Goal: Task Accomplishment & Management: Manage account settings

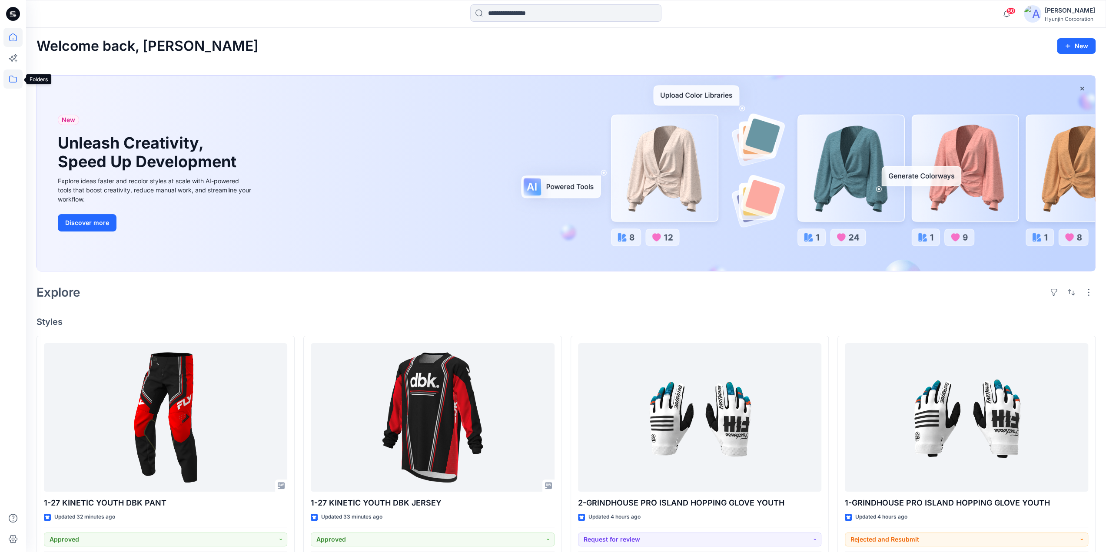
click at [22, 80] on icon at bounding box center [12, 79] width 19 height 19
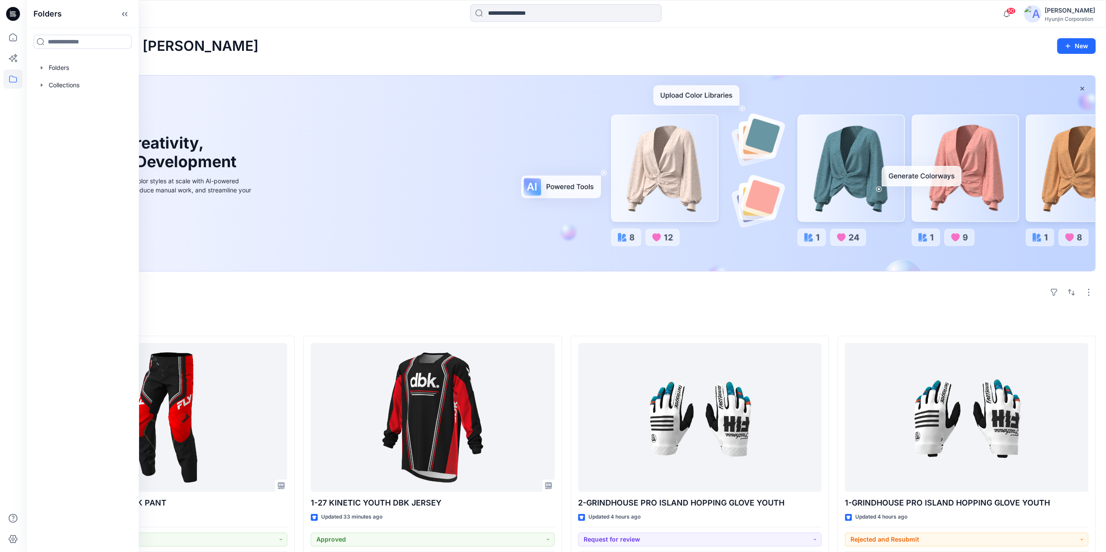
click at [45, 69] on icon "button" at bounding box center [41, 67] width 7 height 7
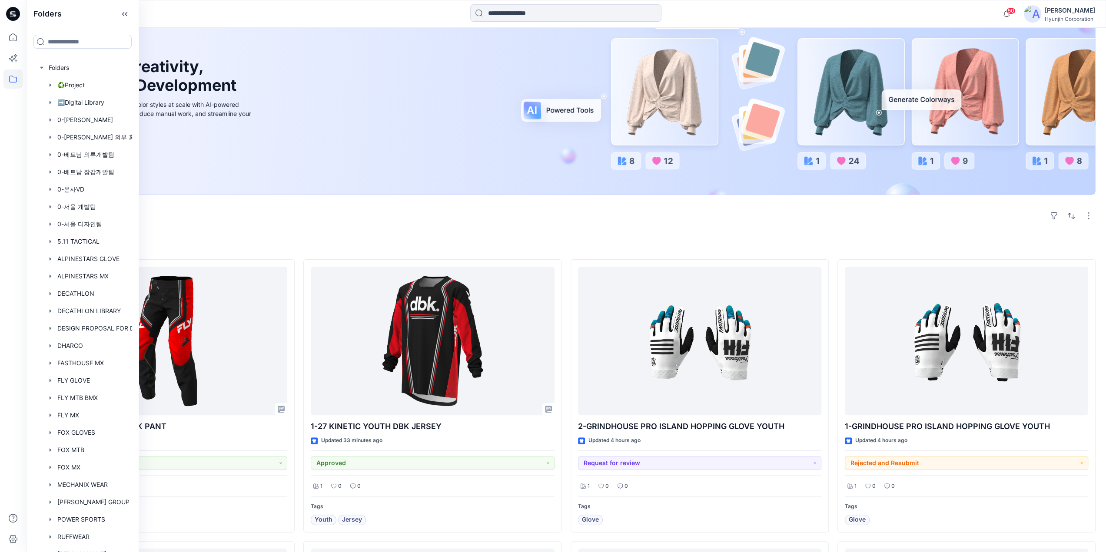
scroll to position [130, 0]
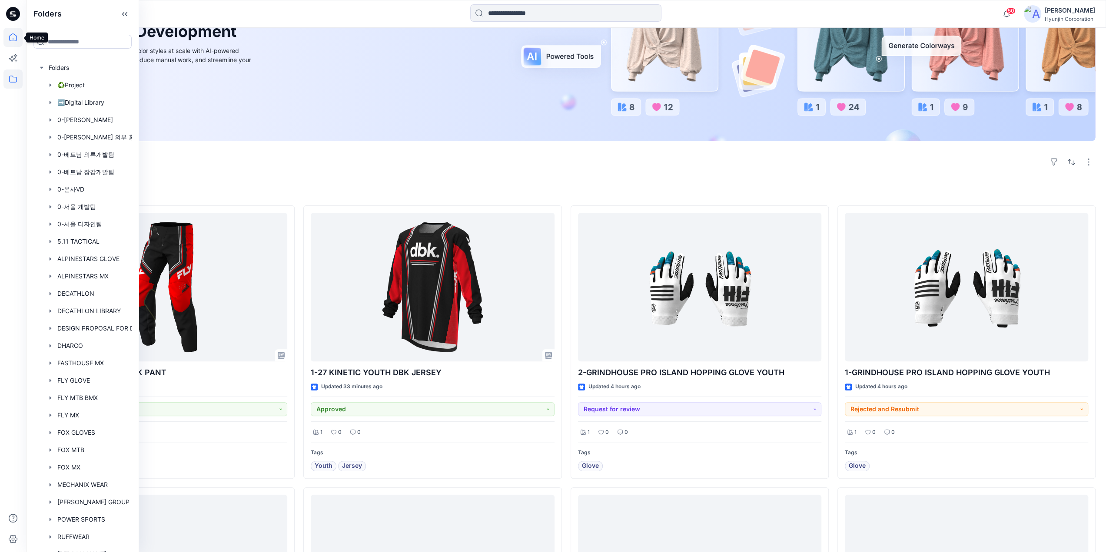
click at [13, 43] on icon at bounding box center [12, 37] width 19 height 19
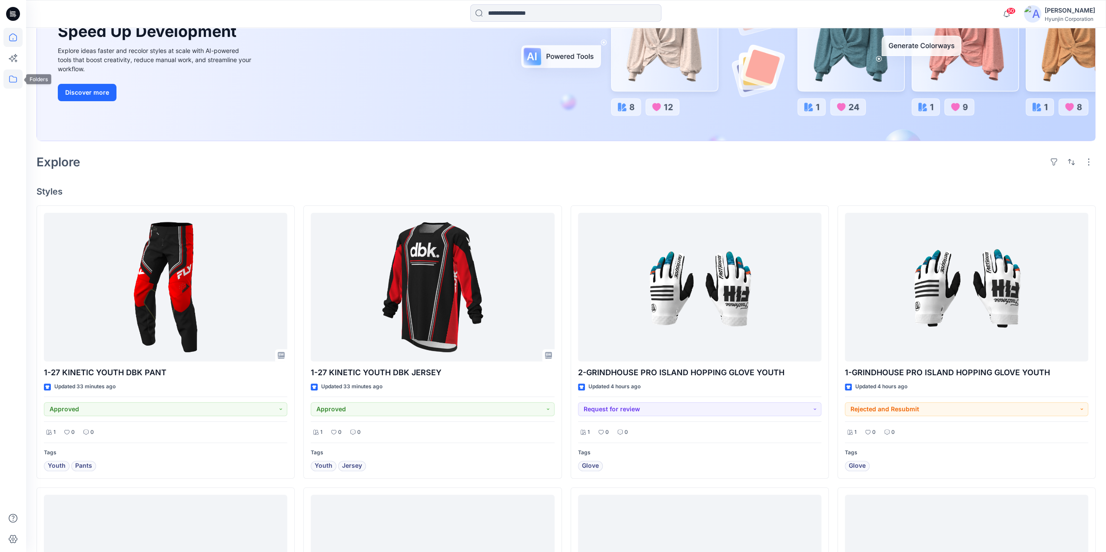
click at [15, 84] on icon at bounding box center [12, 79] width 19 height 19
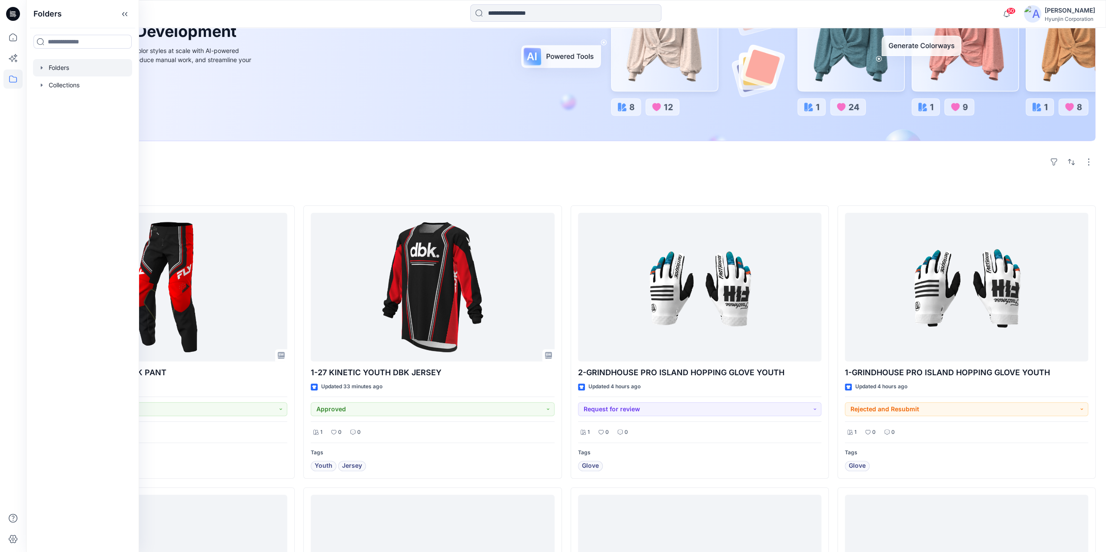
click at [56, 70] on div at bounding box center [82, 67] width 99 height 17
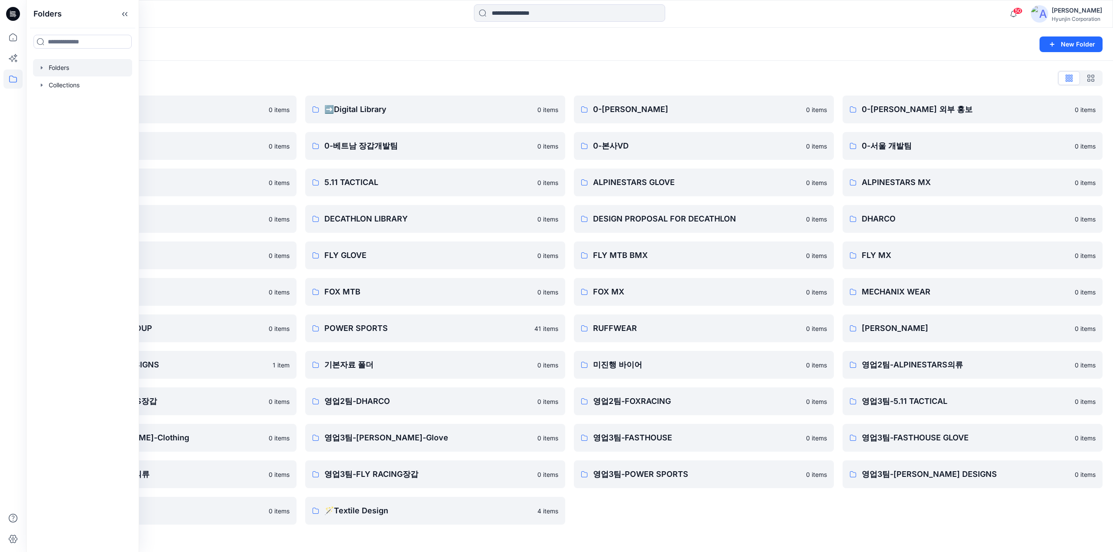
click at [863, 529] on div "Folders List ♻️Project 0 items 0-베트남 의류개발팀 0 items 0-서울 디자인팀 0 items DECATHLON …" at bounding box center [569, 298] width 1087 height 475
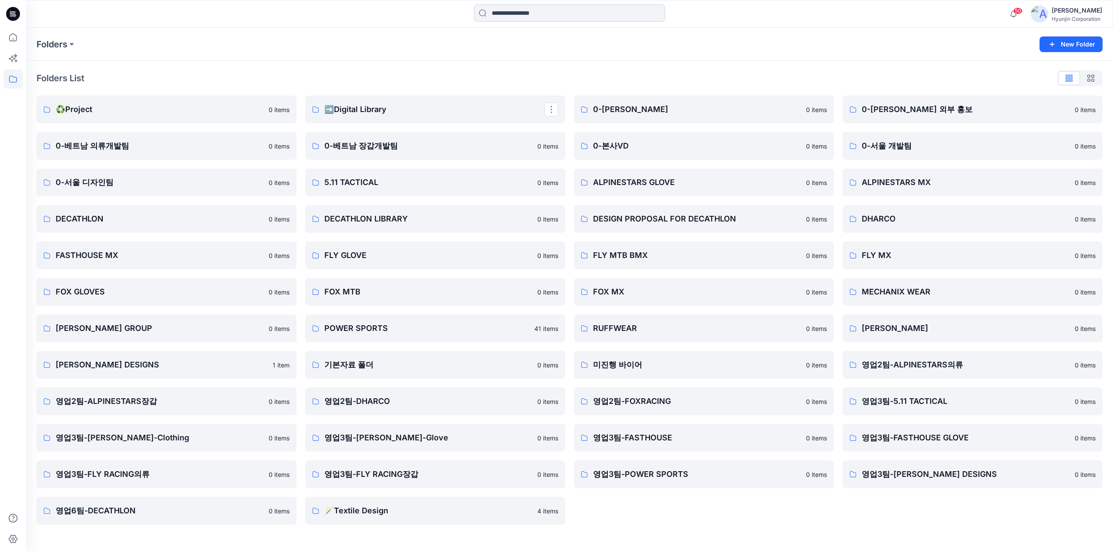
click at [522, 12] on input at bounding box center [569, 12] width 191 height 17
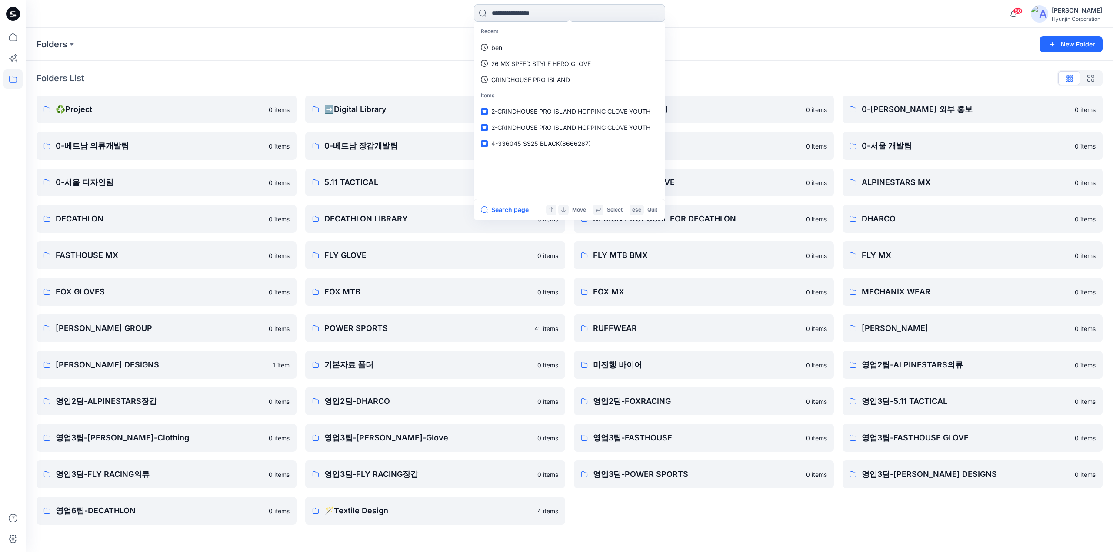
type input "*"
type input "***"
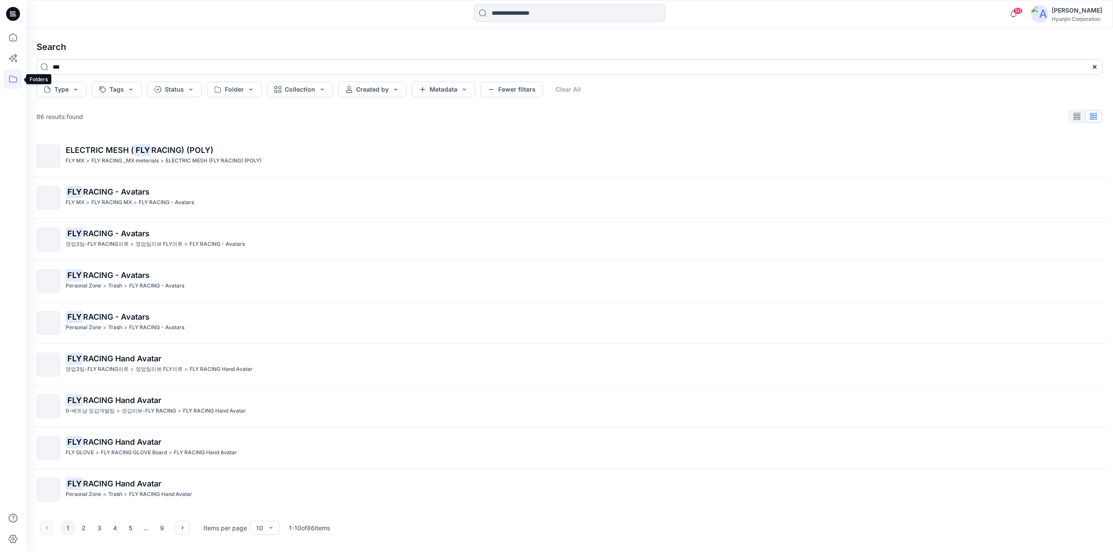
click at [16, 84] on icon at bounding box center [12, 79] width 19 height 19
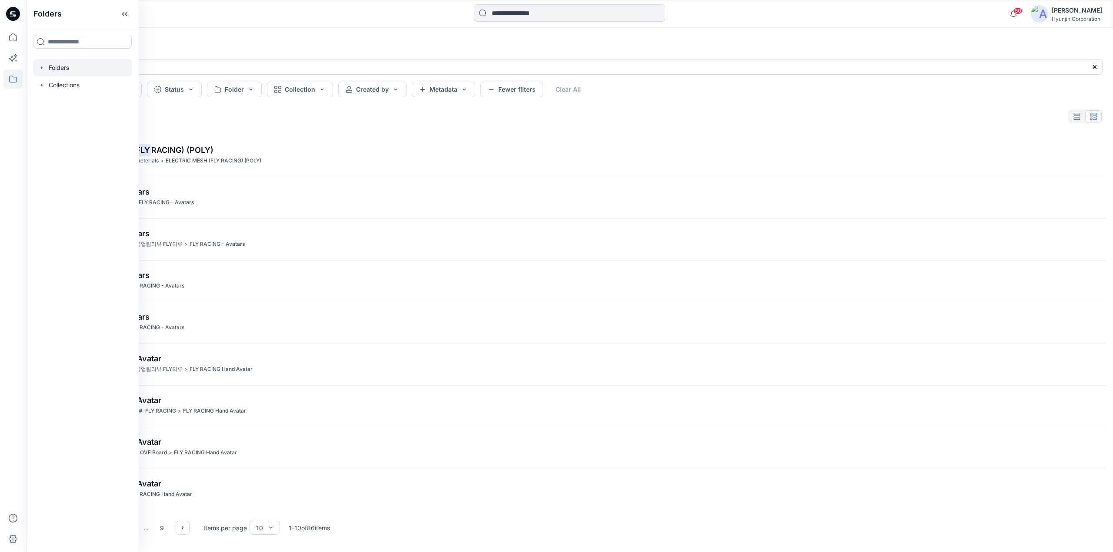
click at [63, 64] on div at bounding box center [82, 67] width 99 height 17
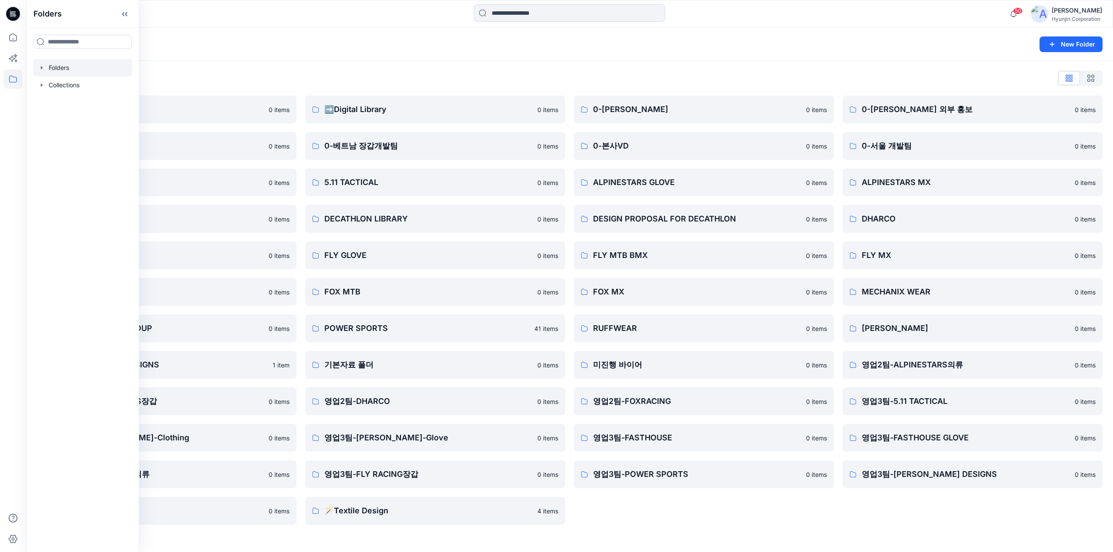
click at [607, 64] on div "Folders List ♻️Project 0 items 0-베트남 의류개발팀 0 items 0-서울 디자인팀 0 items DECATHLON …" at bounding box center [569, 298] width 1087 height 475
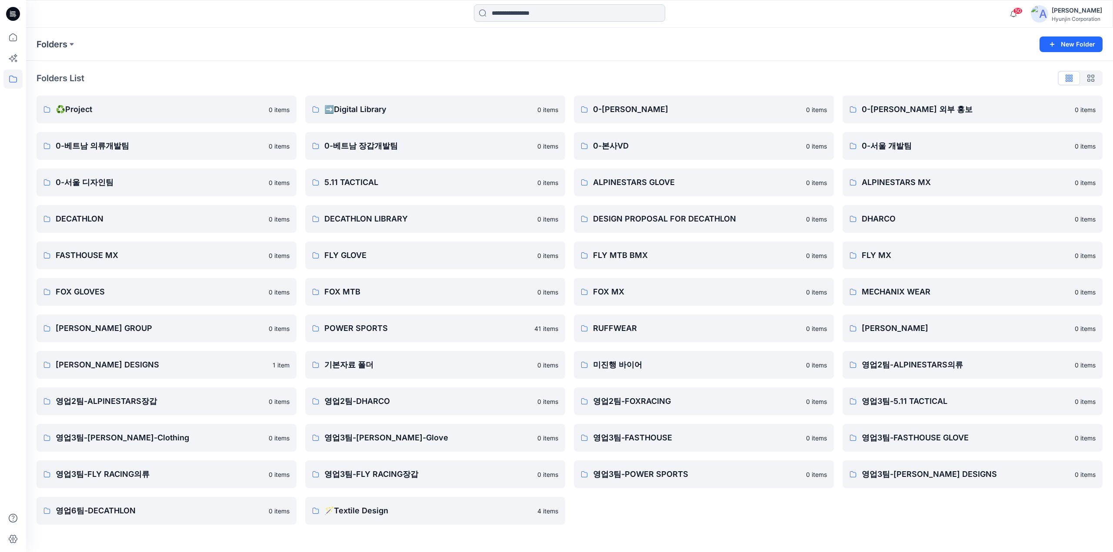
click at [509, 20] on input at bounding box center [569, 12] width 191 height 17
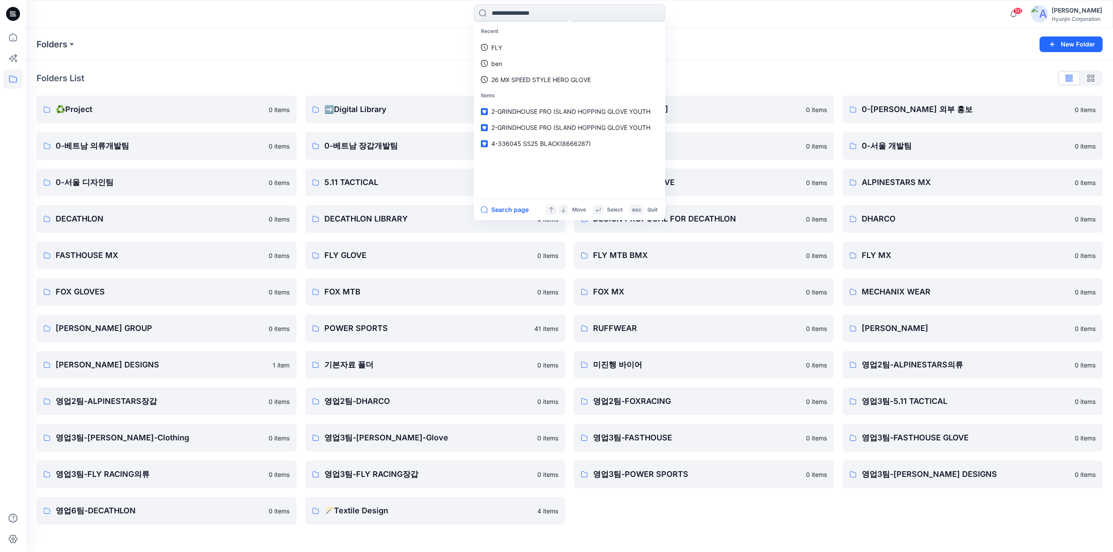
click at [342, 82] on div "Folders List" at bounding box center [570, 78] width 1066 height 14
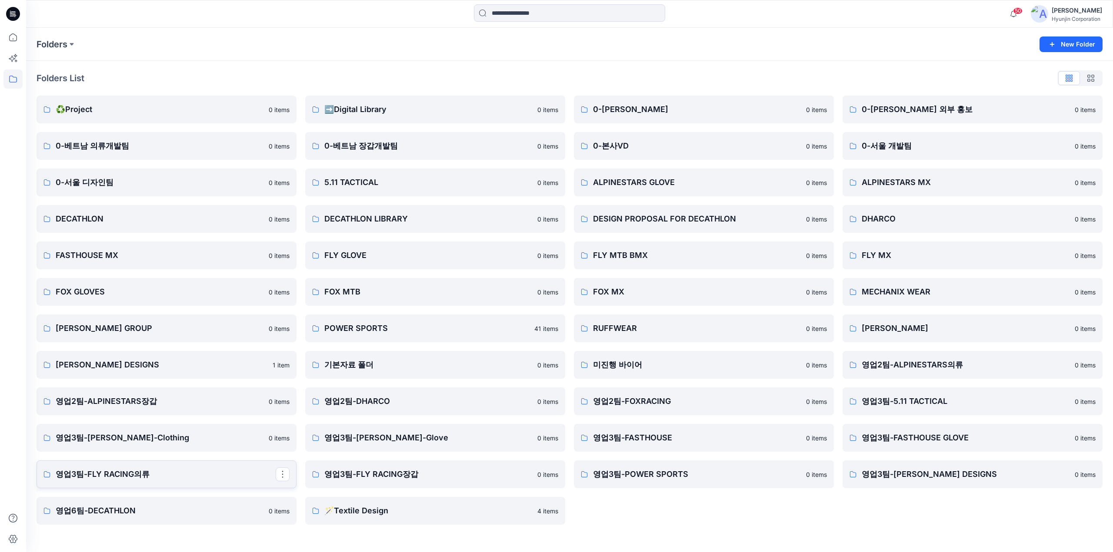
click at [157, 481] on link "영업3팀-FLY RACING의류" at bounding box center [167, 475] width 260 height 28
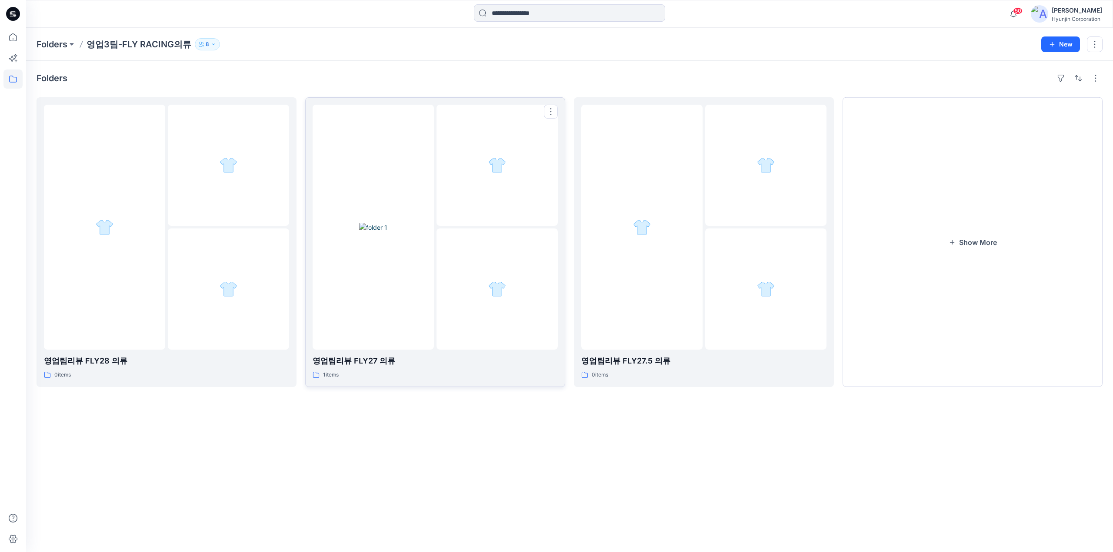
click at [460, 324] on div at bounding box center [496, 289] width 121 height 121
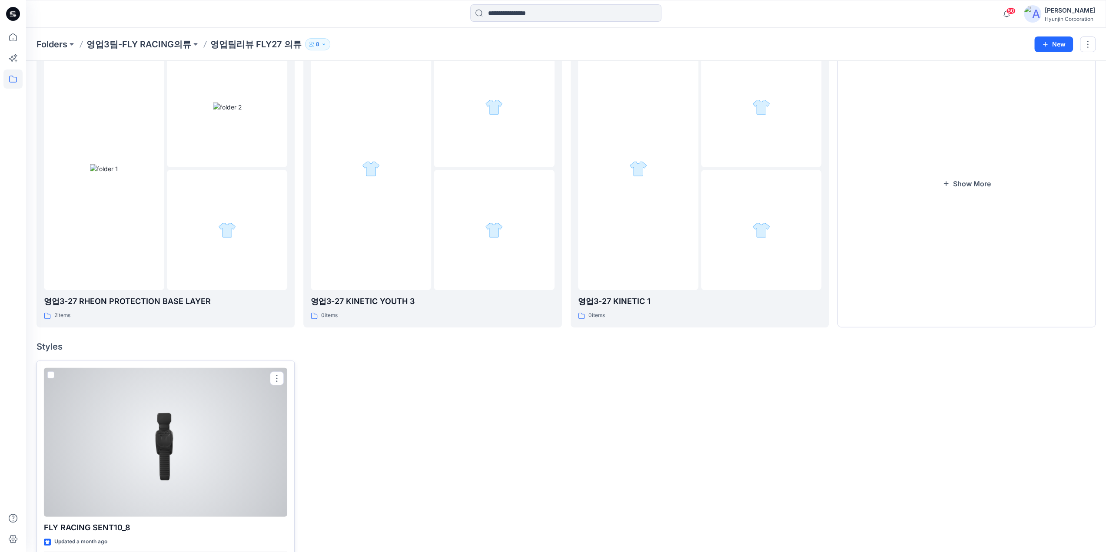
scroll to position [115, 0]
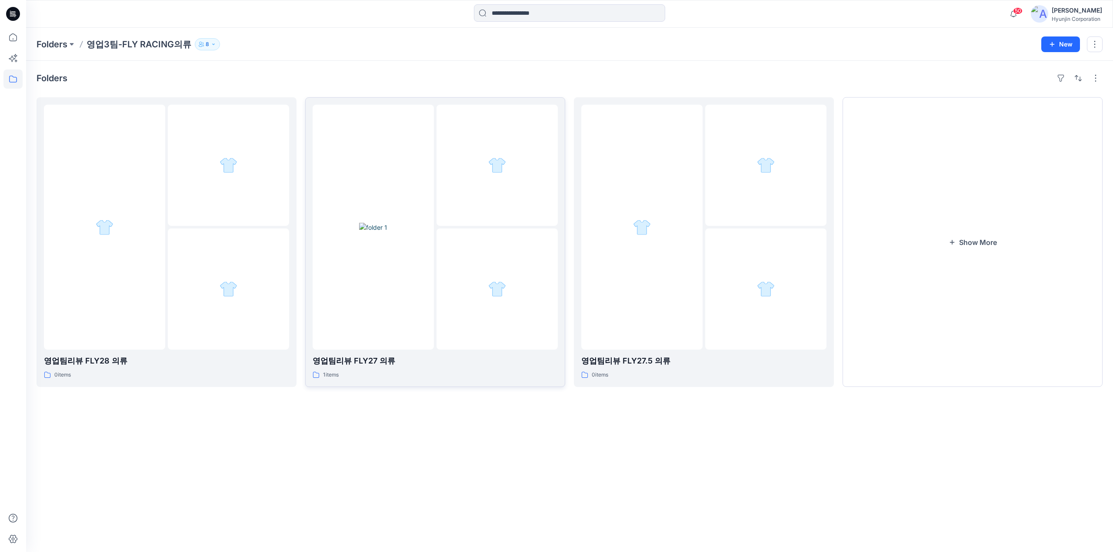
click at [478, 257] on div at bounding box center [496, 289] width 121 height 121
click at [224, 229] on div at bounding box center [228, 289] width 121 height 121
click at [710, 229] on div at bounding box center [765, 289] width 121 height 121
click at [413, 432] on div "Folders 영업팀리뷰 FLY28 의류 0 items 영업팀리뷰 FLY27 의류 1 items 영업팀리뷰 FLY27.5 의류 0 items …" at bounding box center [569, 307] width 1087 height 492
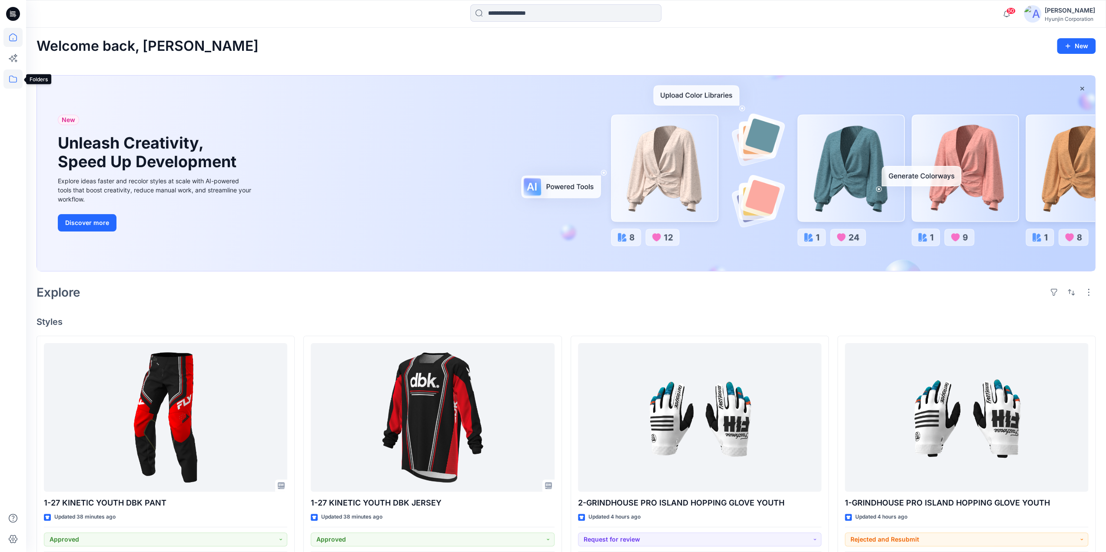
click at [11, 81] on icon at bounding box center [12, 79] width 19 height 19
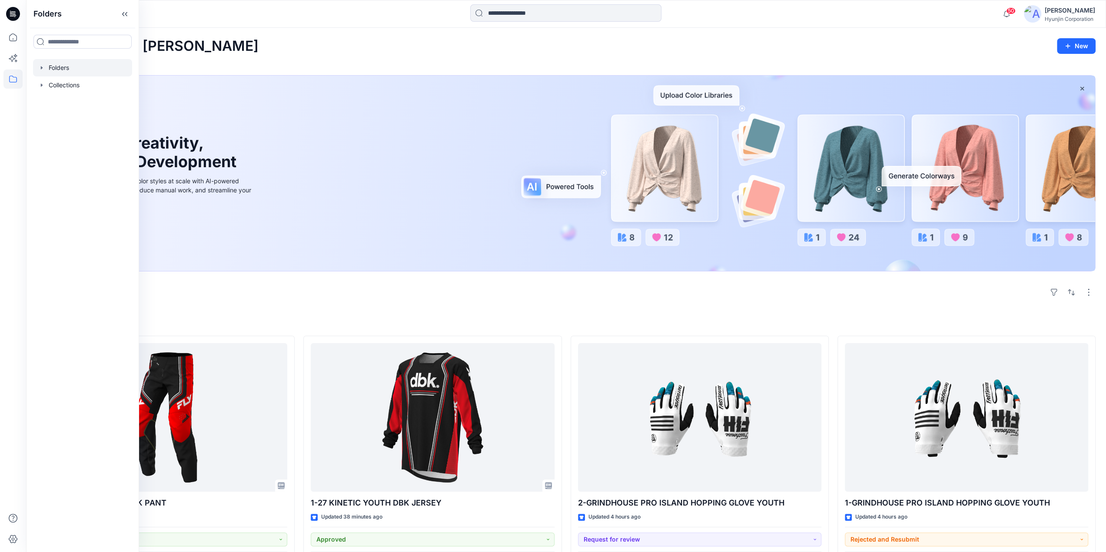
click at [37, 69] on div at bounding box center [82, 67] width 99 height 17
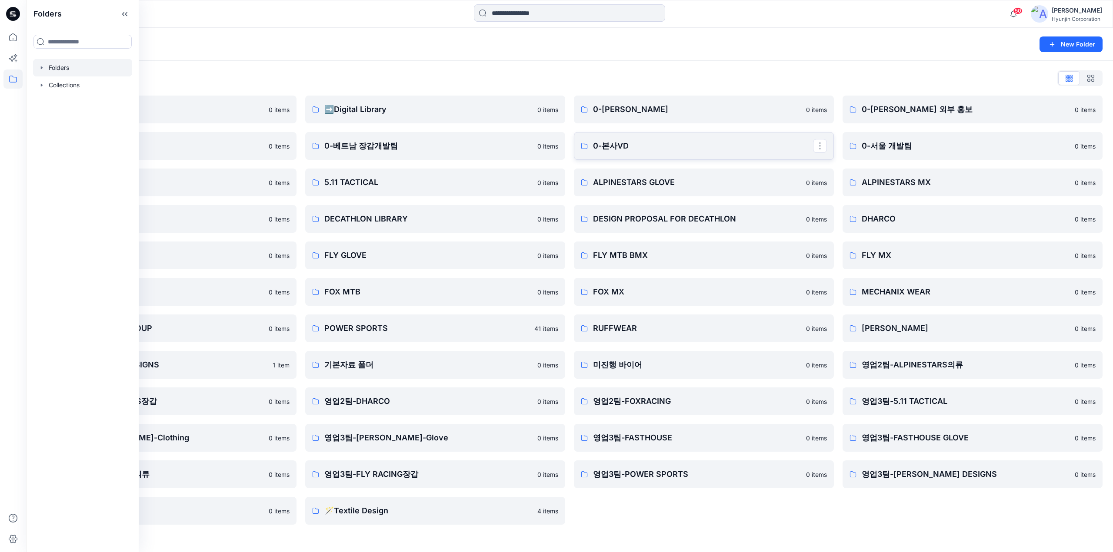
click at [595, 149] on p "0-본사VD" at bounding box center [703, 146] width 220 height 12
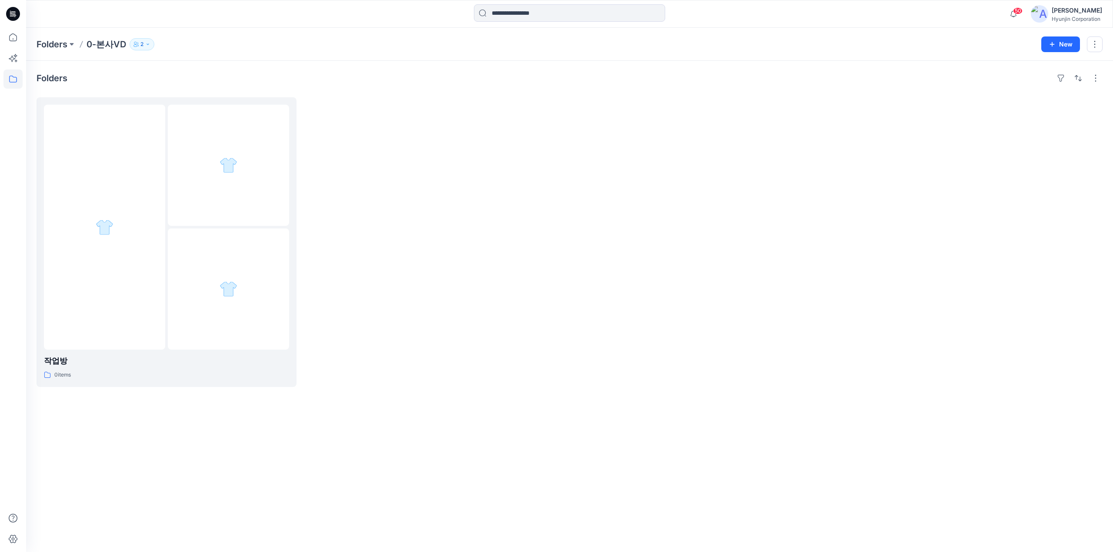
click at [485, 203] on div at bounding box center [435, 242] width 260 height 290
click at [1093, 49] on button "button" at bounding box center [1095, 45] width 16 height 16
click at [1033, 82] on p "Duplicate to..." at bounding box center [1042, 81] width 40 height 9
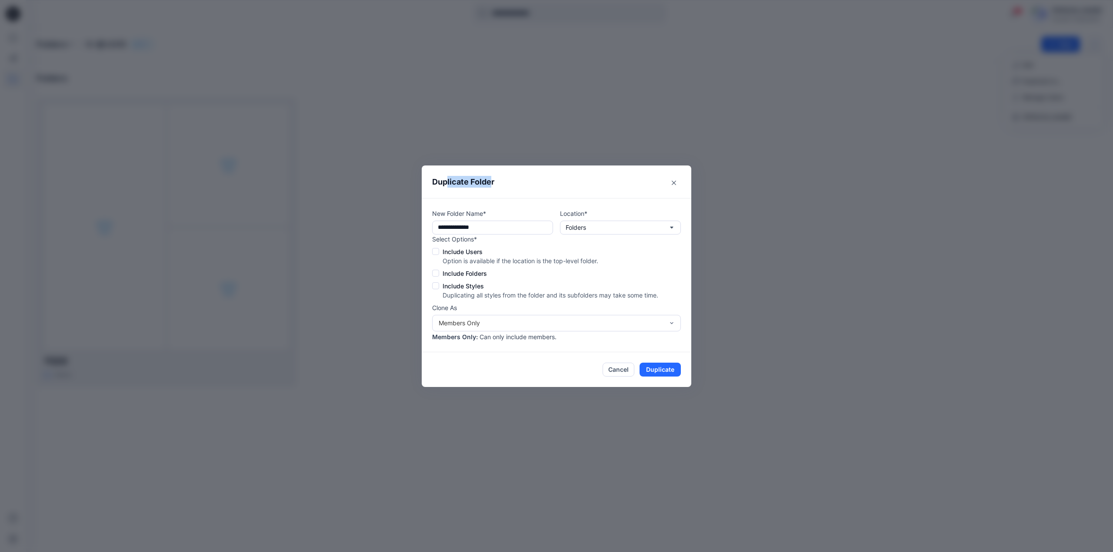
drag, startPoint x: 492, startPoint y: 186, endPoint x: 448, endPoint y: 187, distance: 43.9
click at [448, 187] on header "Duplicate Folder" at bounding box center [557, 182] width 270 height 33
click at [503, 187] on header "Duplicate Folder" at bounding box center [557, 182] width 270 height 33
drag, startPoint x: 447, startPoint y: 183, endPoint x: 423, endPoint y: 183, distance: 23.5
click at [423, 183] on header "Duplicate Folder" at bounding box center [557, 182] width 270 height 33
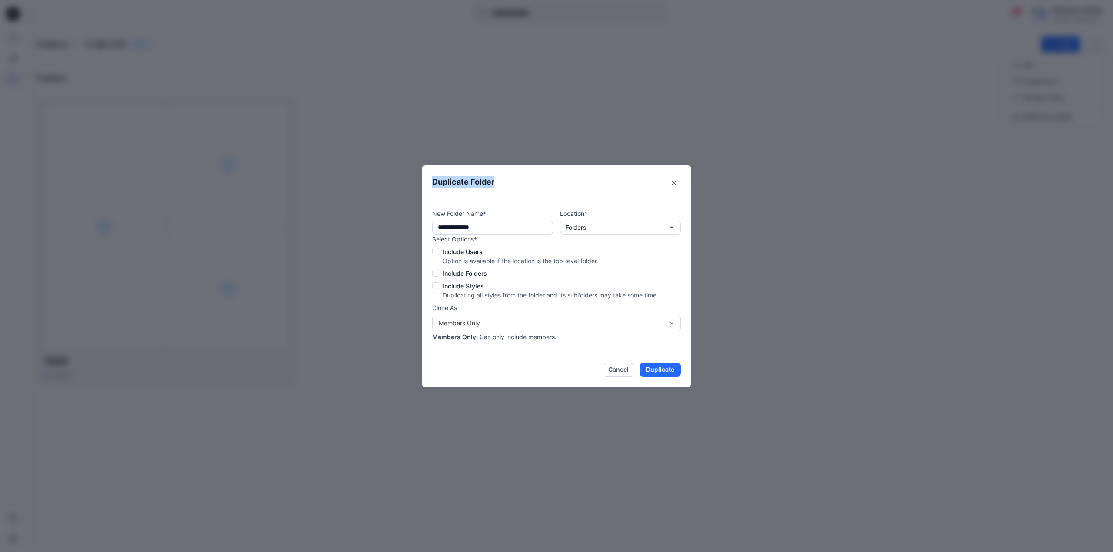
copy header "Duplicate Folder"
click at [567, 226] on p "Folders" at bounding box center [576, 228] width 20 height 10
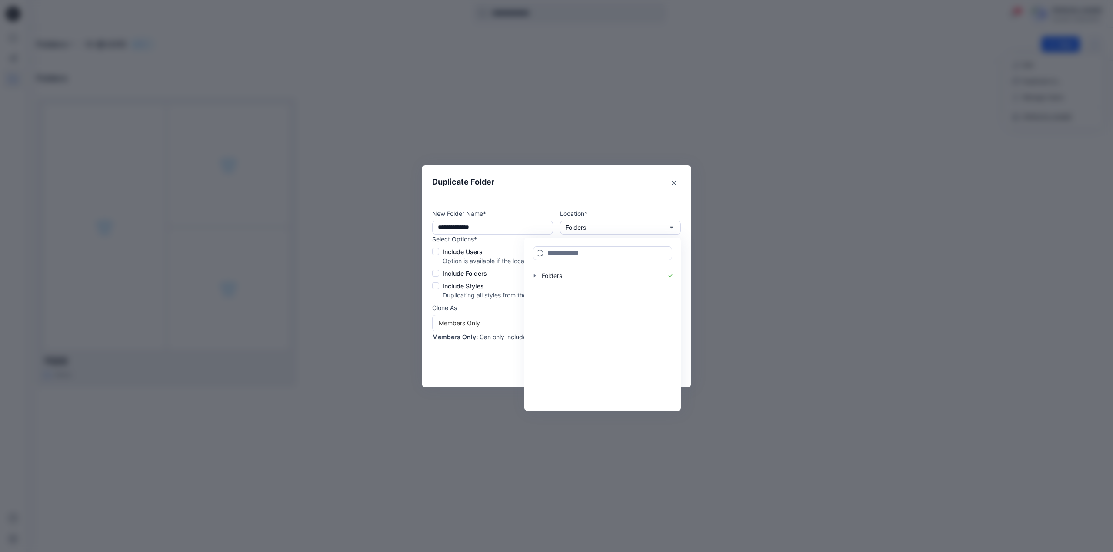
click at [526, 206] on div "**********" at bounding box center [557, 275] width 270 height 154
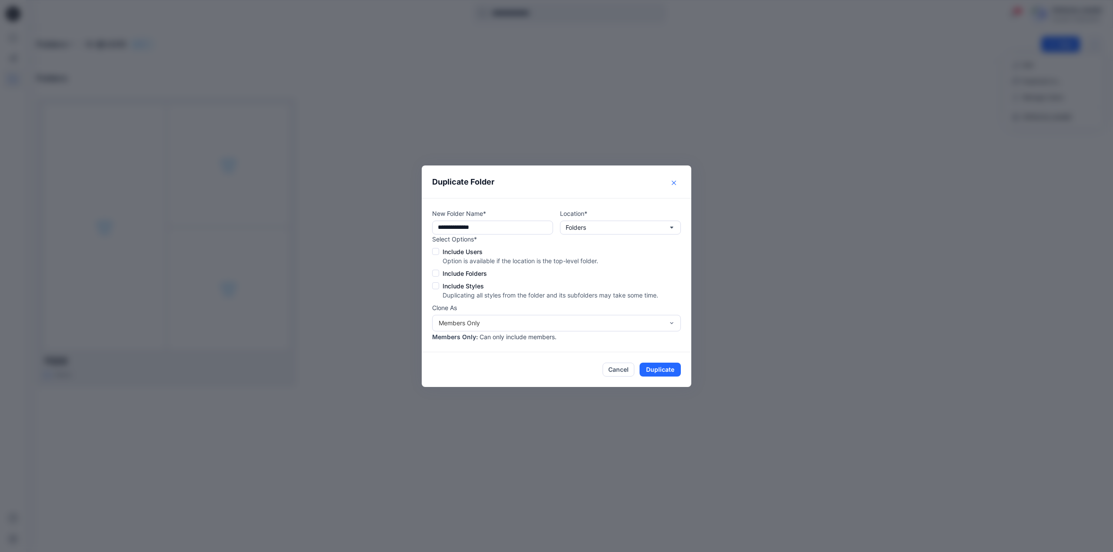
click at [671, 187] on button "Close" at bounding box center [674, 183] width 14 height 14
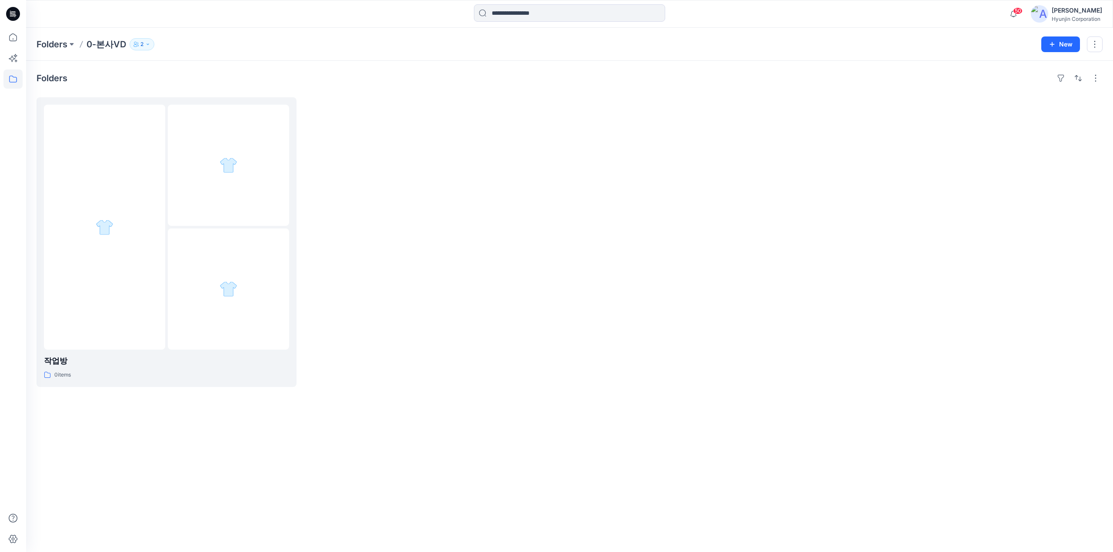
click at [481, 183] on div at bounding box center [435, 242] width 260 height 290
click at [10, 20] on icon at bounding box center [13, 14] width 14 height 14
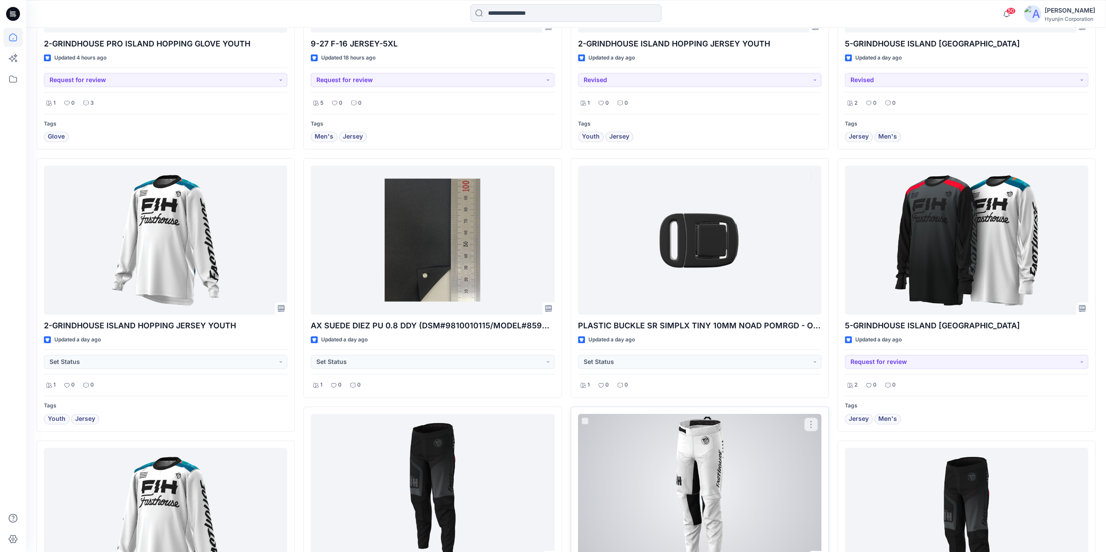
scroll to position [1087, 0]
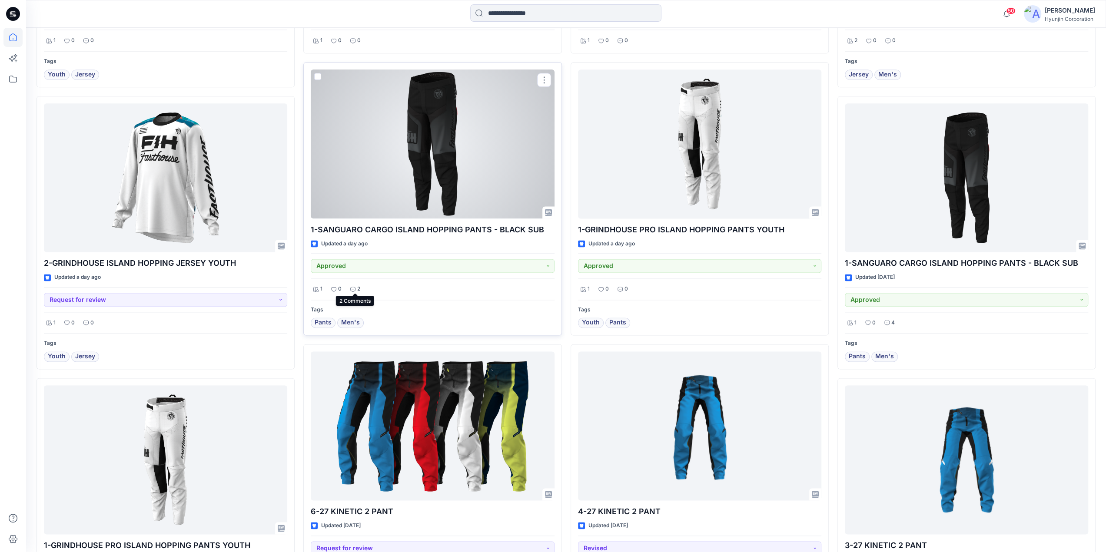
click at [358, 285] on p "2" at bounding box center [358, 289] width 3 height 9
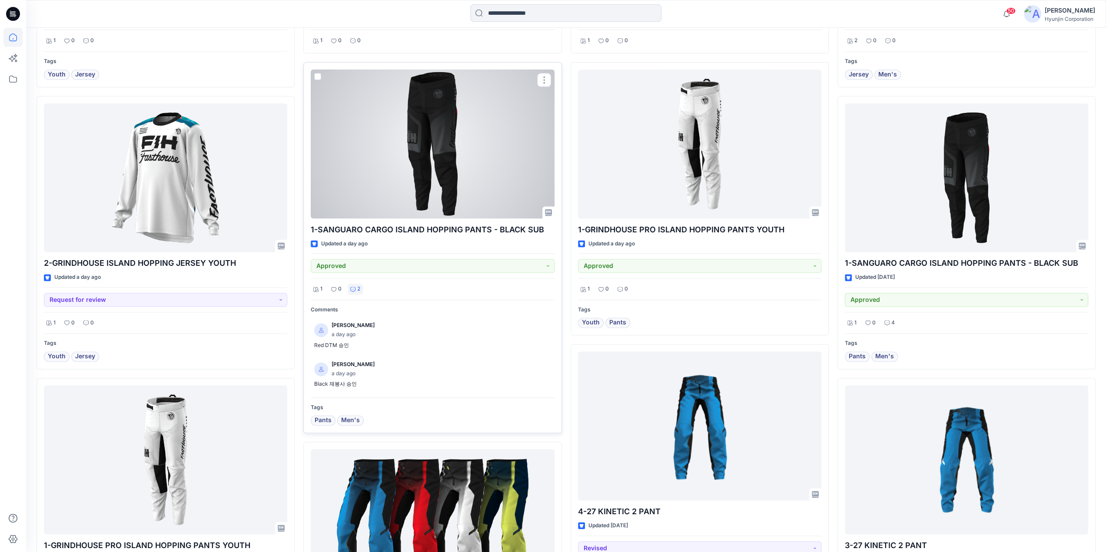
click at [358, 285] on p "2" at bounding box center [358, 289] width 3 height 9
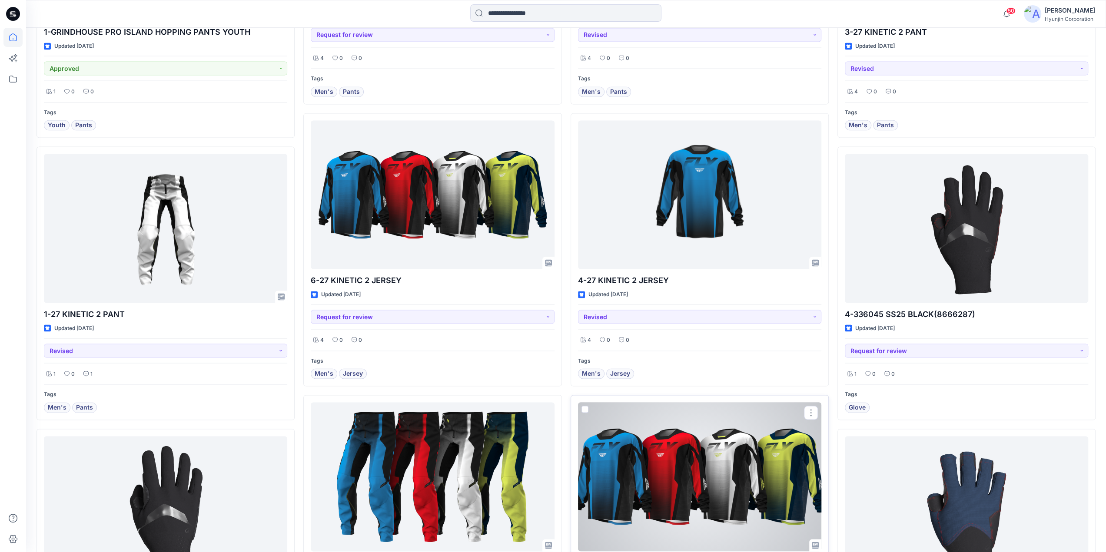
scroll to position [1587, 0]
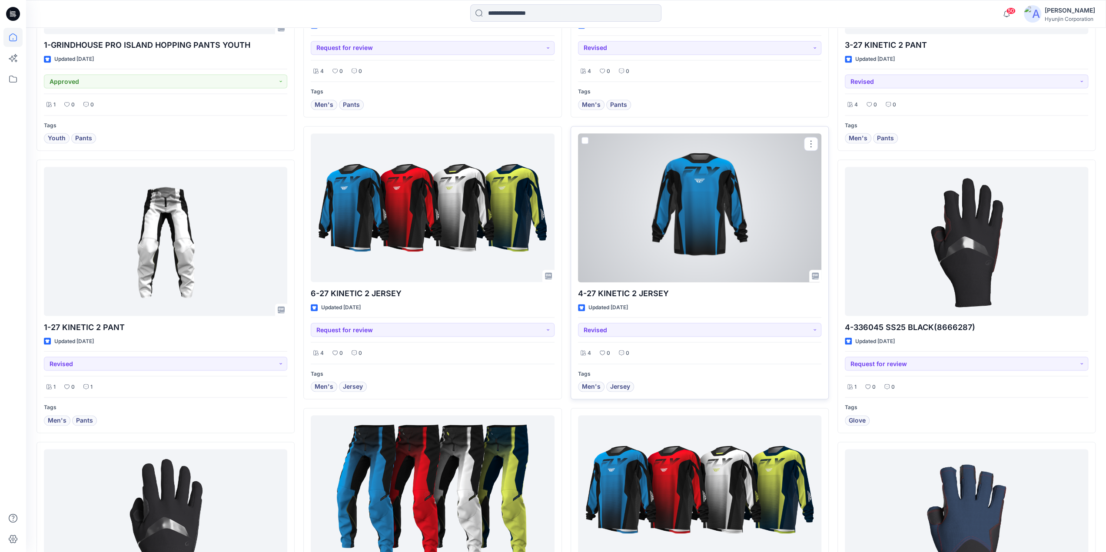
click at [745, 259] on div at bounding box center [699, 207] width 243 height 149
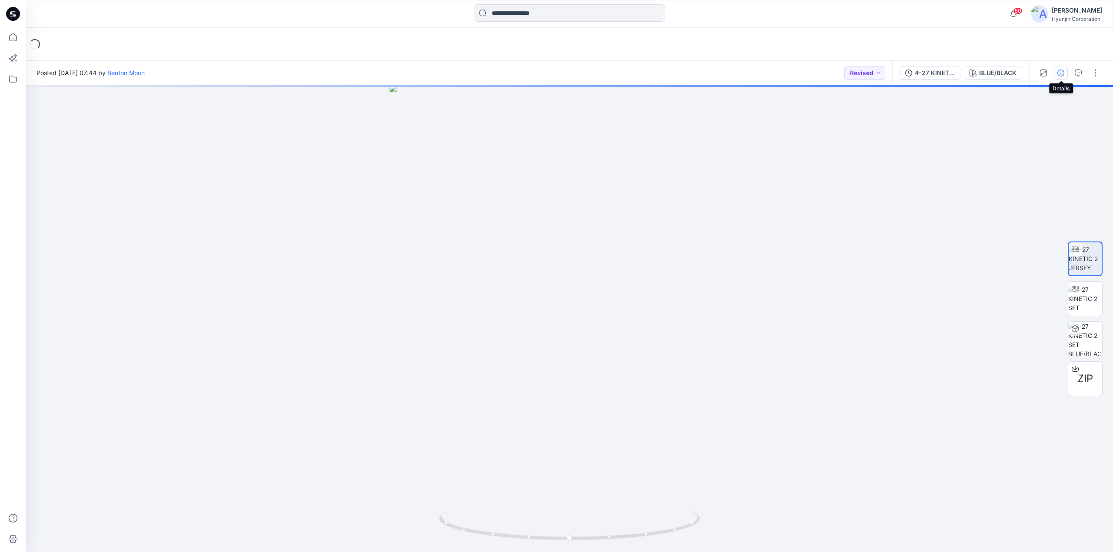
click at [1058, 75] on icon "button" at bounding box center [1060, 73] width 7 height 7
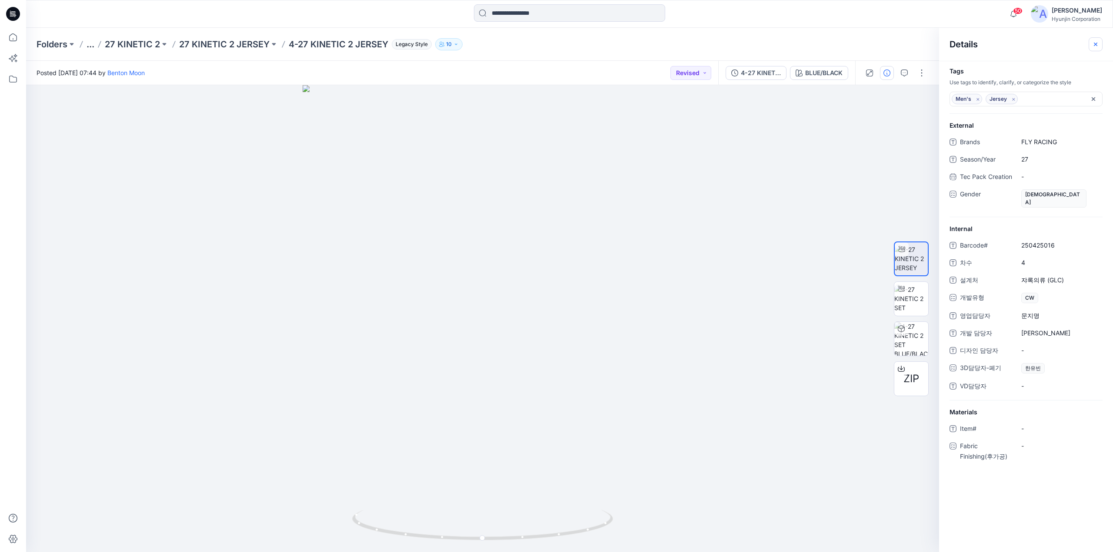
click at [1099, 40] on button "button" at bounding box center [1095, 44] width 14 height 14
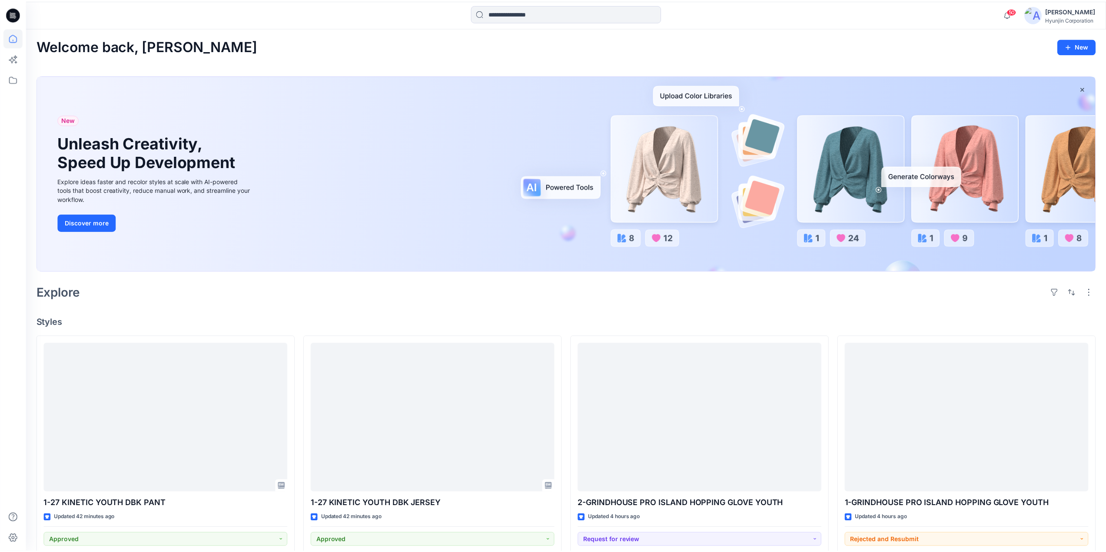
scroll to position [1587, 0]
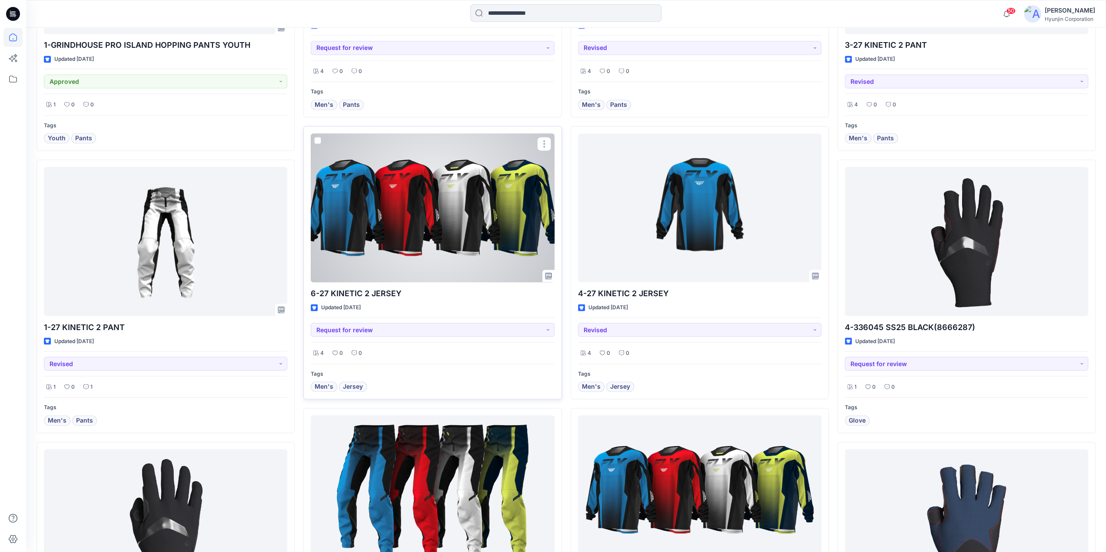
click at [439, 160] on div at bounding box center [432, 207] width 243 height 149
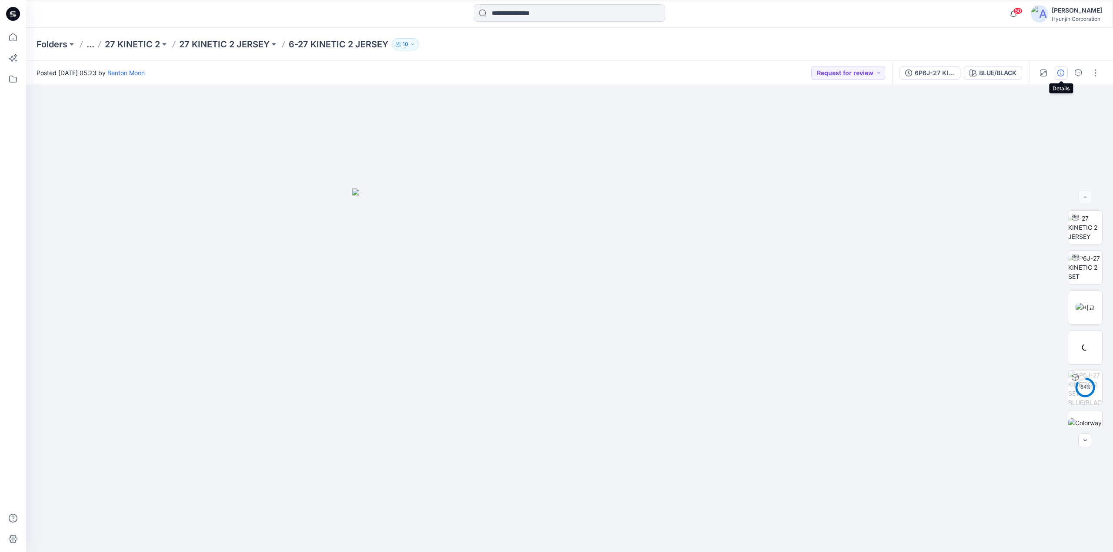
click at [1066, 75] on button "button" at bounding box center [1061, 73] width 14 height 14
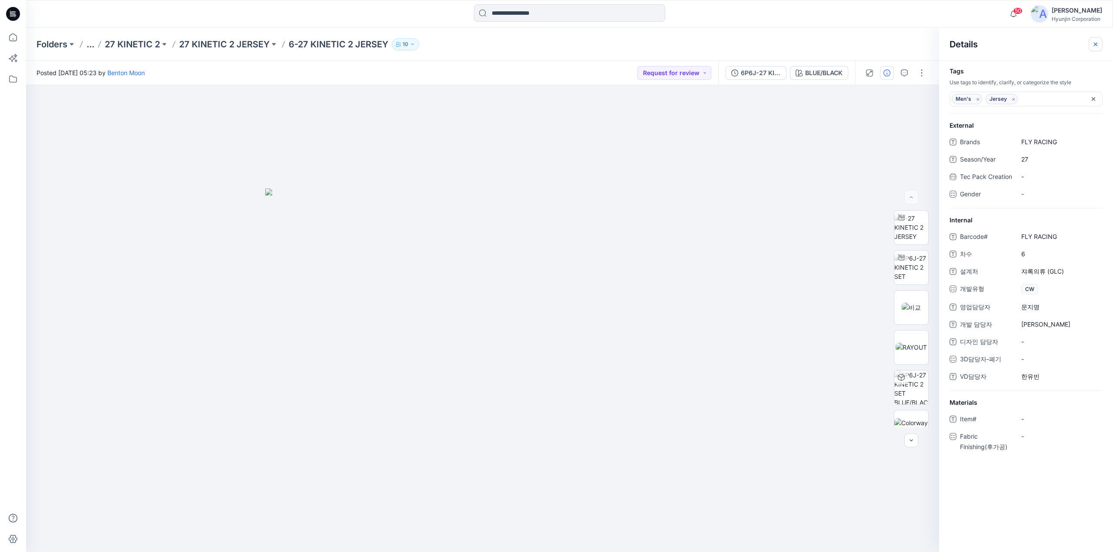
click at [1090, 41] on button "button" at bounding box center [1095, 44] width 14 height 14
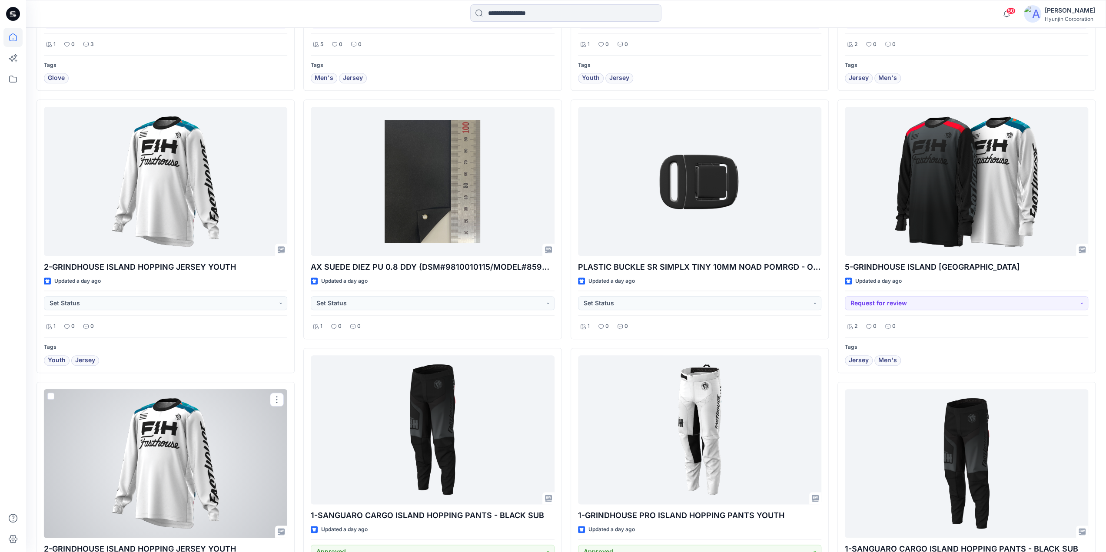
scroll to position [588, 0]
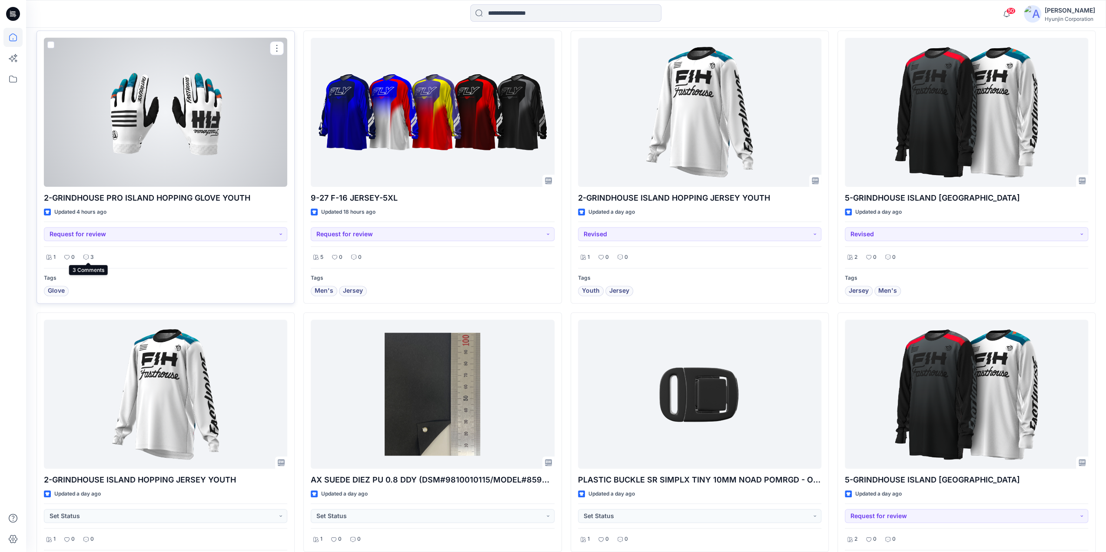
click at [95, 257] on div "3" at bounding box center [89, 257] width 16 height 11
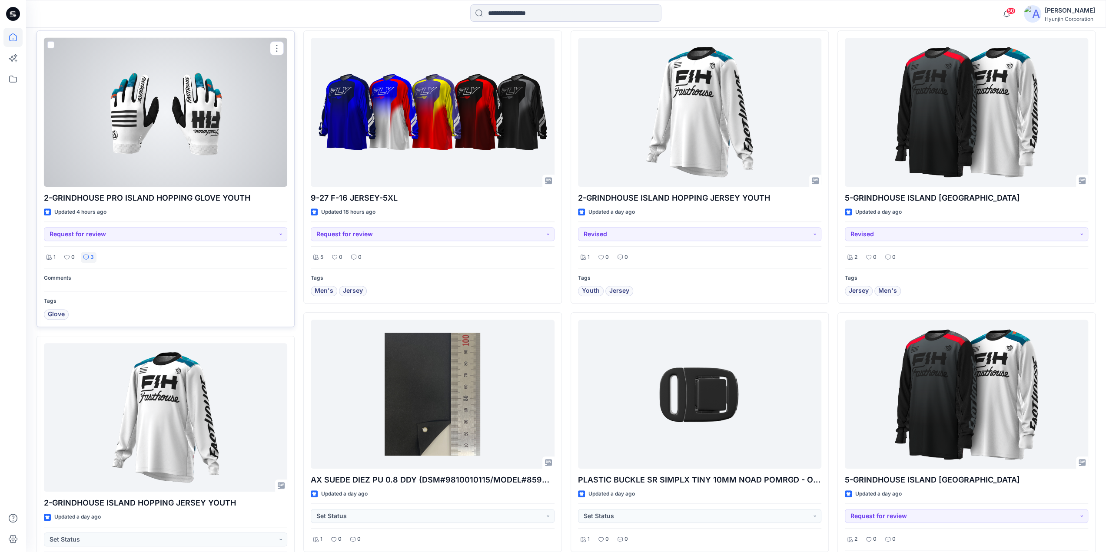
click at [95, 257] on div "3" at bounding box center [89, 257] width 16 height 11
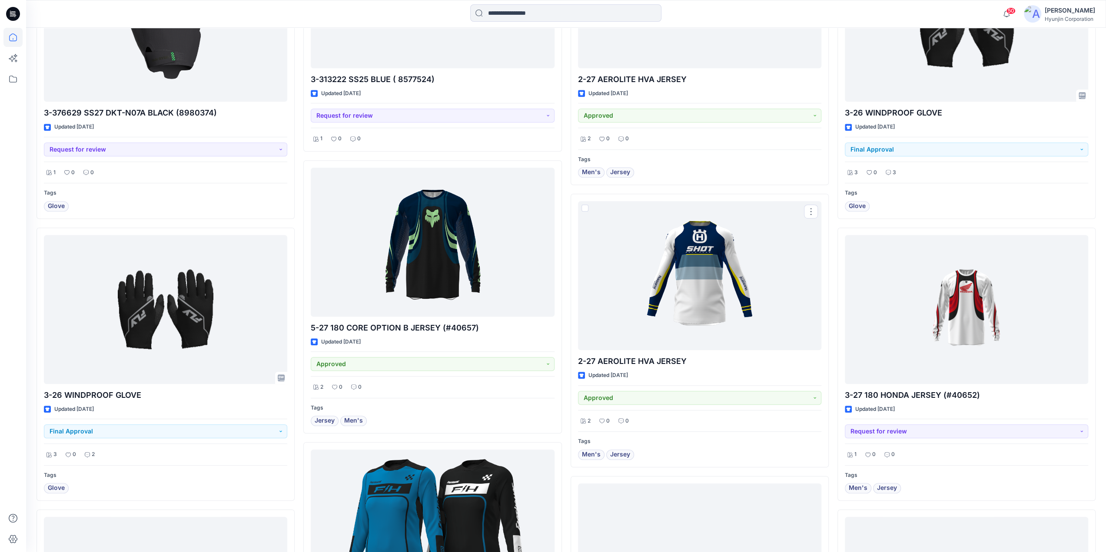
scroll to position [4041, 0]
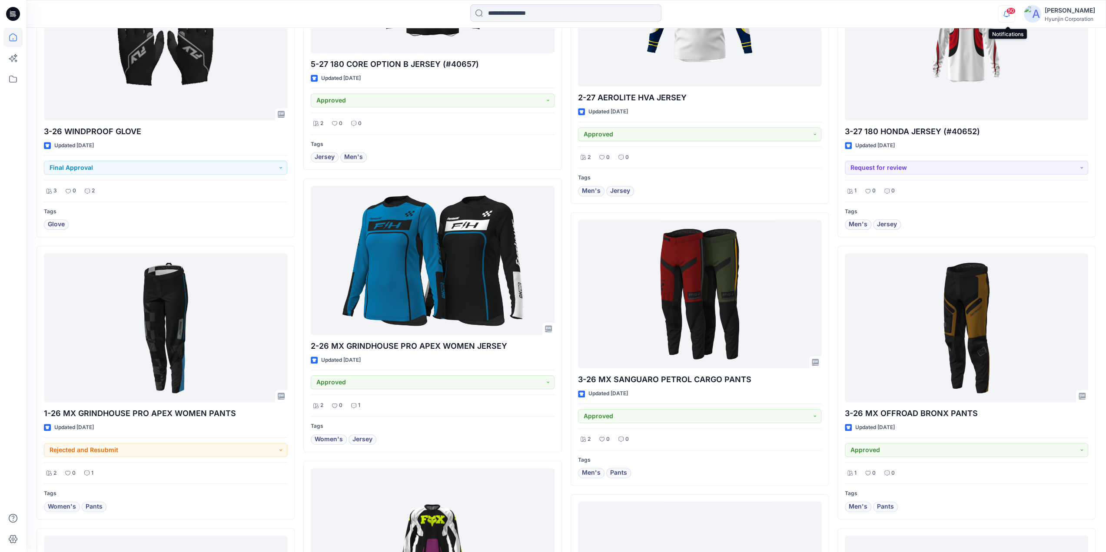
click at [1005, 14] on icon "button" at bounding box center [1006, 13] width 17 height 17
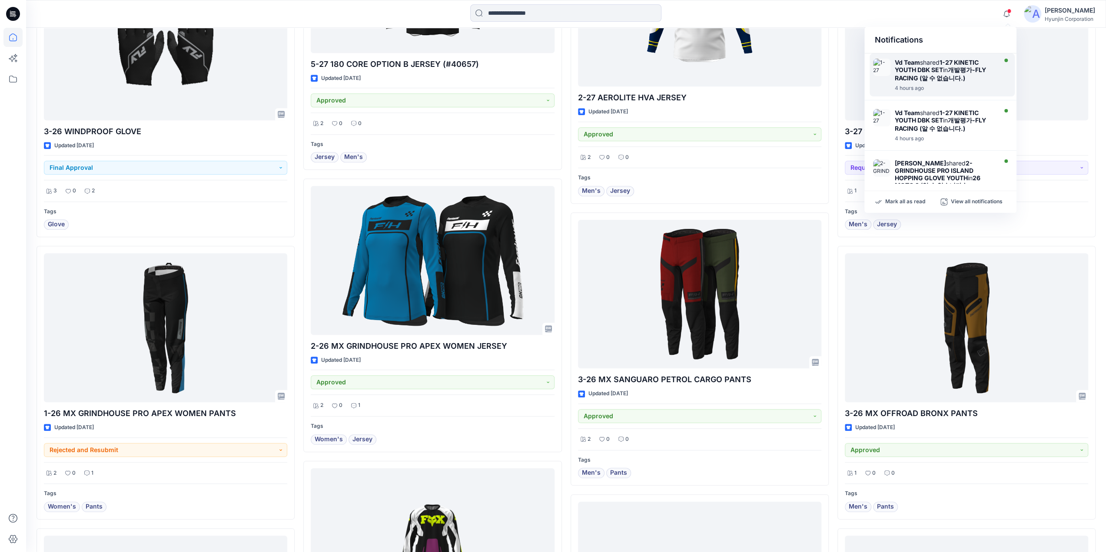
click at [970, 76] on div "Vd Team shared 1-27 KINETIC YOUTH DBK SET in 개발평가-FLY RACING (알 수 없습니다.)" at bounding box center [945, 71] width 100 height 24
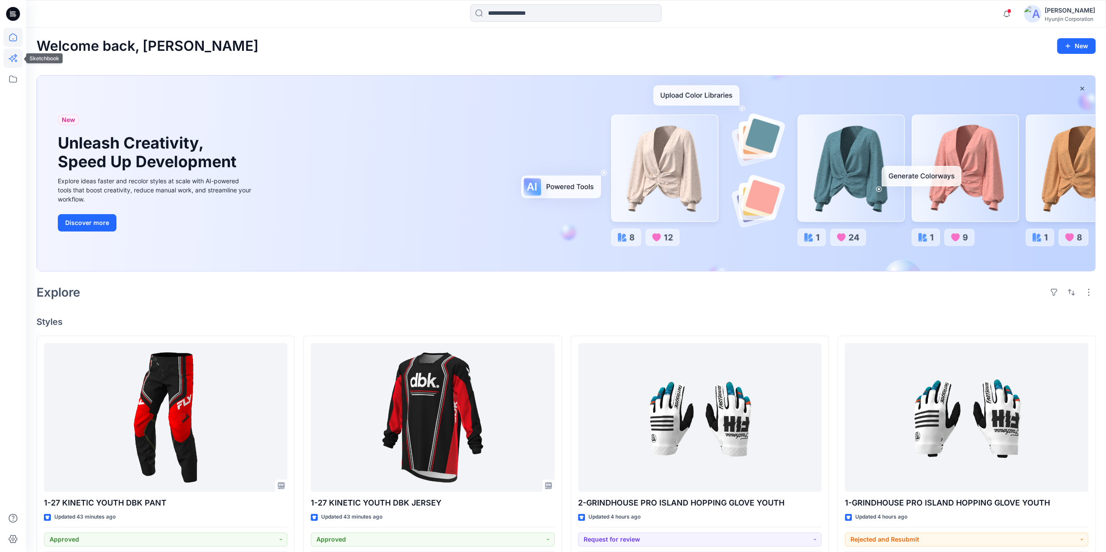
click at [17, 62] on icon at bounding box center [12, 58] width 19 height 19
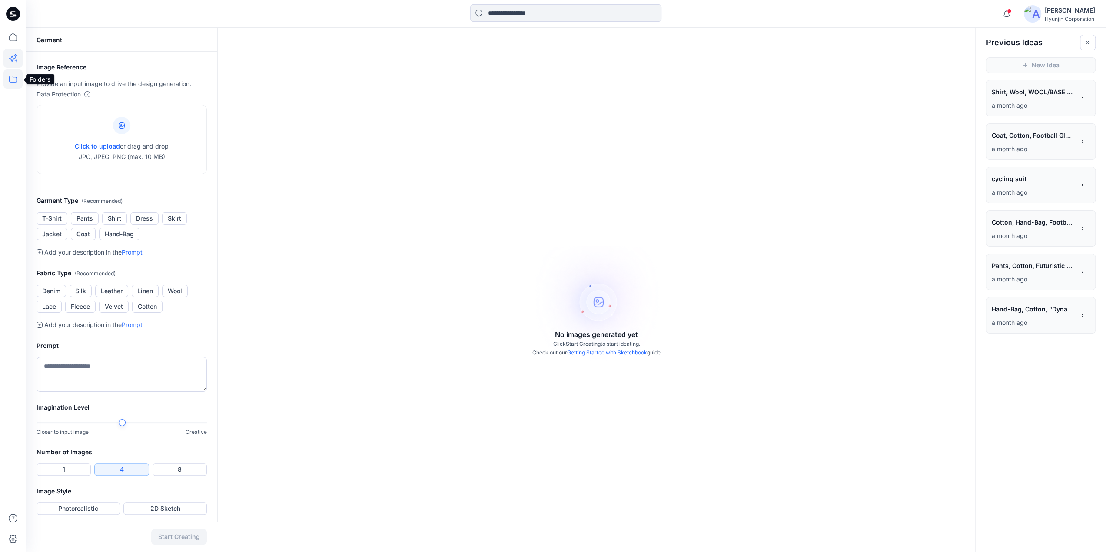
click at [14, 82] on icon at bounding box center [13, 79] width 8 height 7
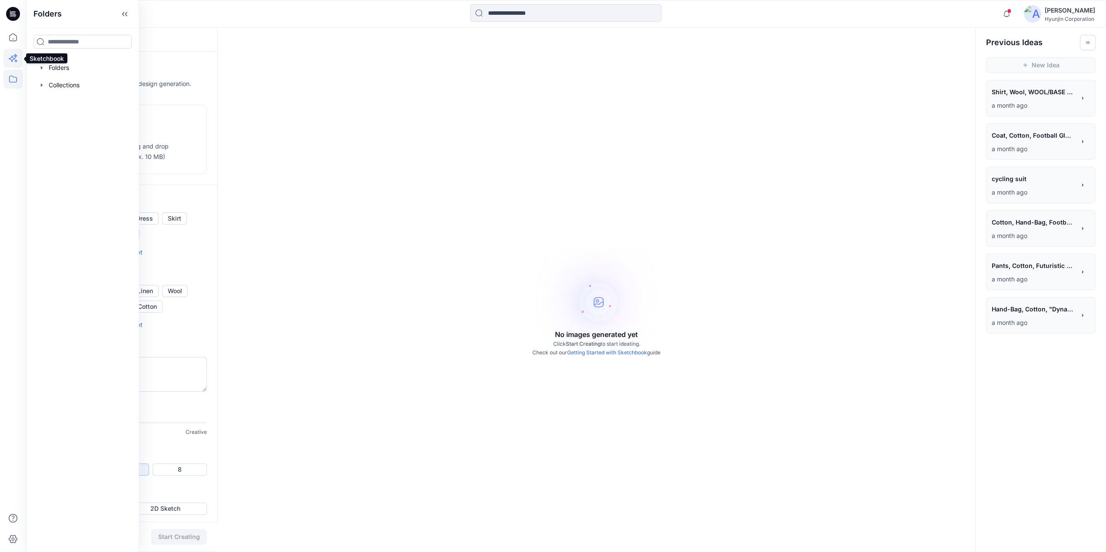
click at [10, 59] on icon at bounding box center [12, 59] width 7 height 7
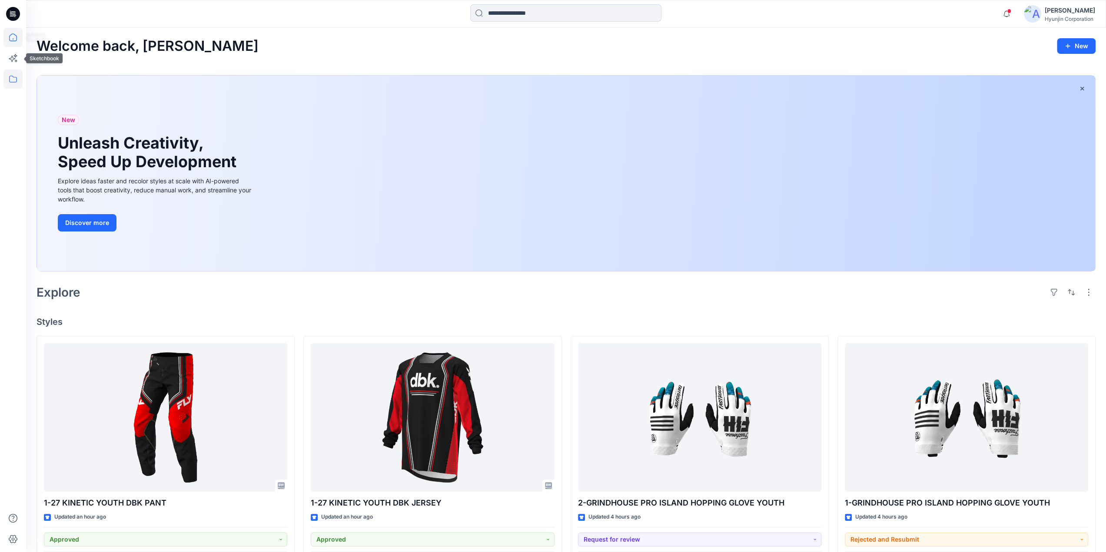
click at [14, 70] on icon at bounding box center [12, 79] width 19 height 19
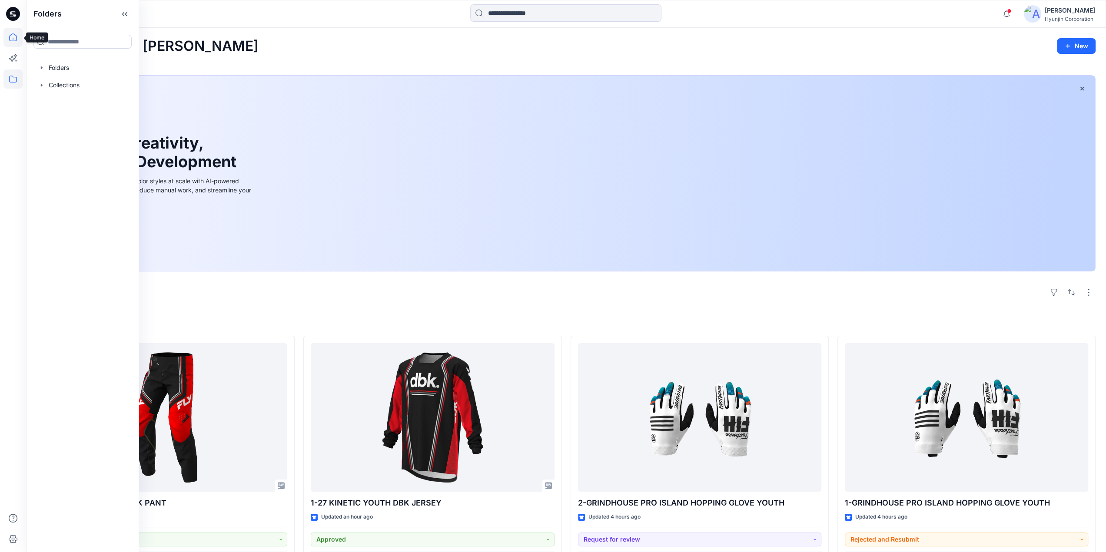
click at [16, 42] on icon at bounding box center [12, 37] width 19 height 19
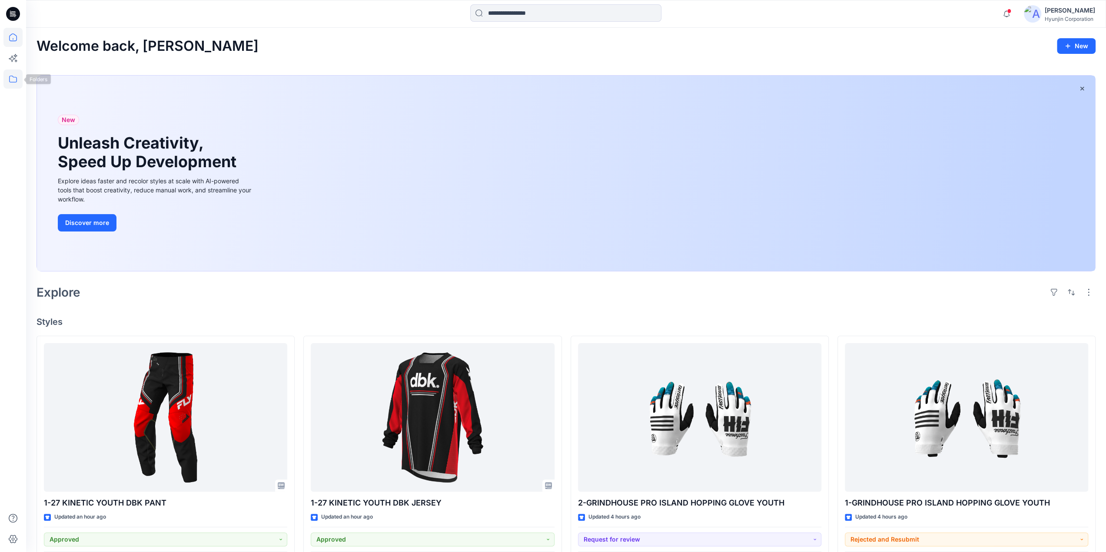
click at [10, 80] on icon at bounding box center [12, 79] width 19 height 19
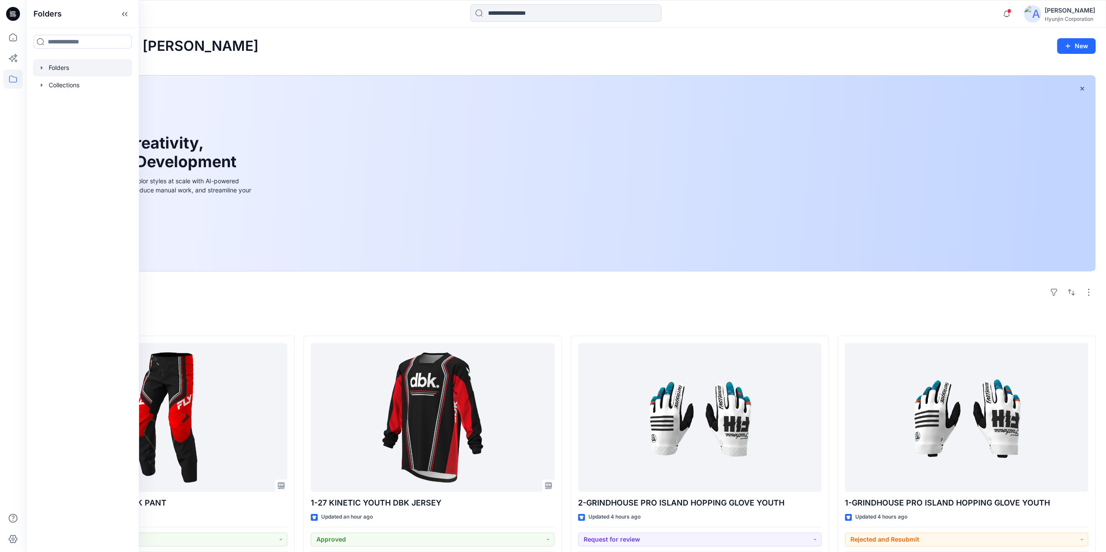
click at [72, 70] on div at bounding box center [82, 67] width 99 height 17
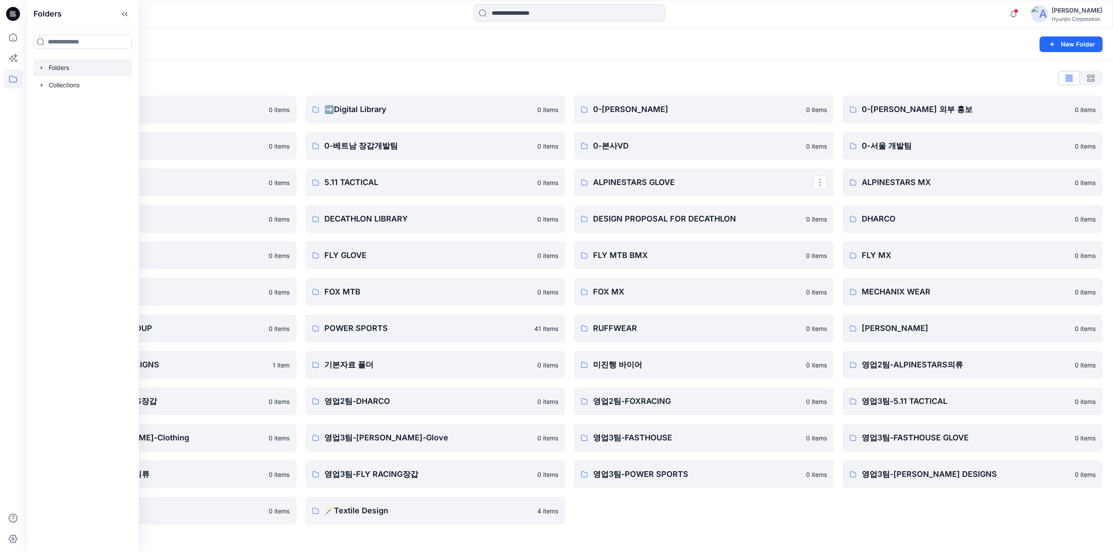
click at [874, 46] on div "Folders" at bounding box center [536, 44] width 998 height 12
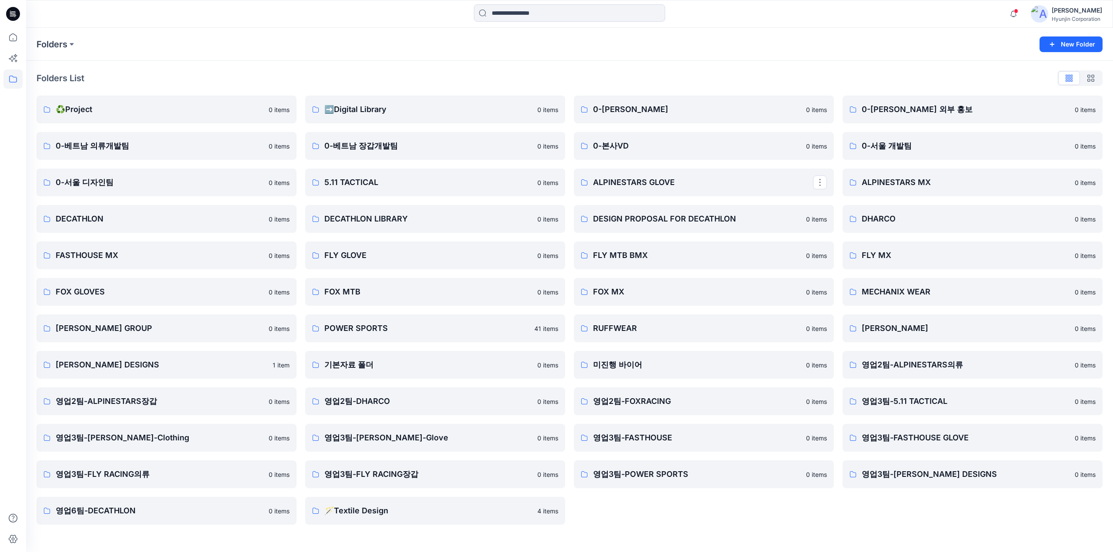
click at [794, 60] on div "Folders New Folder" at bounding box center [569, 44] width 1087 height 33
click at [946, 146] on p "0-서울 개발팀" at bounding box center [972, 146] width 220 height 12
click at [994, 294] on p "MECHANIX WEAR" at bounding box center [972, 292] width 220 height 12
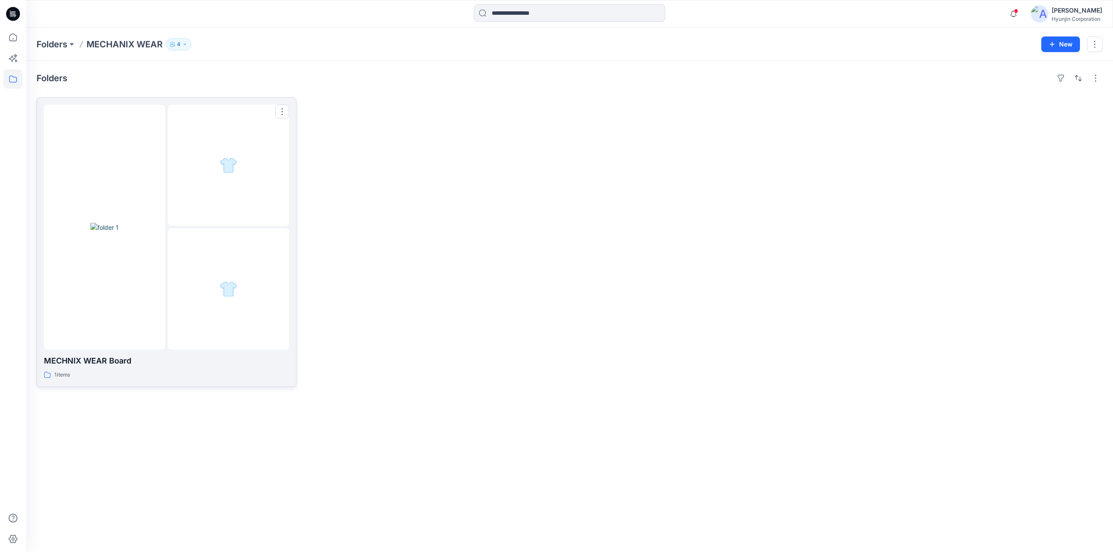
click at [242, 191] on div at bounding box center [228, 165] width 121 height 121
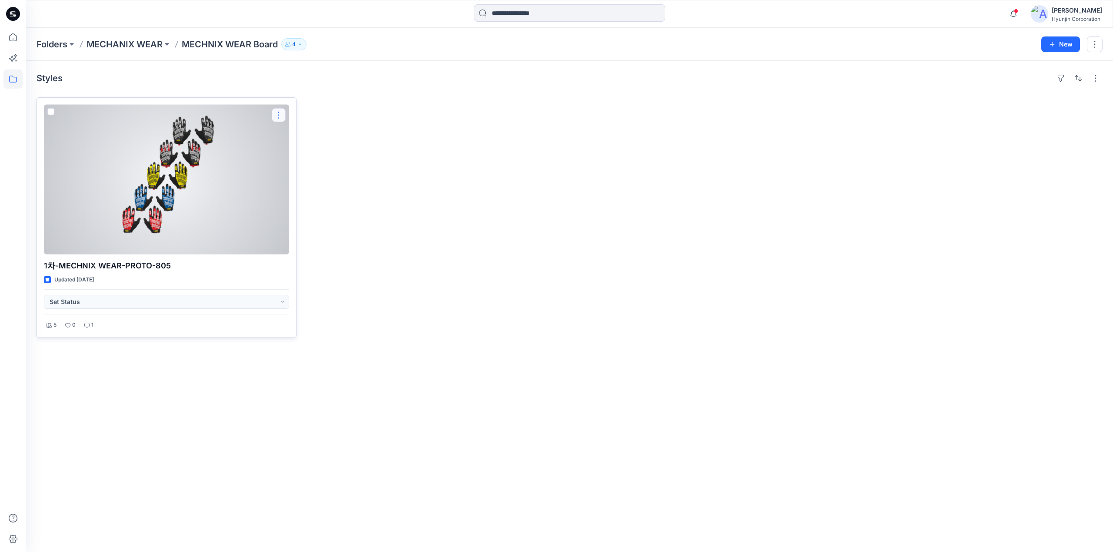
click at [276, 113] on button "button" at bounding box center [279, 115] width 14 height 14
click at [305, 186] on p "Duplicate to..." at bounding box center [309, 183] width 40 height 9
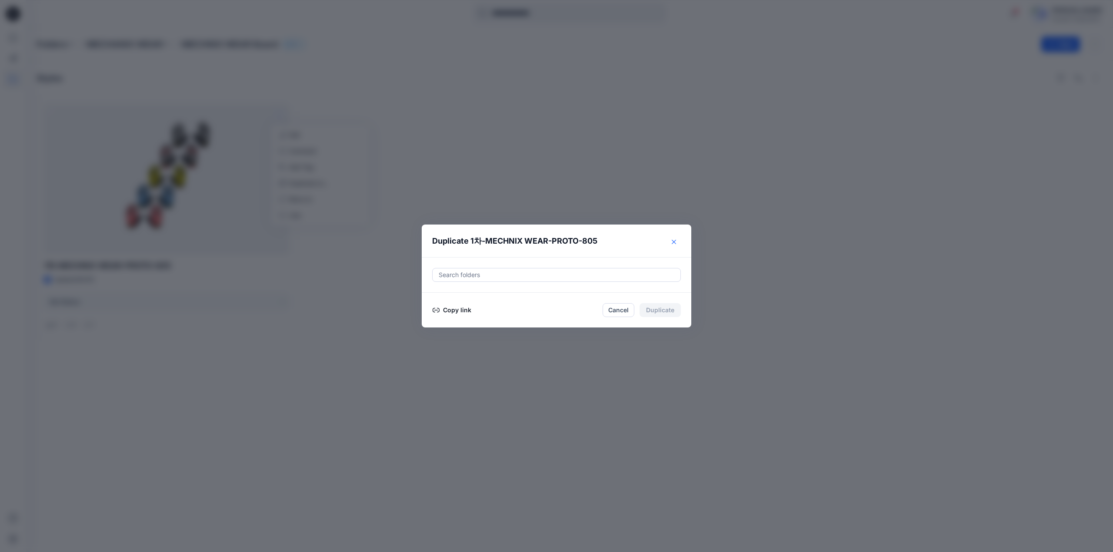
click at [675, 244] on icon "Close" at bounding box center [674, 242] width 4 height 4
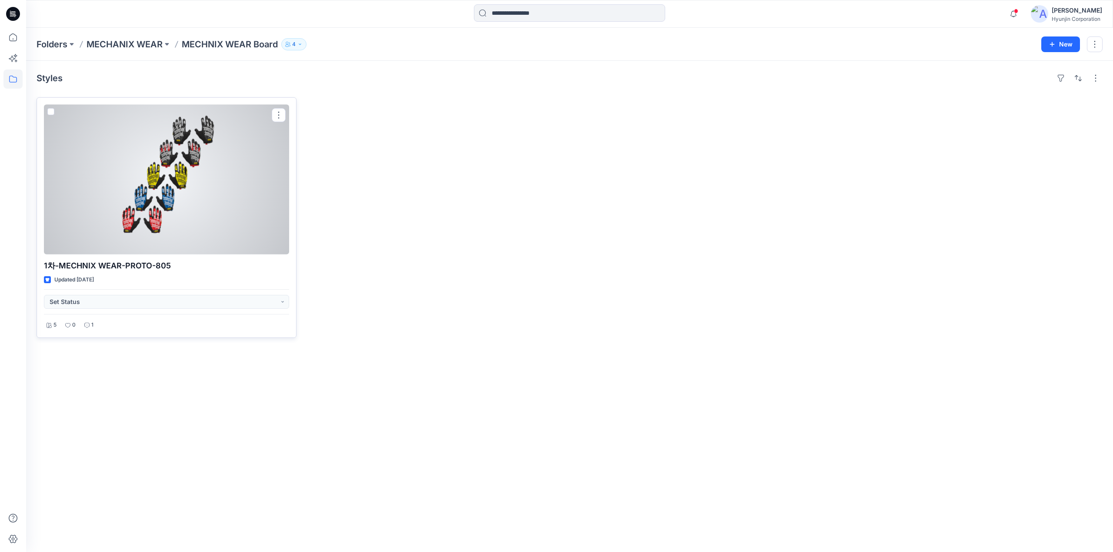
click at [220, 180] on div at bounding box center [166, 180] width 245 height 150
click at [274, 115] on button "button" at bounding box center [279, 115] width 14 height 14
click at [298, 187] on p "Duplicate to..." at bounding box center [309, 183] width 40 height 9
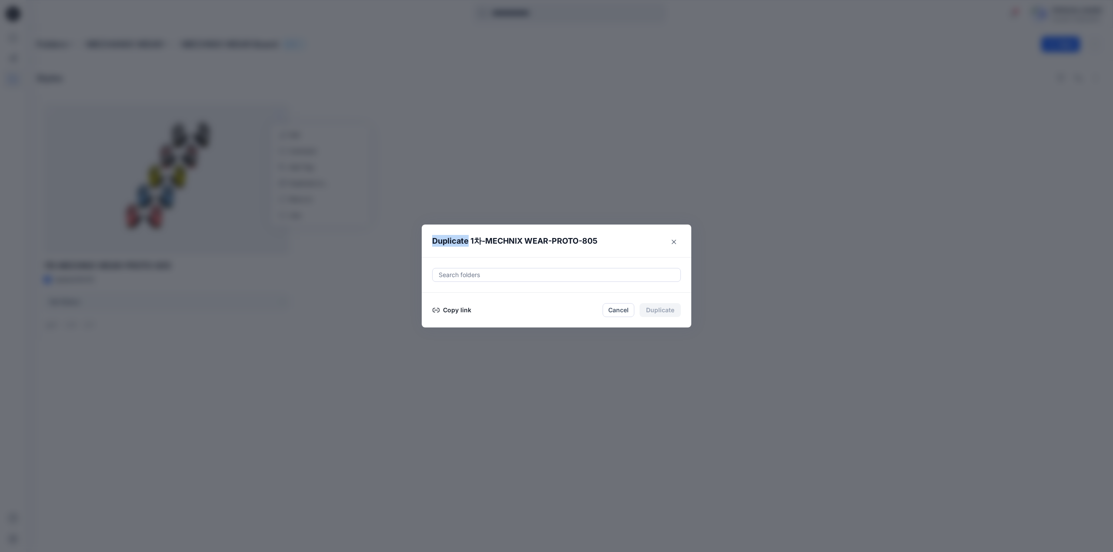
drag, startPoint x: 469, startPoint y: 243, endPoint x: 432, endPoint y: 240, distance: 36.6
click at [432, 240] on p "Duplicate 1차-MECHNIX WEAR-PROTO-805" at bounding box center [514, 241] width 165 height 12
copy p "Duplicate"
click at [673, 245] on button "Close" at bounding box center [674, 242] width 14 height 14
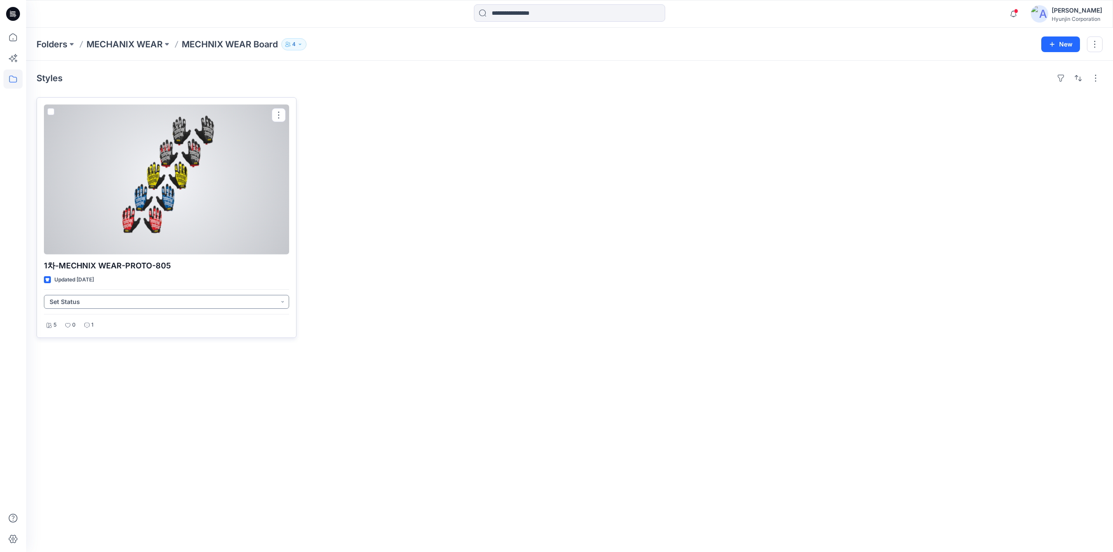
click at [143, 300] on button "Set Status" at bounding box center [166, 302] width 245 height 14
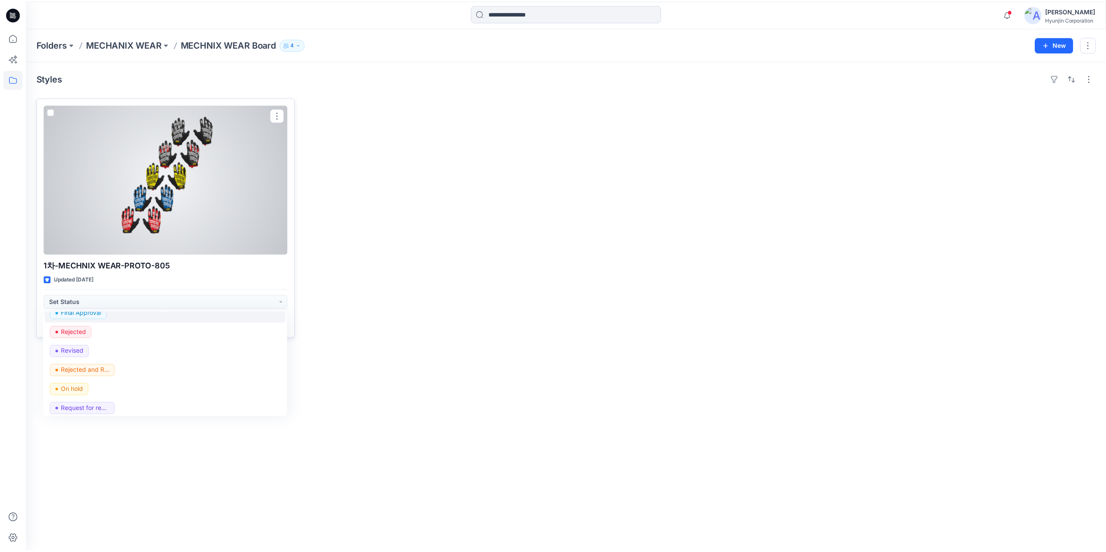
scroll to position [110, 0]
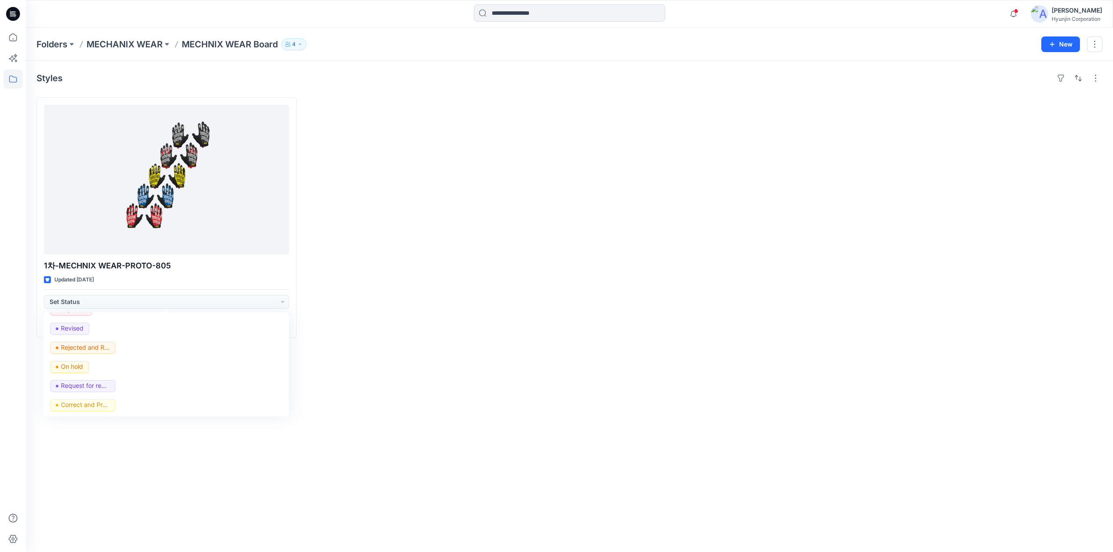
click at [496, 375] on div "Styles 1차-MECHNIX WEAR-PROTO-805 Updated 3 years ago Set Status Set Status Acce…" at bounding box center [569, 307] width 1087 height 492
click at [17, 42] on icon at bounding box center [12, 37] width 19 height 19
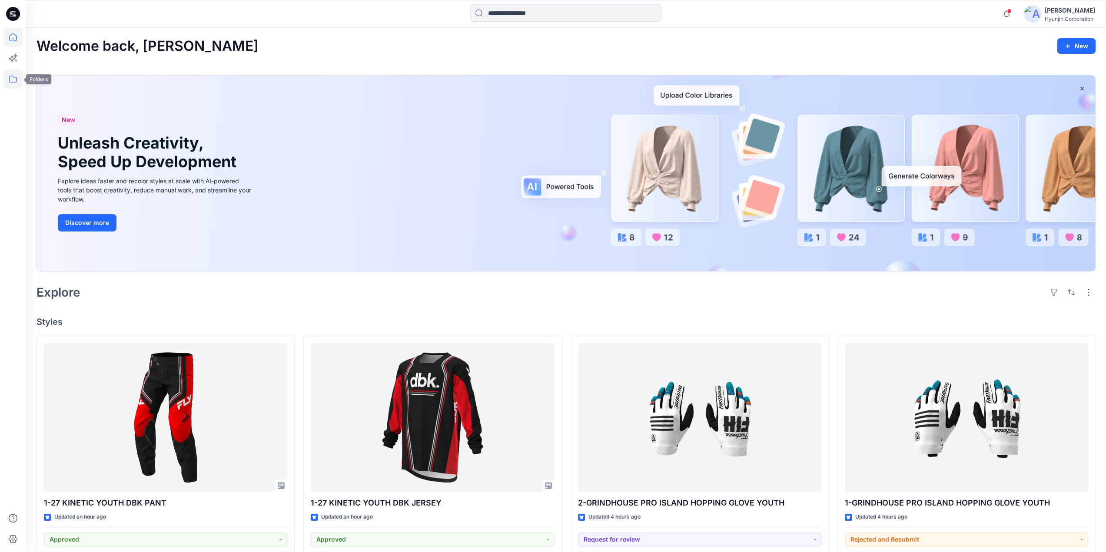
click at [16, 82] on icon at bounding box center [12, 79] width 19 height 19
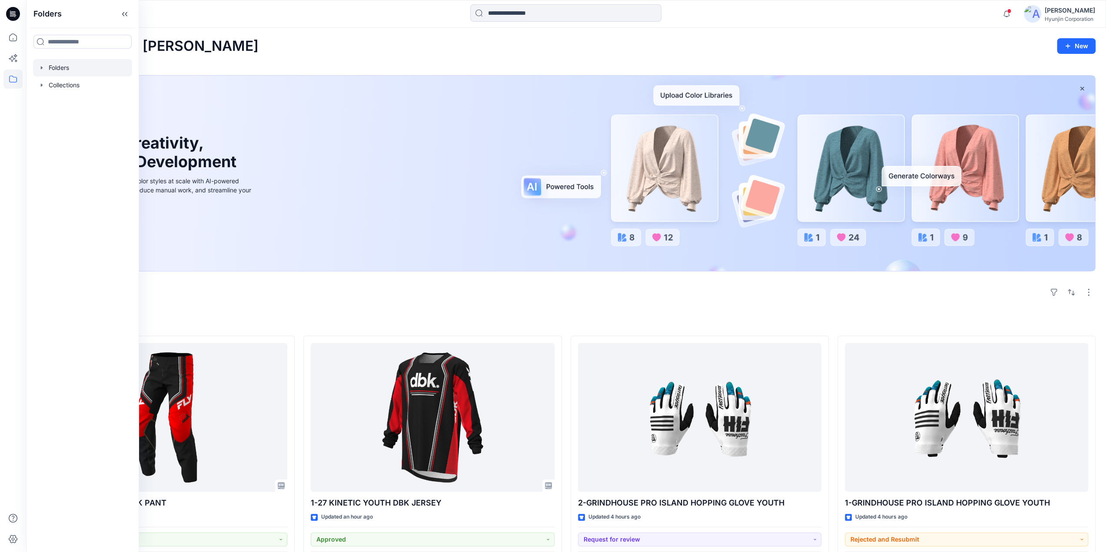
click at [60, 73] on div at bounding box center [82, 67] width 99 height 17
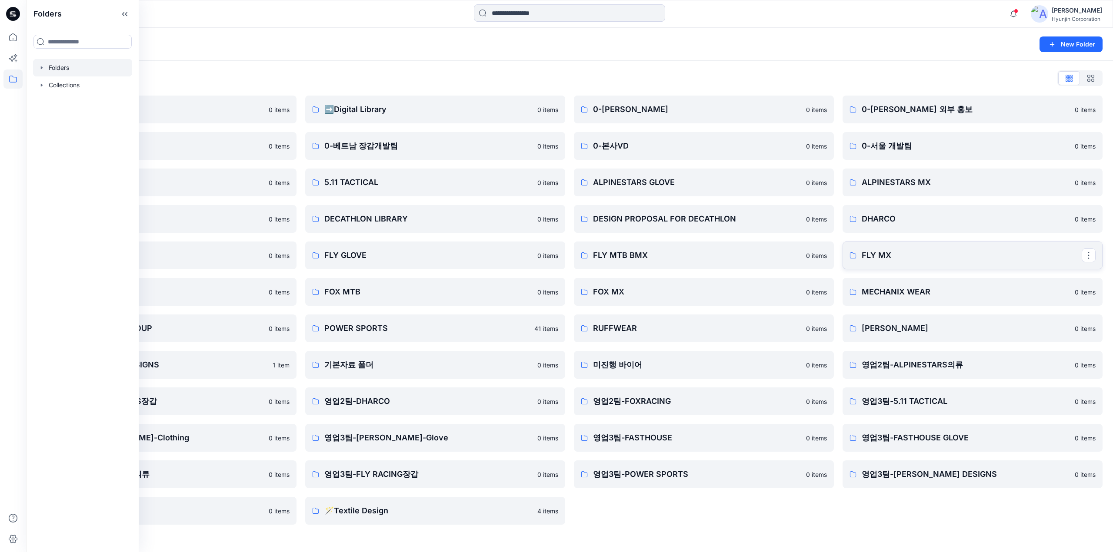
click at [903, 266] on link "FLY MX" at bounding box center [972, 256] width 260 height 28
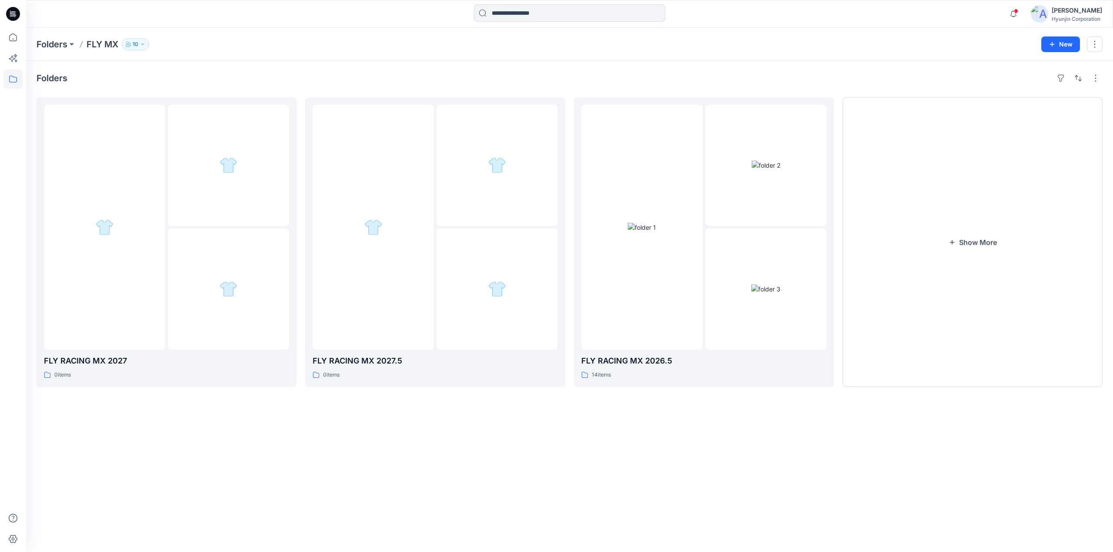
click at [903, 266] on button "Show More" at bounding box center [972, 242] width 260 height 290
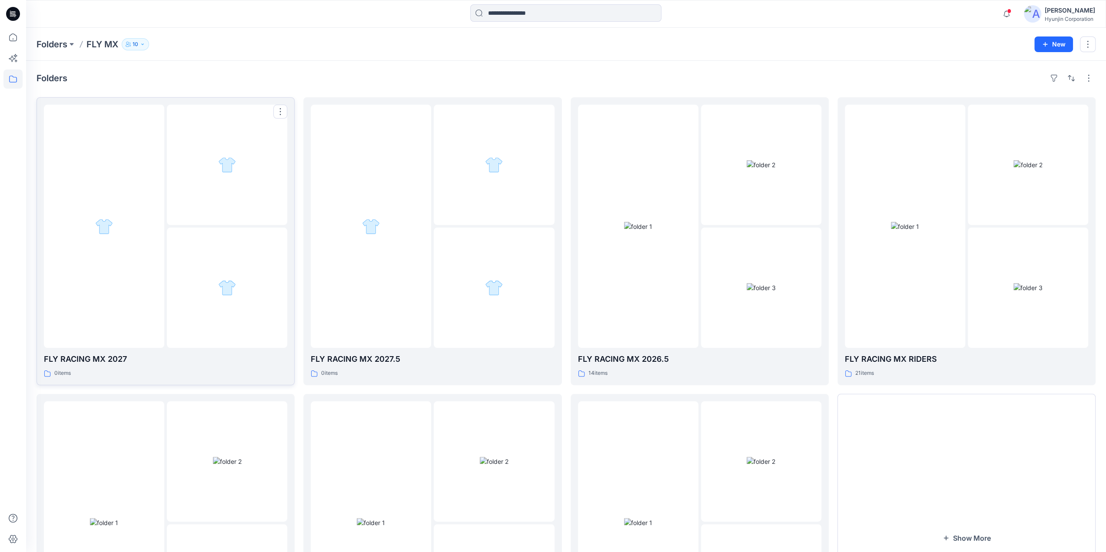
click at [261, 259] on div at bounding box center [227, 288] width 120 height 120
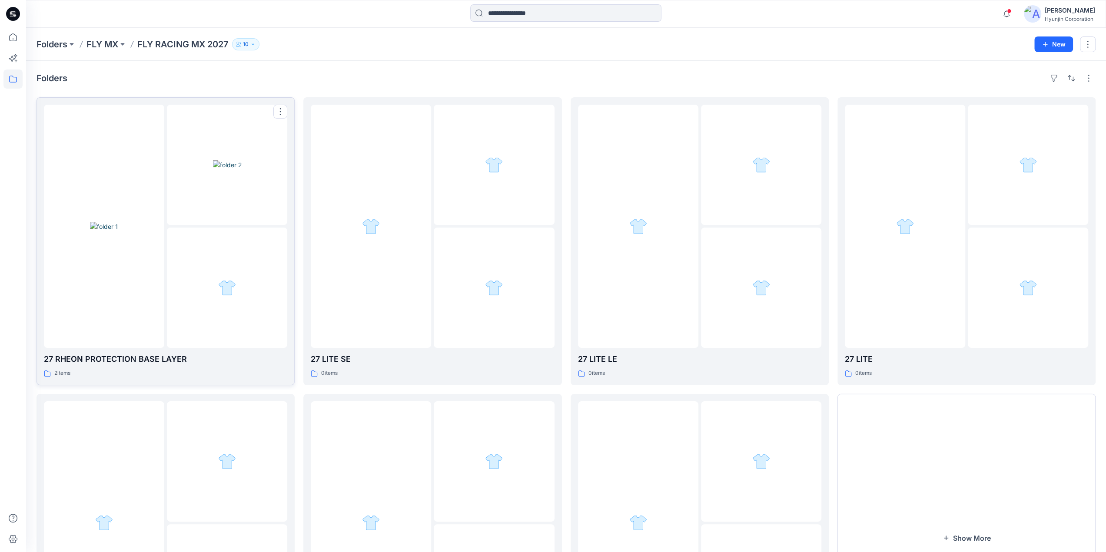
click at [118, 231] on img at bounding box center [104, 226] width 28 height 9
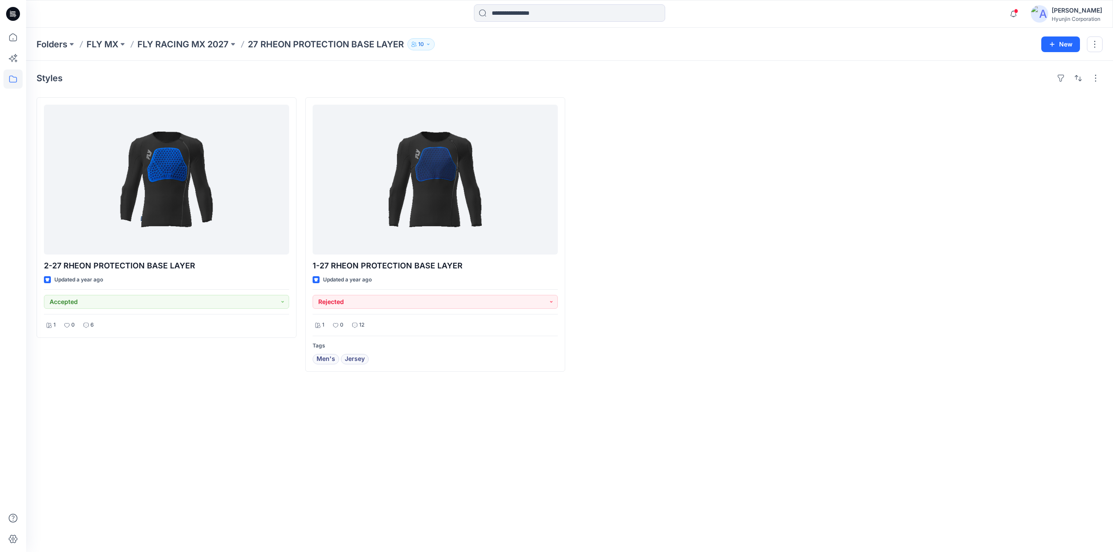
click at [17, 19] on icon at bounding box center [13, 14] width 14 height 14
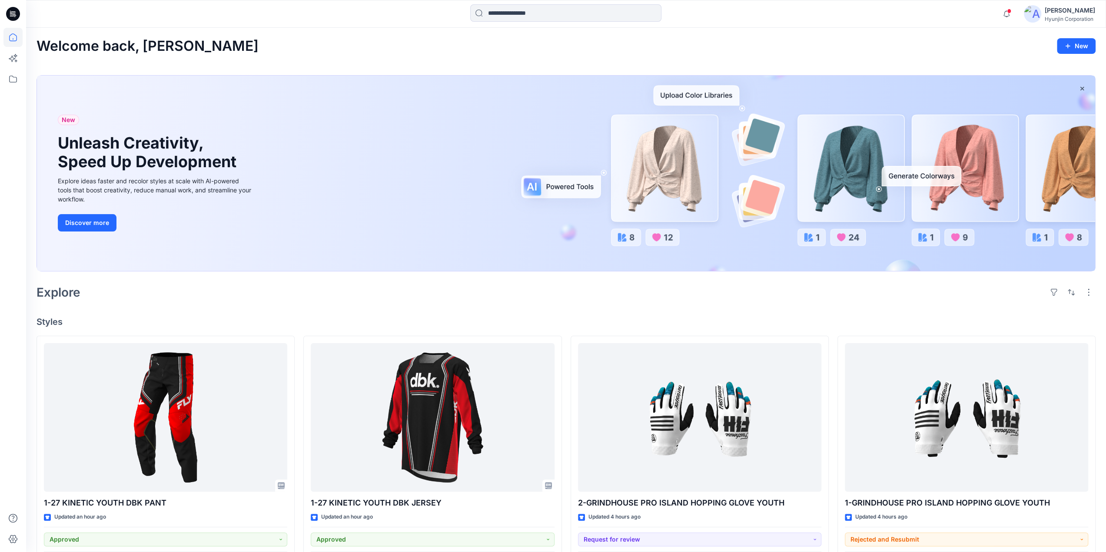
click at [13, 19] on icon at bounding box center [13, 14] width 14 height 14
click at [14, 78] on icon at bounding box center [12, 79] width 19 height 19
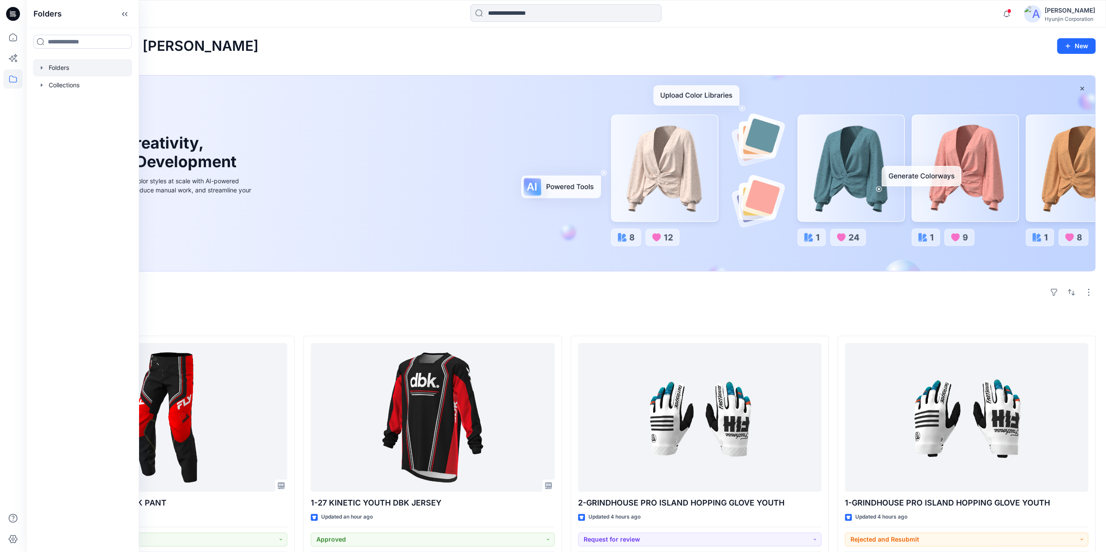
click at [49, 73] on div at bounding box center [82, 67] width 99 height 17
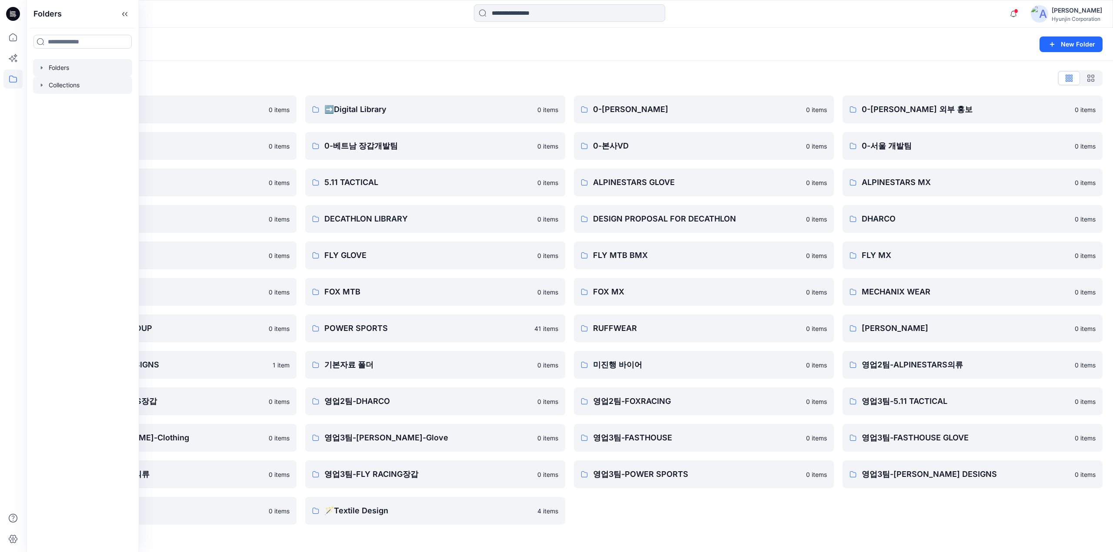
click at [63, 86] on div at bounding box center [82, 85] width 99 height 17
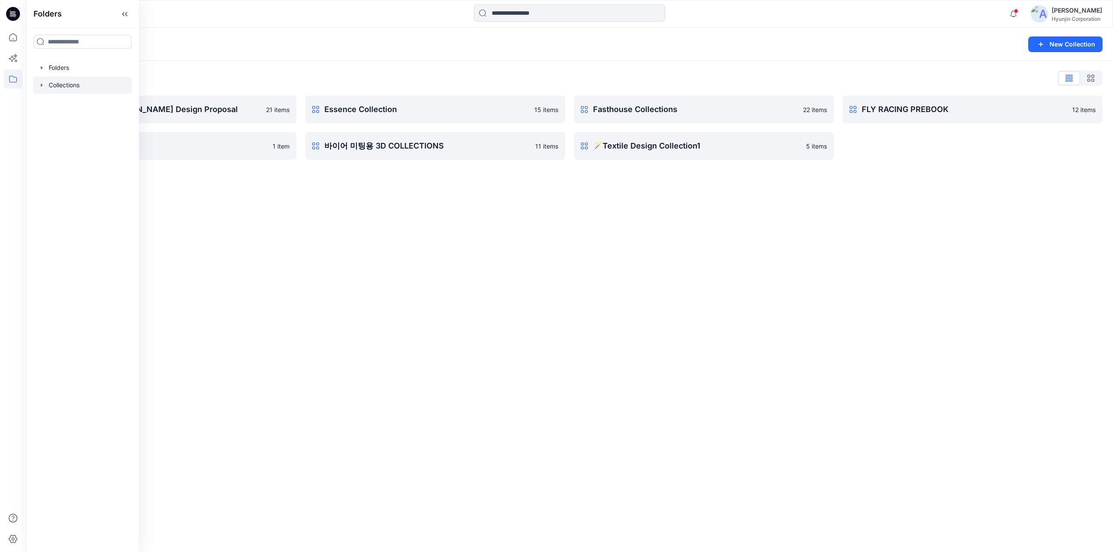
click at [741, 301] on div "Collections New Collection Collections List DECATHLON-Van Rysel Design Proposal…" at bounding box center [569, 290] width 1087 height 525
click at [186, 121] on link "DECATHLON-Van Rysel Design Proposal Rename Collection Clone Collection Present …" at bounding box center [167, 110] width 260 height 28
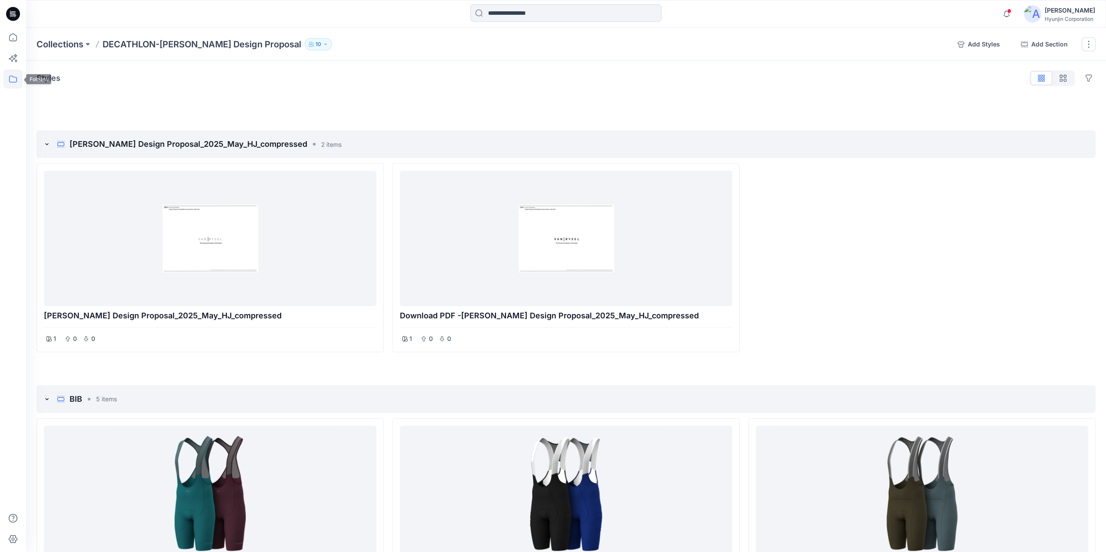
click at [6, 79] on icon at bounding box center [12, 79] width 19 height 19
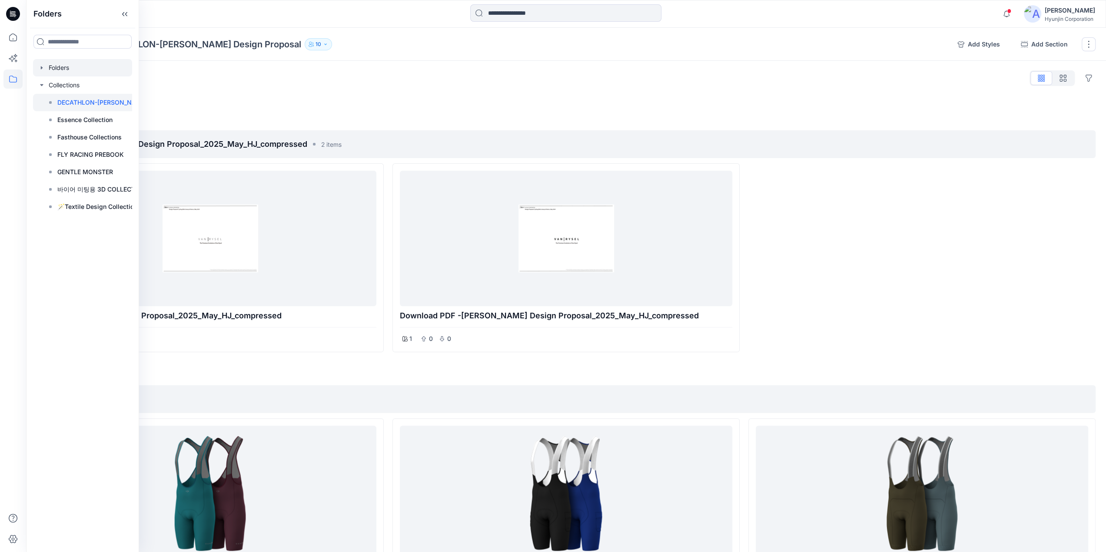
click at [74, 67] on div at bounding box center [82, 67] width 99 height 17
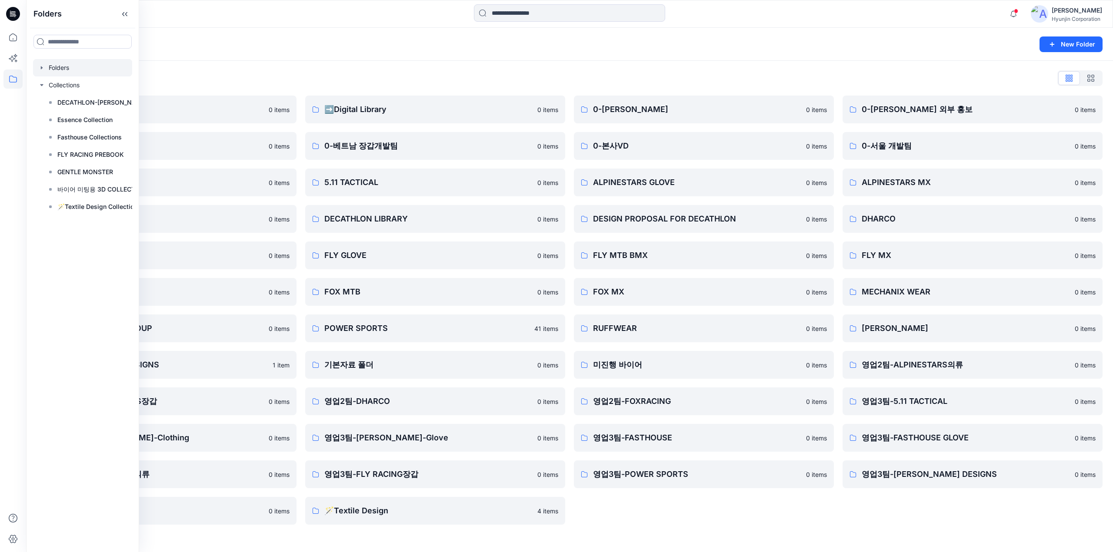
click at [356, 60] on div "Folders New Folder" at bounding box center [569, 44] width 1087 height 33
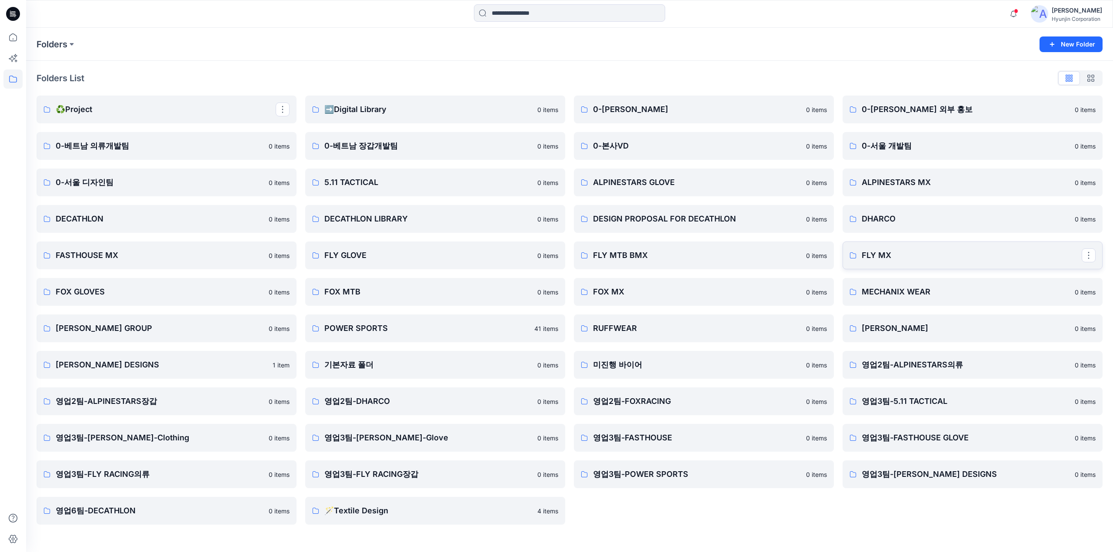
click at [901, 263] on link "FLY MX" at bounding box center [972, 256] width 260 height 28
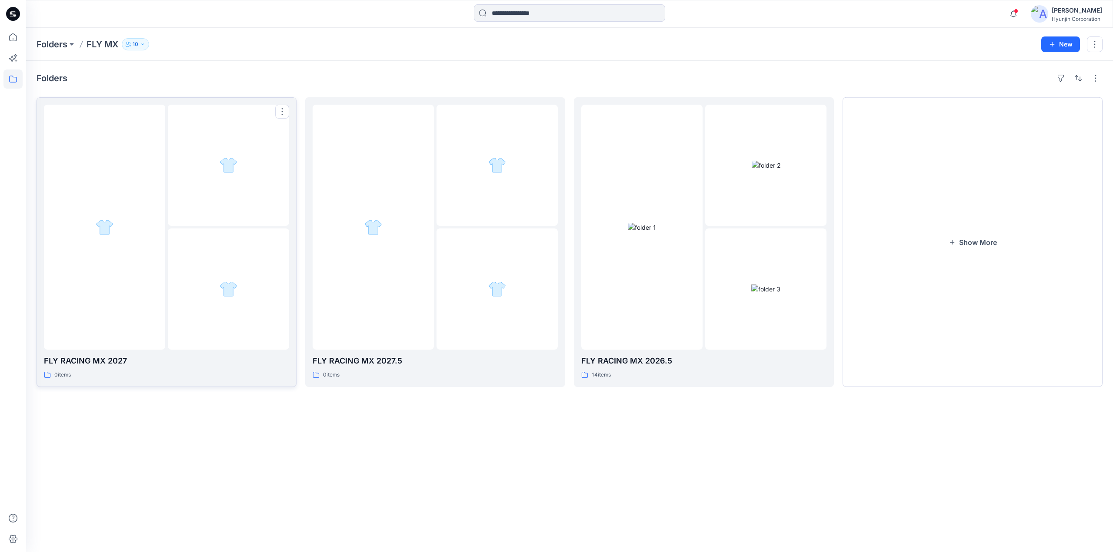
click at [233, 295] on img at bounding box center [229, 289] width 18 height 18
click at [212, 298] on div at bounding box center [228, 289] width 121 height 121
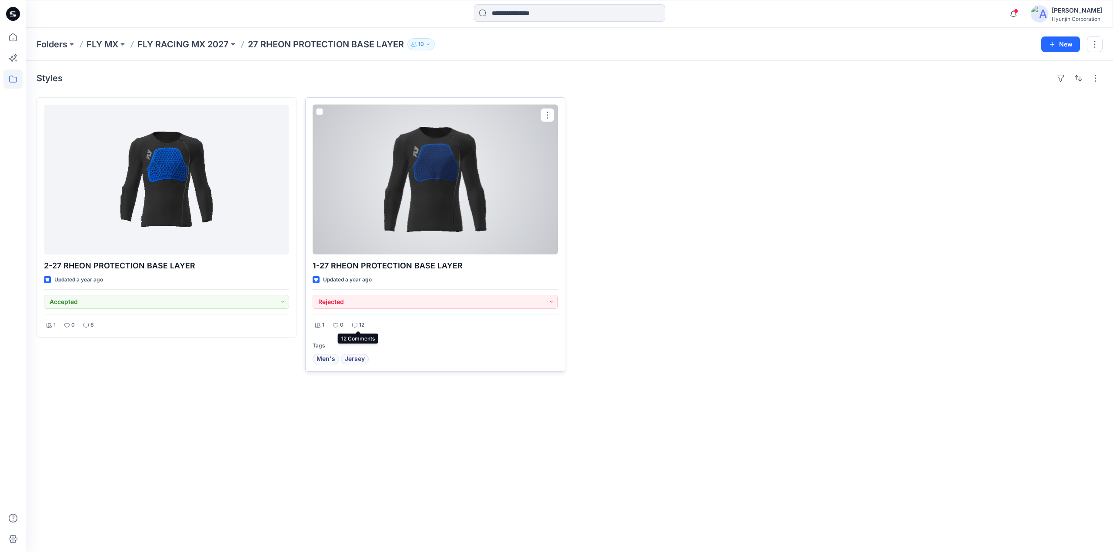
click at [364, 326] on p "12" at bounding box center [361, 325] width 5 height 9
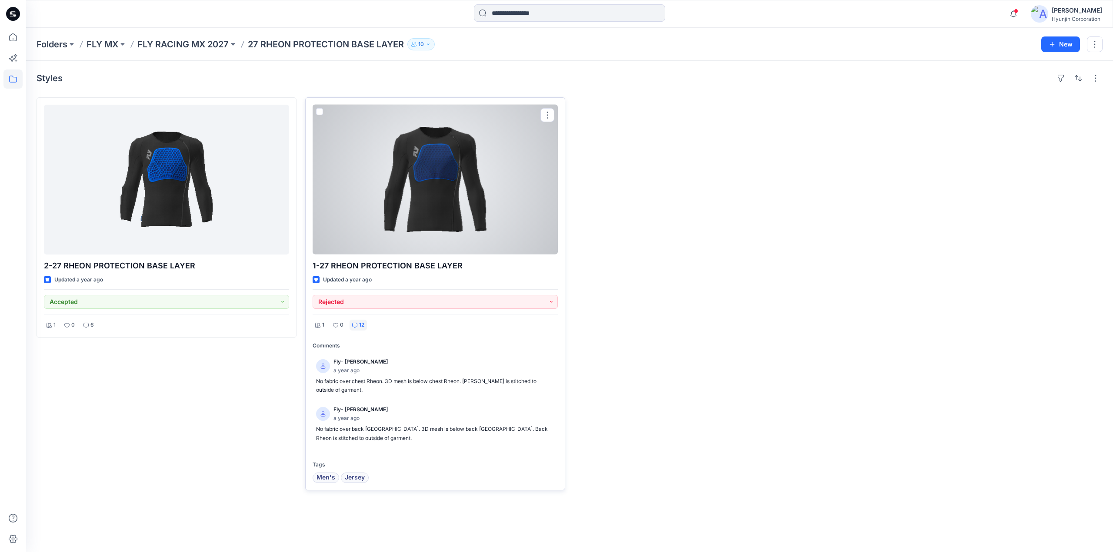
click at [500, 220] on div at bounding box center [435, 180] width 245 height 150
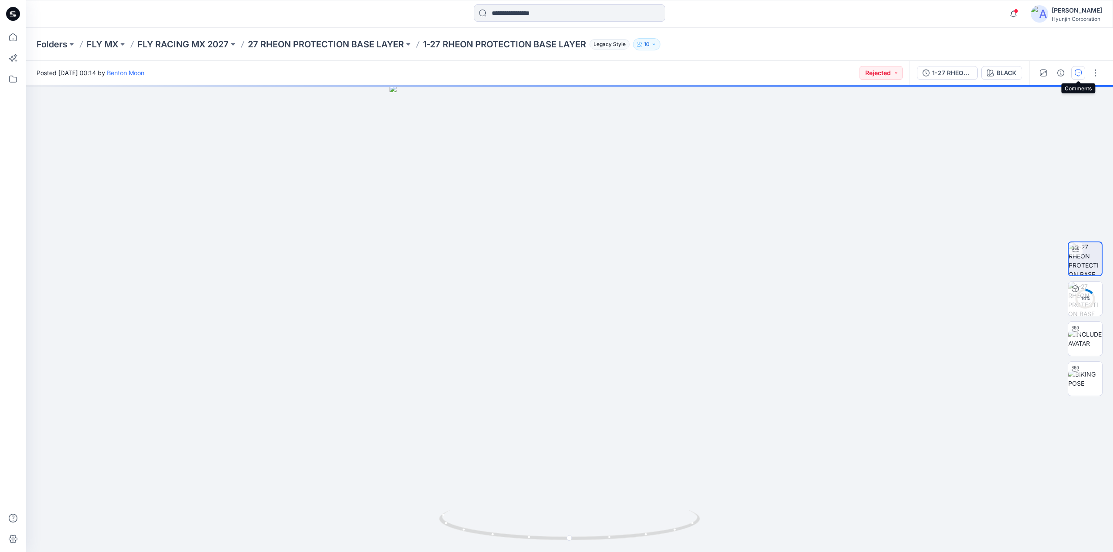
click at [1080, 67] on button "button" at bounding box center [1078, 73] width 14 height 14
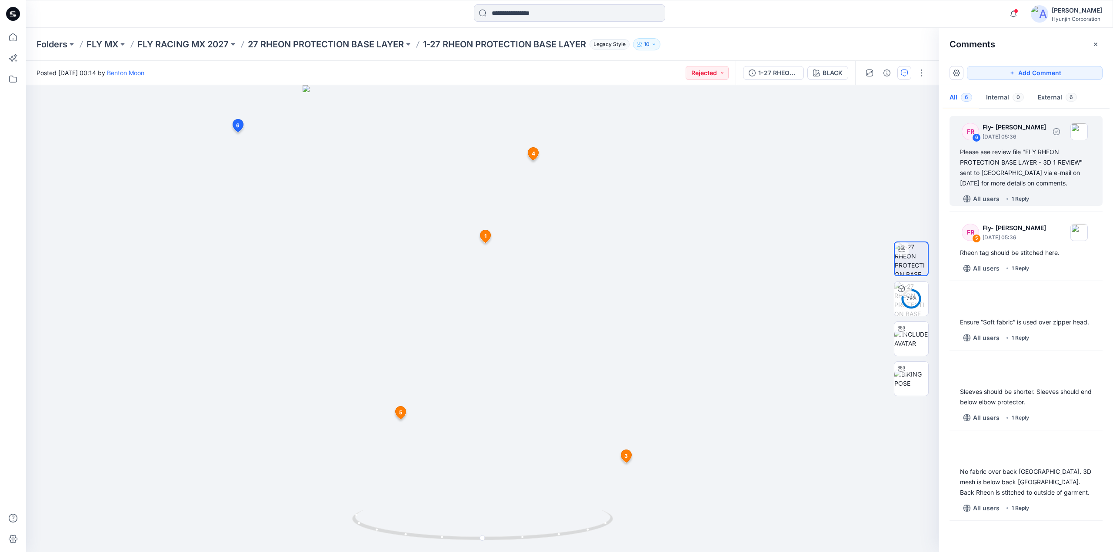
click at [1061, 181] on div "Please see review file "FLY RHEON PROTECTION BASE LAYER - 3D 1 REVIEW" sent to …" at bounding box center [1026, 168] width 132 height 42
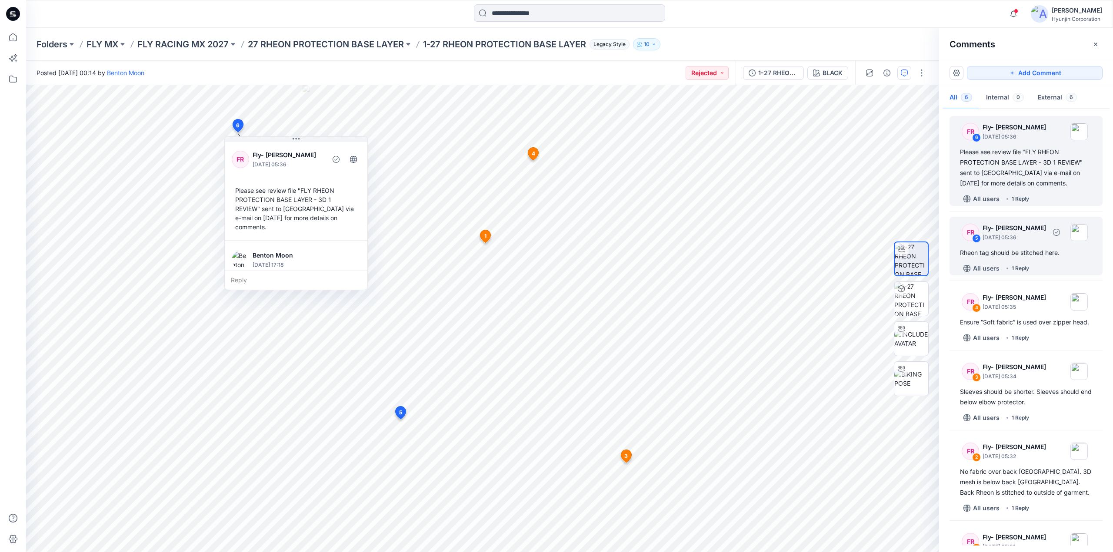
click at [1047, 262] on div "All users 1 Reply" at bounding box center [1031, 269] width 143 height 14
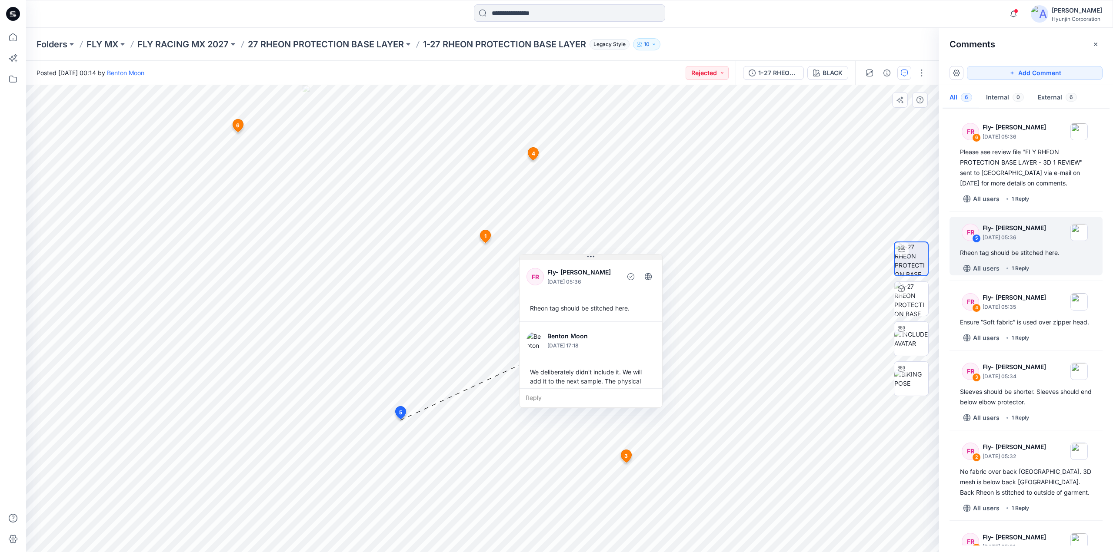
drag, startPoint x: 430, startPoint y: 428, endPoint x: 562, endPoint y: 259, distance: 214.9
click at [562, 259] on button at bounding box center [590, 257] width 143 height 5
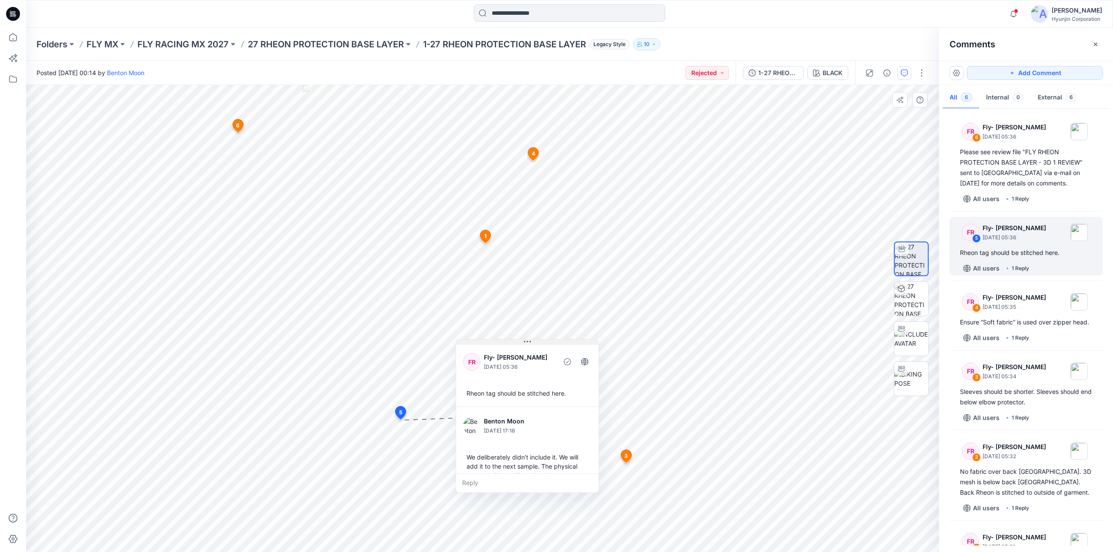
drag, startPoint x: 551, startPoint y: 258, endPoint x: 488, endPoint y: 343, distance: 106.2
click at [488, 343] on button at bounding box center [527, 342] width 143 height 5
click at [1019, 328] on div "Ensure “Soft fabric” is used over zipper head." at bounding box center [1026, 322] width 132 height 10
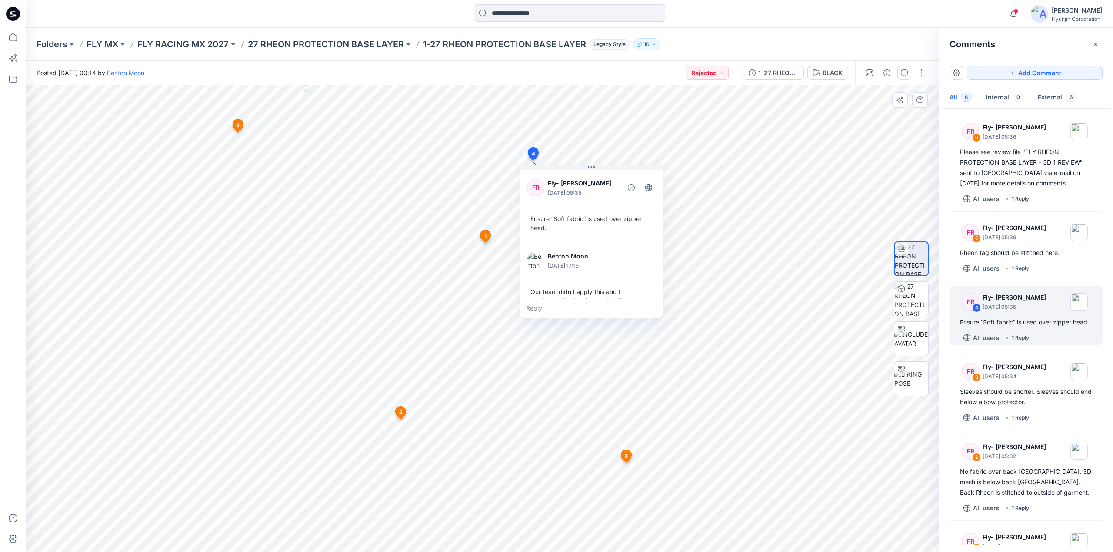
drag, startPoint x: 574, startPoint y: 233, endPoint x: 552, endPoint y: 287, distance: 58.1
click at [552, 287] on div "Our team didn't apply this and I overlooked it when i upload it. The next image…" at bounding box center [591, 305] width 129 height 43
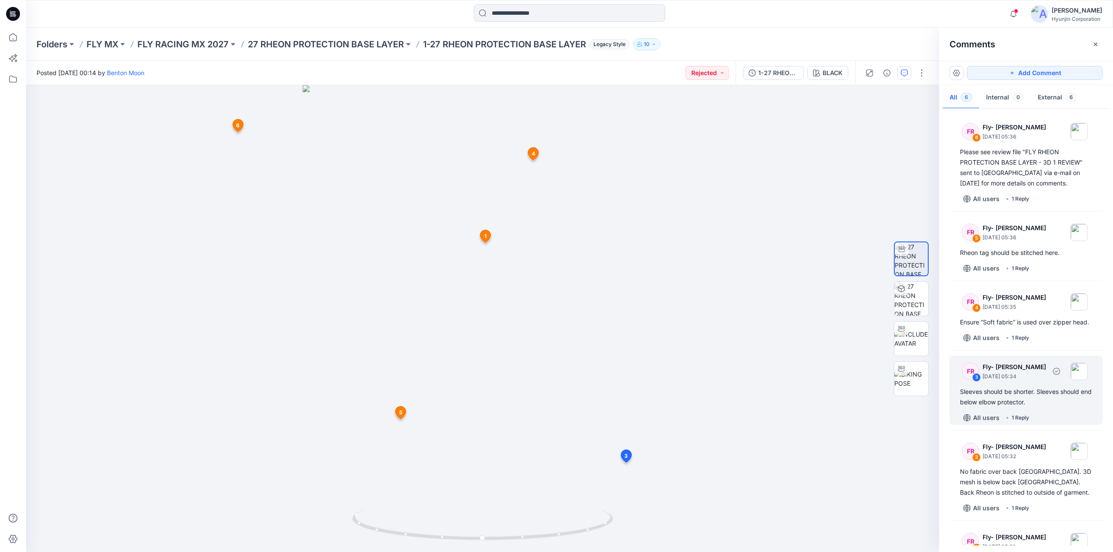
click at [1032, 408] on div "Sleeves should be shorter. Sleeves should end below elbow protector." at bounding box center [1026, 397] width 132 height 21
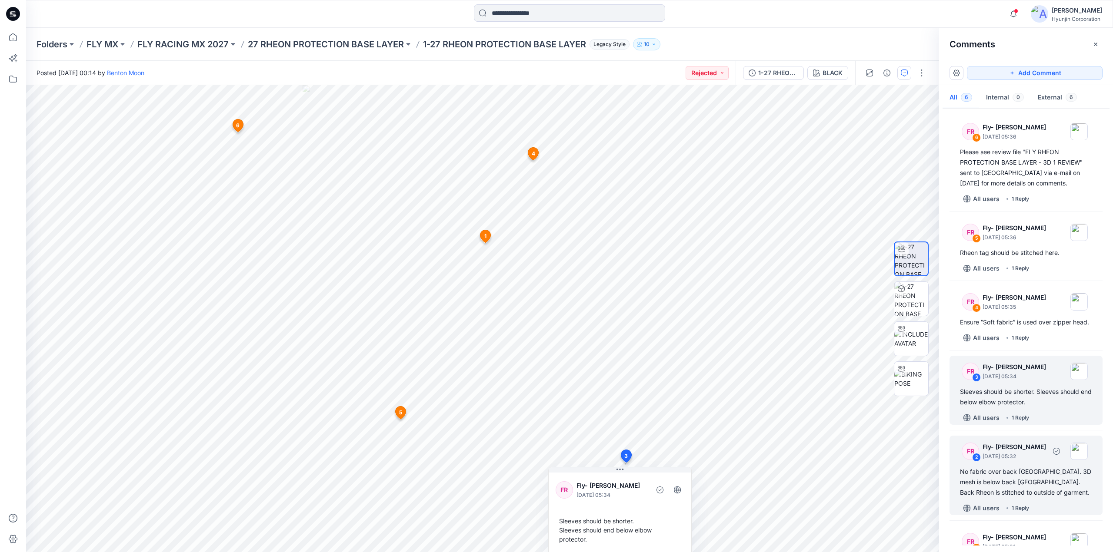
click at [1012, 495] on div "No fabric over back Rheon. 3D mesh is below back Rheon. Back Rheon is stitched …" at bounding box center [1026, 482] width 132 height 31
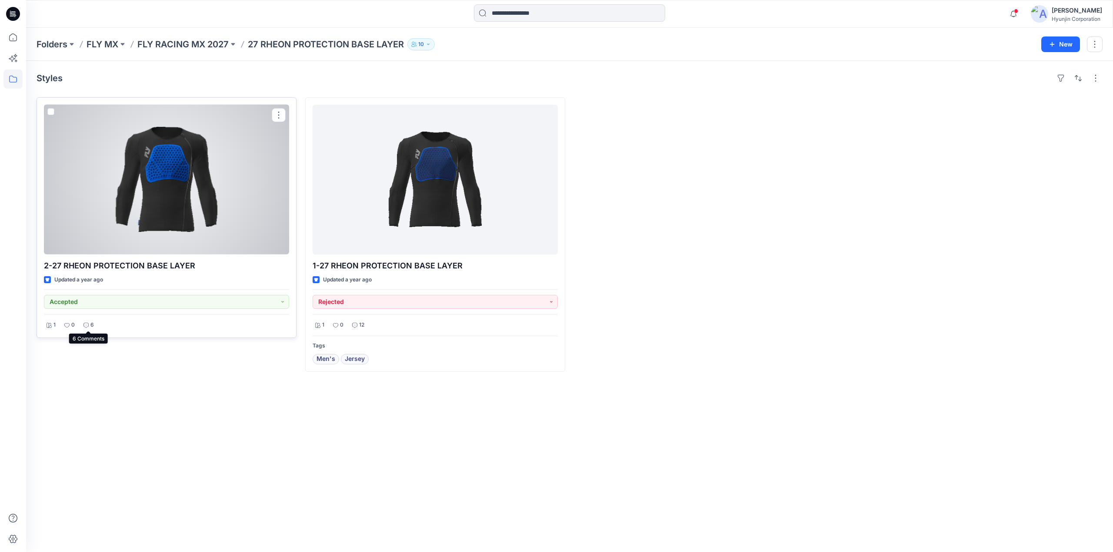
click at [91, 324] on p "6" at bounding box center [91, 325] width 3 height 9
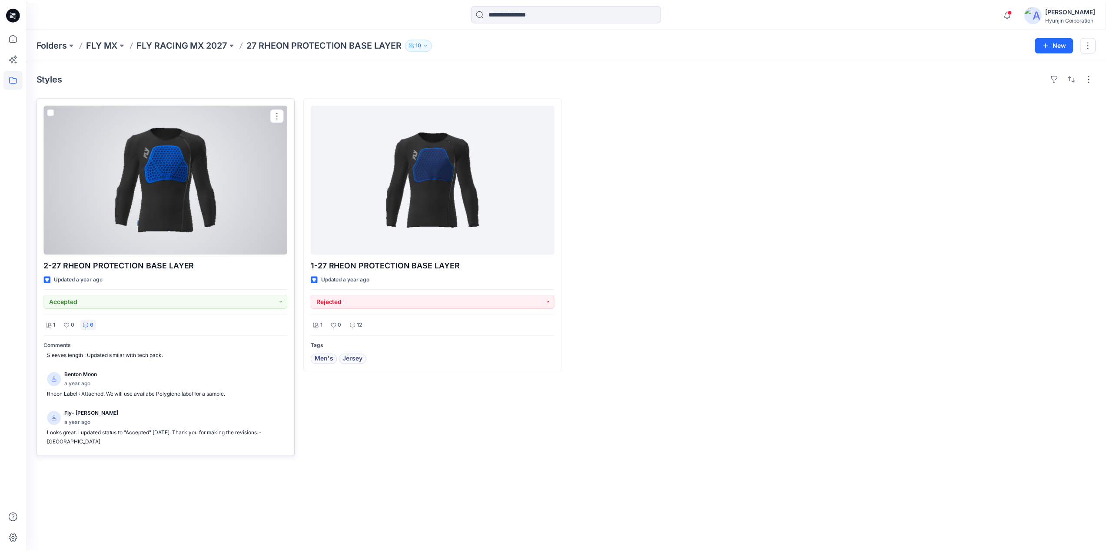
scroll to position [143, 0]
click at [162, 232] on div at bounding box center [166, 180] width 245 height 150
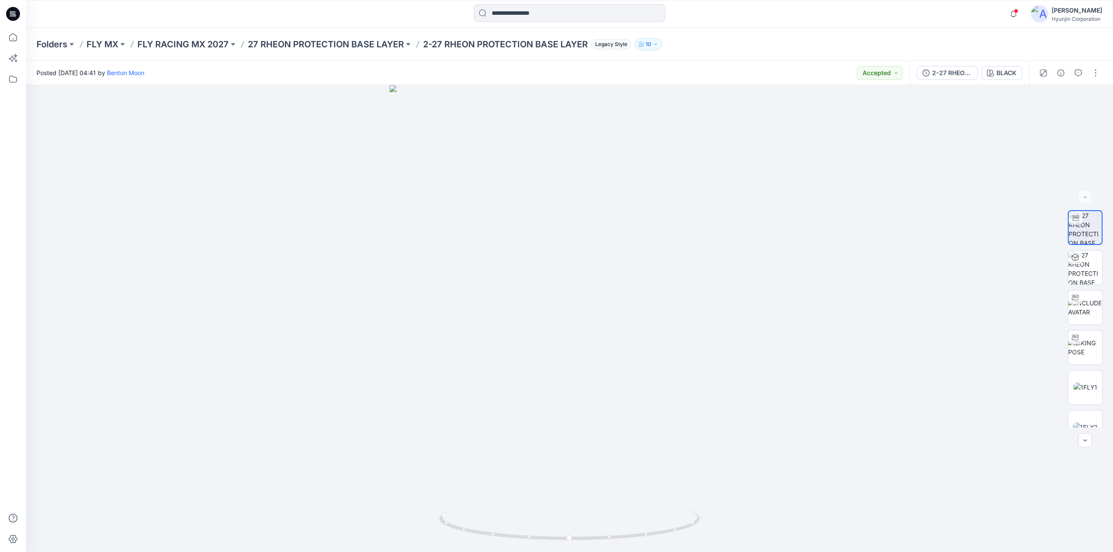
click at [20, 14] on div at bounding box center [13, 14] width 28 height 28
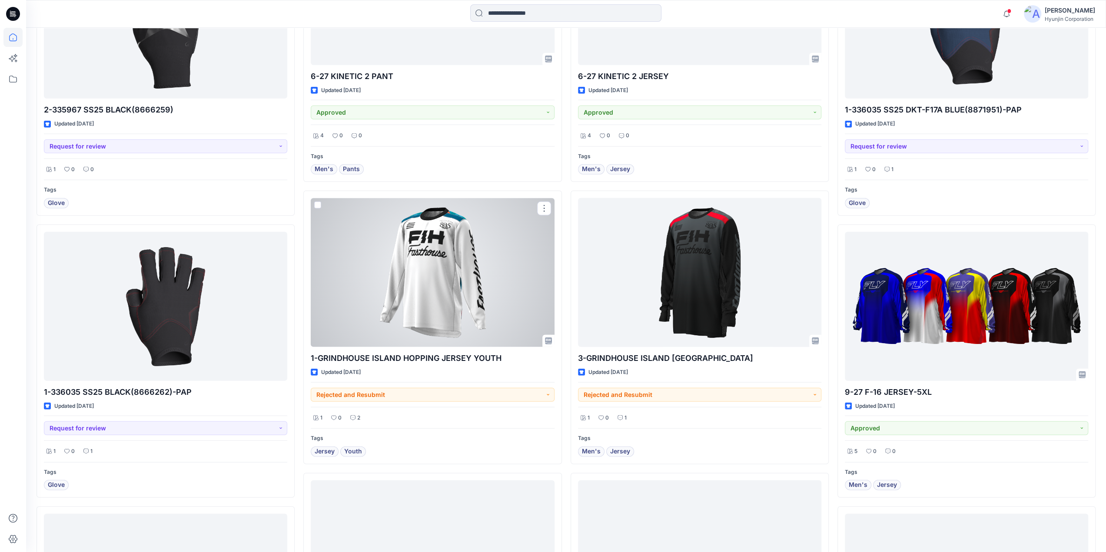
scroll to position [2114, 0]
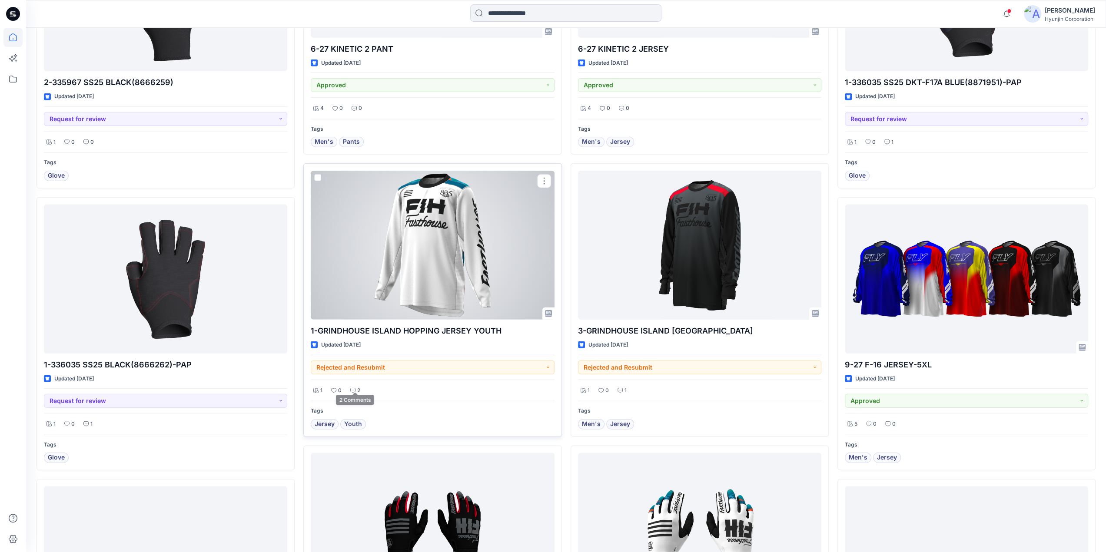
click at [353, 390] on icon at bounding box center [353, 390] width 2 height 0
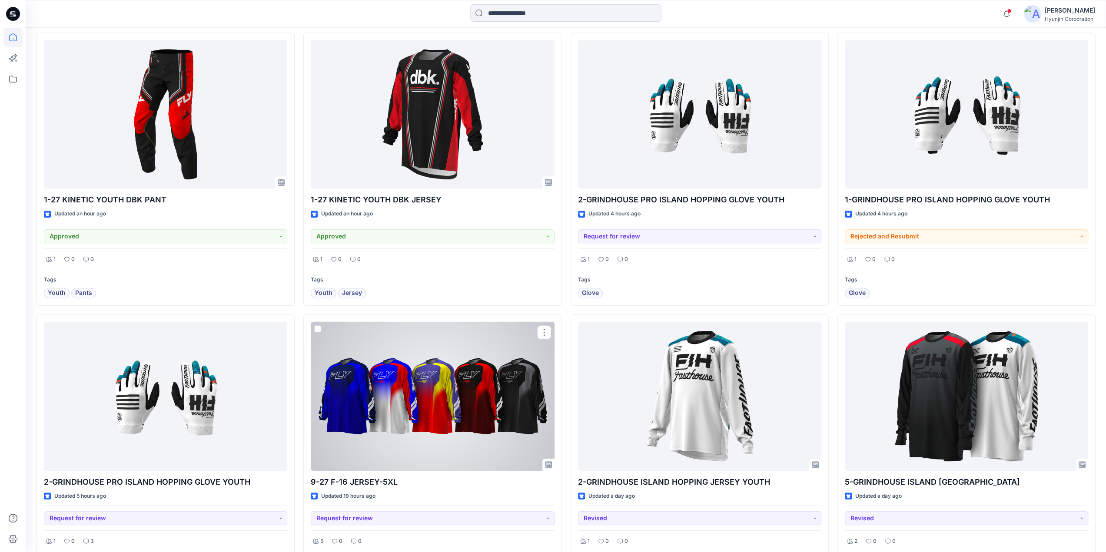
scroll to position [261, 0]
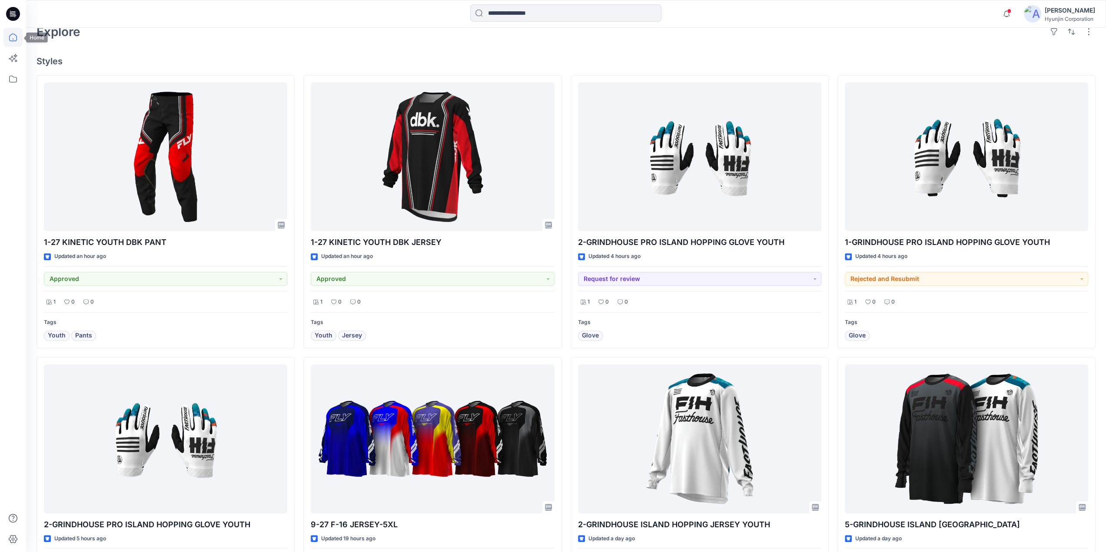
click at [16, 17] on icon at bounding box center [13, 14] width 14 height 14
click at [15, 86] on icon at bounding box center [12, 79] width 19 height 19
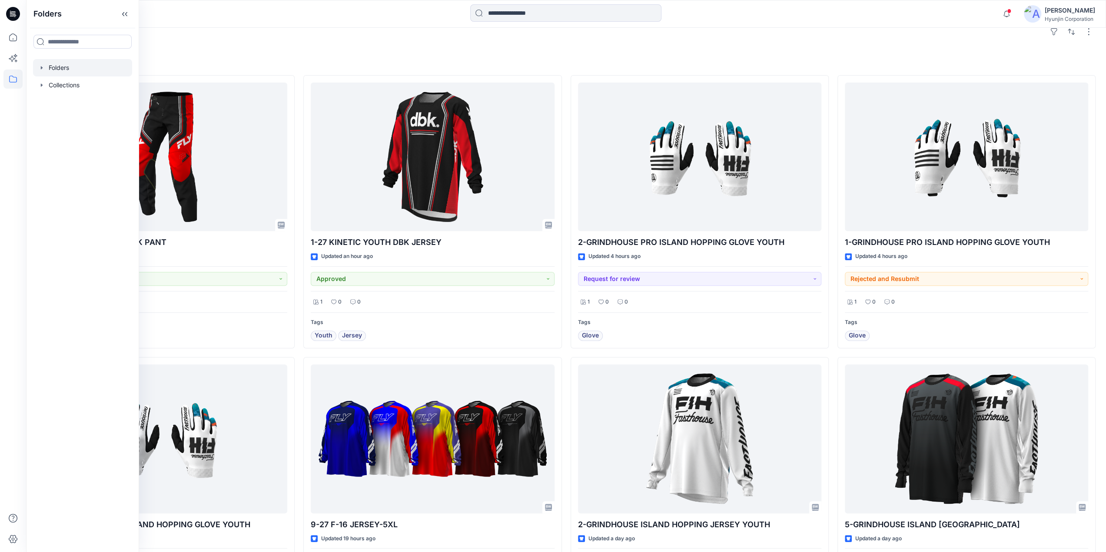
click at [75, 68] on div at bounding box center [82, 67] width 99 height 17
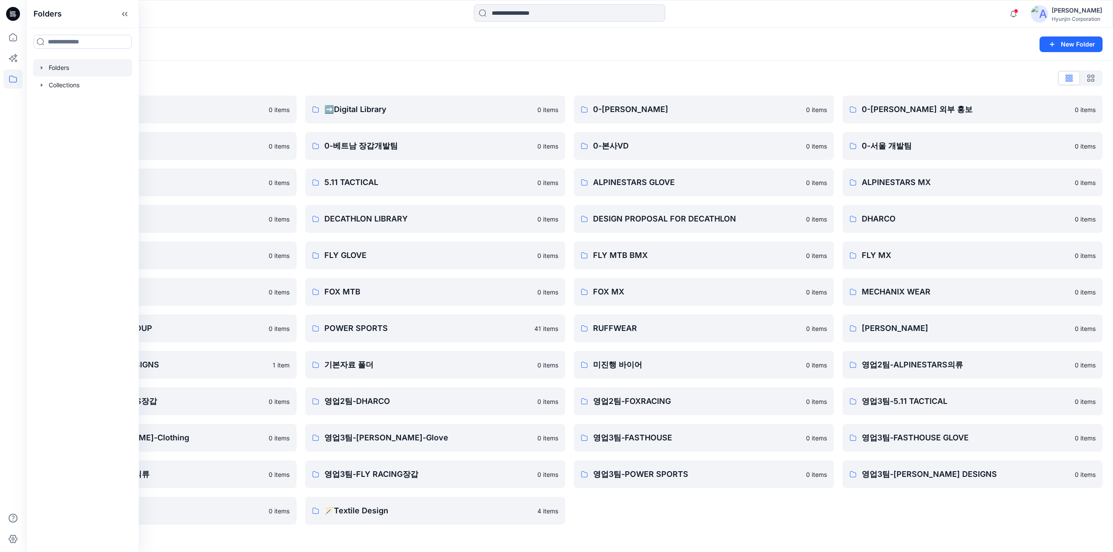
click at [729, 507] on div "0-HYUNJIN 0 items 0-본사VD 0 items ALPINESTARS GLOVE 0 items DESIGN PROPOSAL FOR …" at bounding box center [704, 310] width 260 height 429
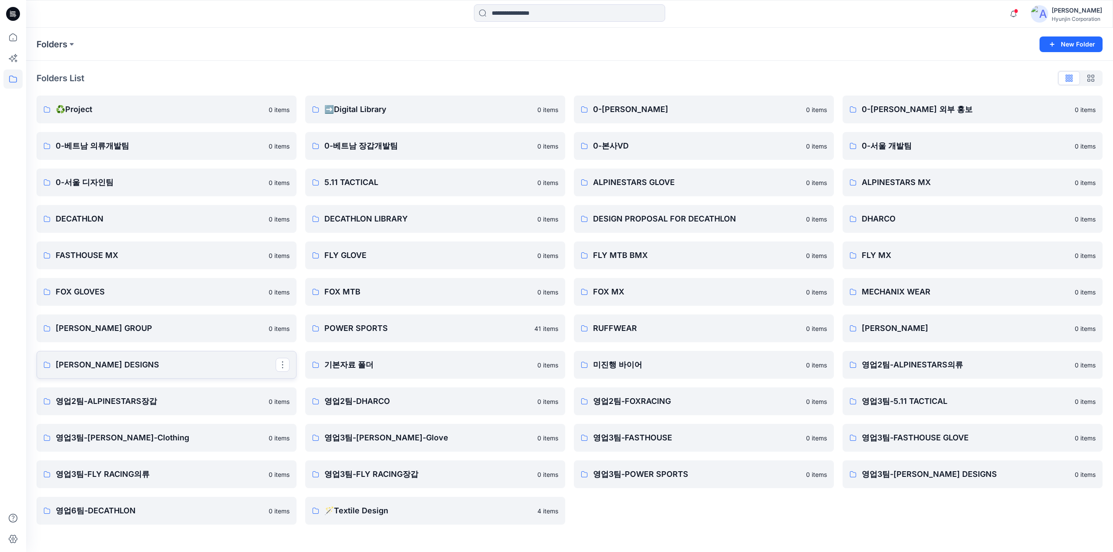
click at [136, 370] on p "[PERSON_NAME] DESIGNS" at bounding box center [166, 365] width 220 height 12
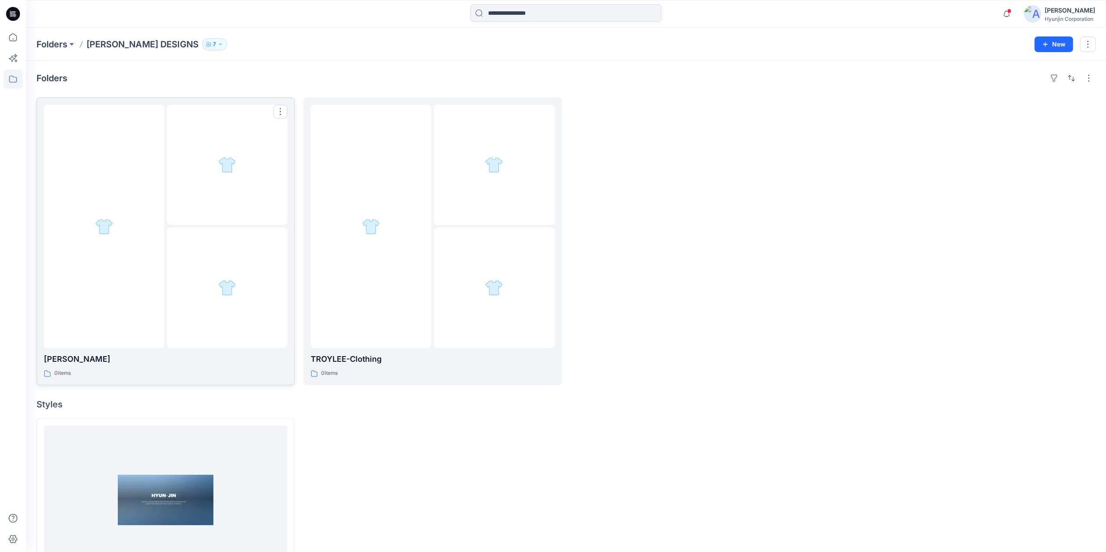
click at [254, 286] on div at bounding box center [227, 288] width 120 height 120
click at [418, 235] on div at bounding box center [371, 226] width 120 height 243
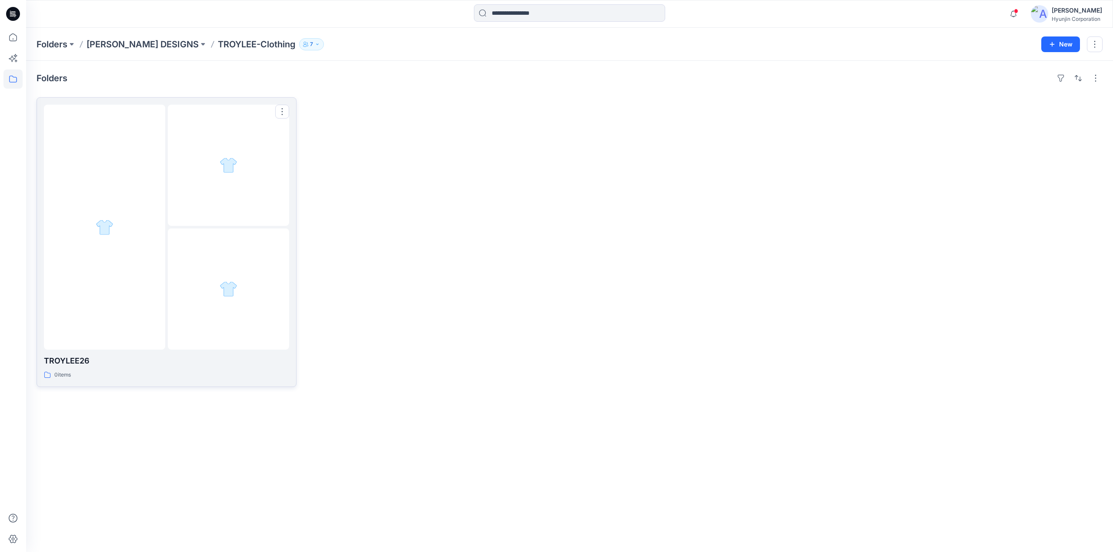
click at [176, 318] on div at bounding box center [228, 289] width 121 height 121
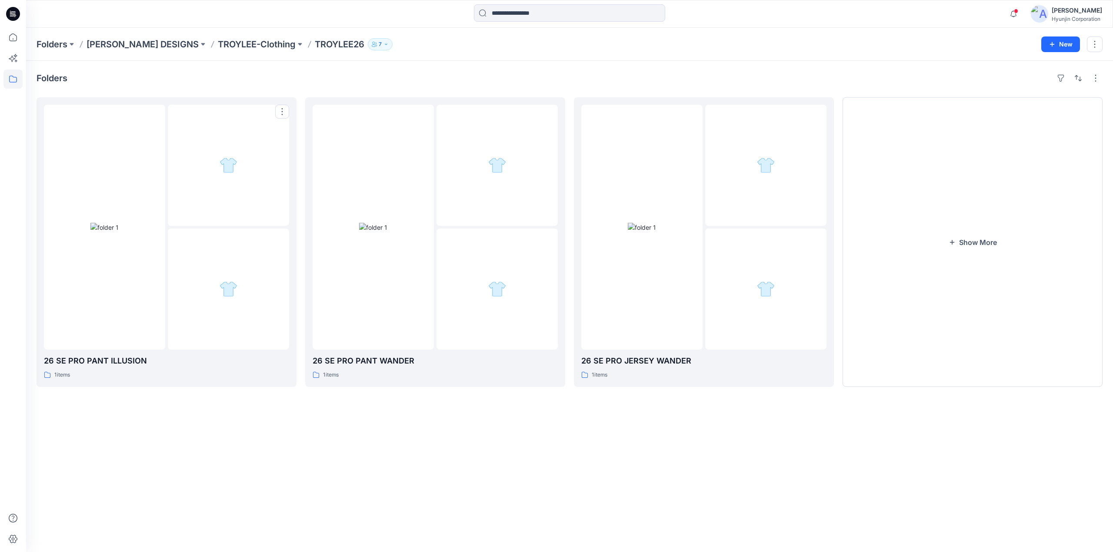
click at [176, 318] on div at bounding box center [228, 289] width 121 height 121
click at [382, 232] on img at bounding box center [373, 227] width 28 height 9
click at [635, 276] on div at bounding box center [641, 227] width 121 height 245
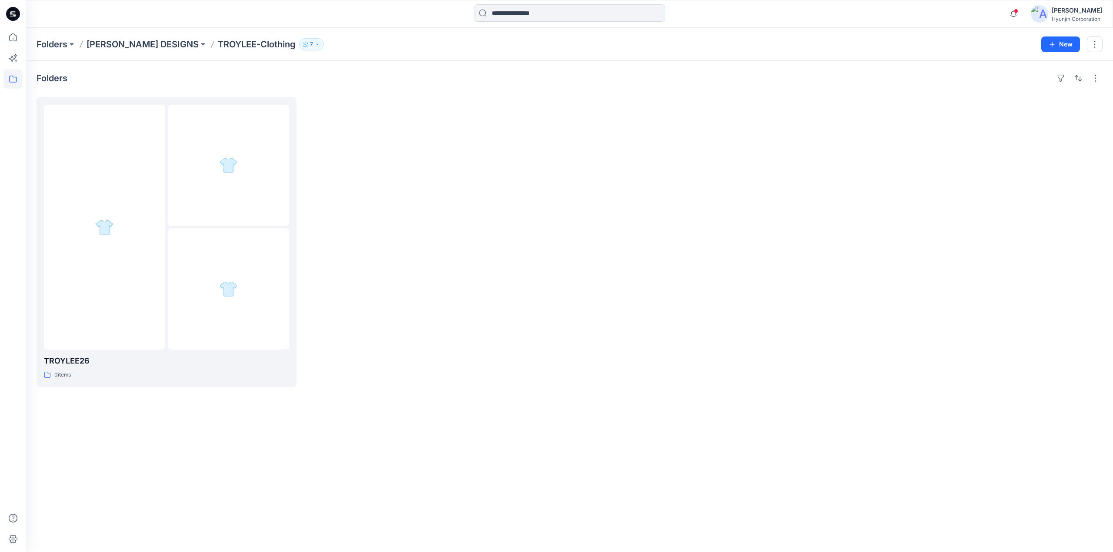
click at [299, 41] on button "7" at bounding box center [311, 44] width 25 height 12
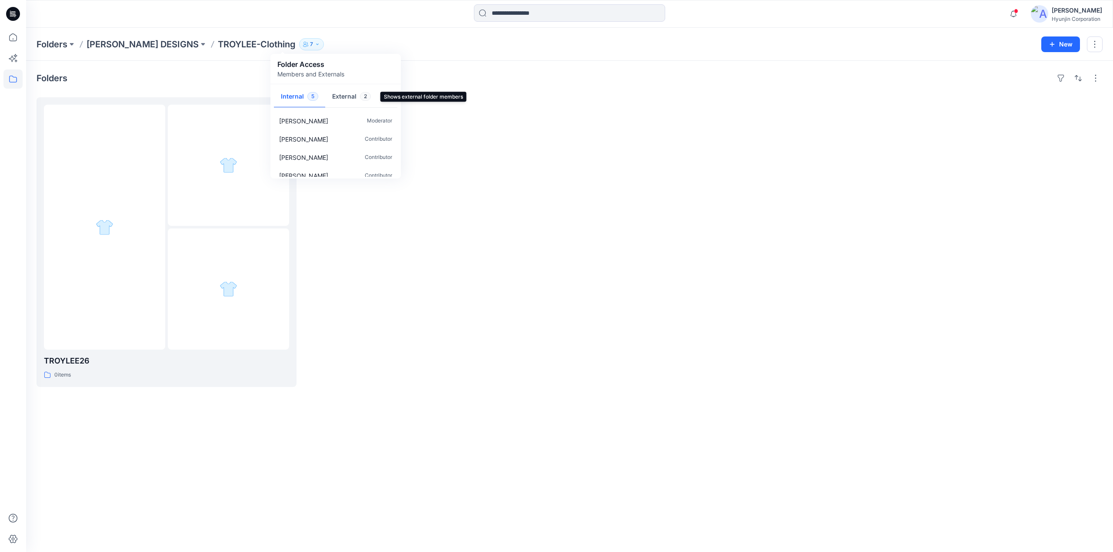
click at [353, 98] on button "External 2" at bounding box center [351, 97] width 53 height 22
click at [286, 93] on button "Internal 5" at bounding box center [299, 97] width 51 height 22
click at [383, 123] on p "Moderator" at bounding box center [379, 120] width 25 height 9
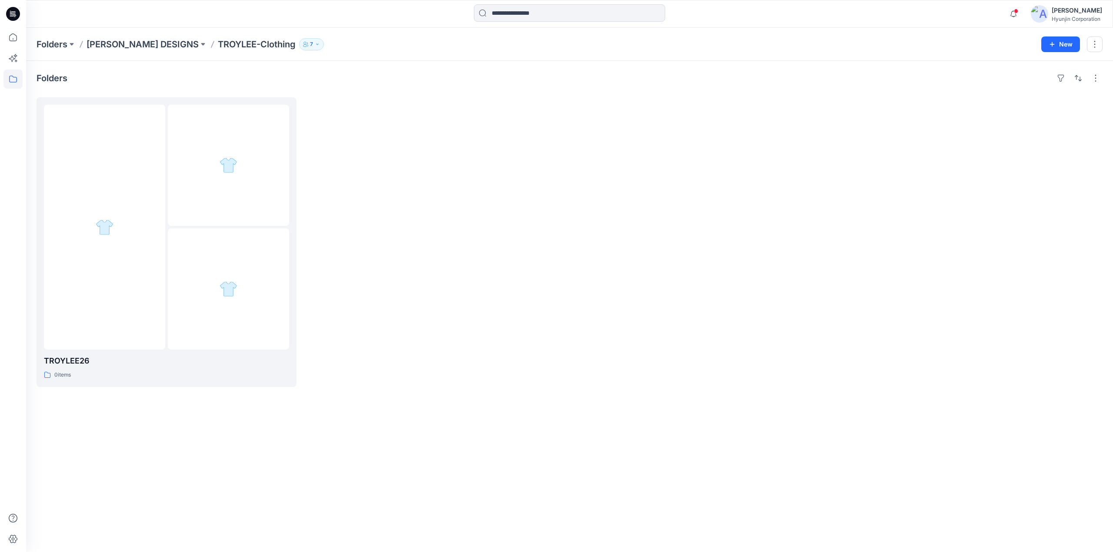
click at [299, 40] on button "7" at bounding box center [311, 44] width 25 height 12
drag, startPoint x: 379, startPoint y: 136, endPoint x: 524, endPoint y: 122, distance: 145.9
click at [524, 122] on div at bounding box center [435, 242] width 260 height 290
click at [315, 46] on icon "button" at bounding box center [317, 44] width 5 height 5
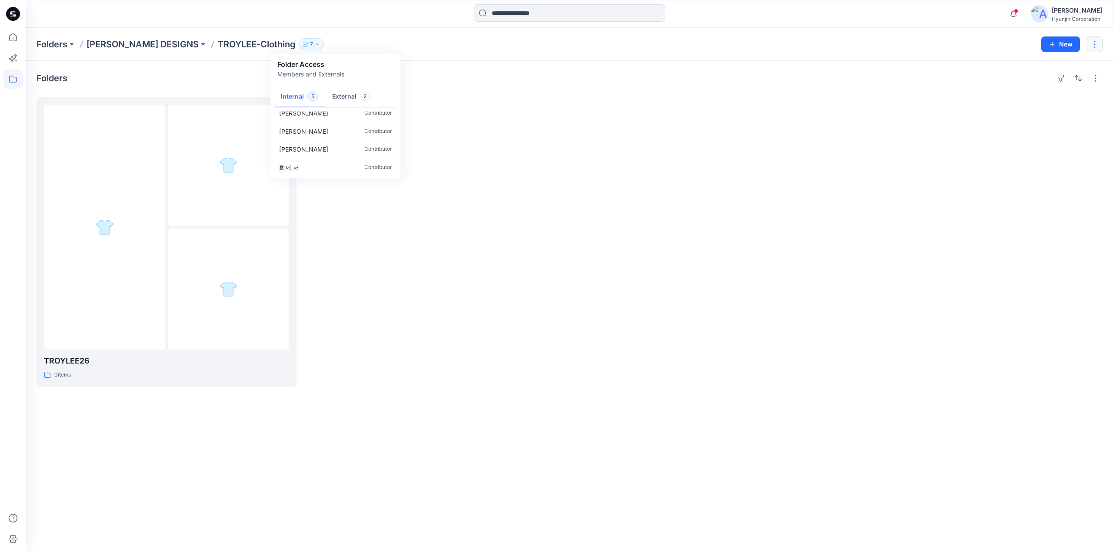
click at [1092, 46] on button "button" at bounding box center [1095, 45] width 16 height 16
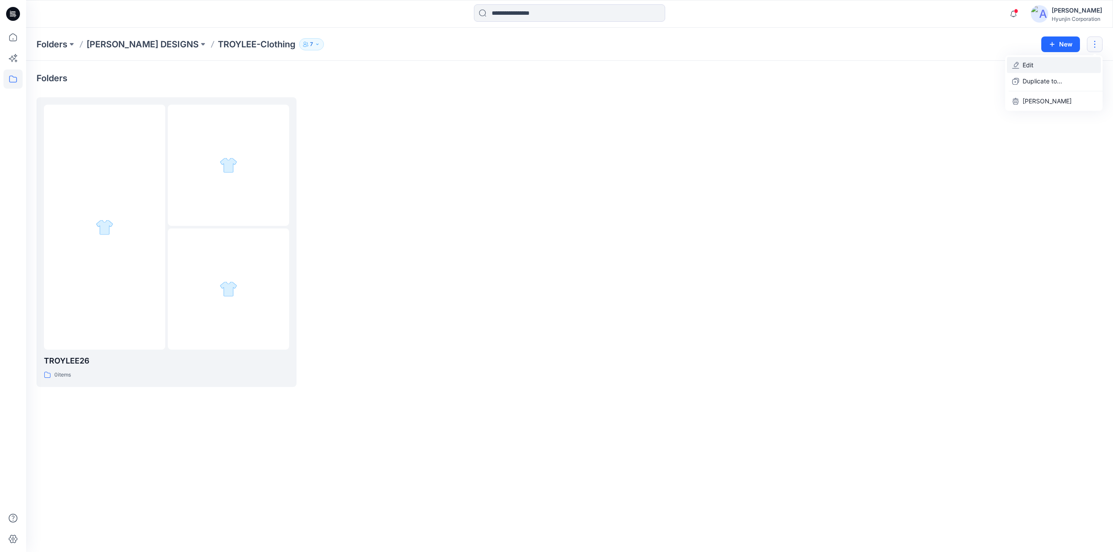
click at [1046, 69] on button "Edit" at bounding box center [1054, 65] width 94 height 16
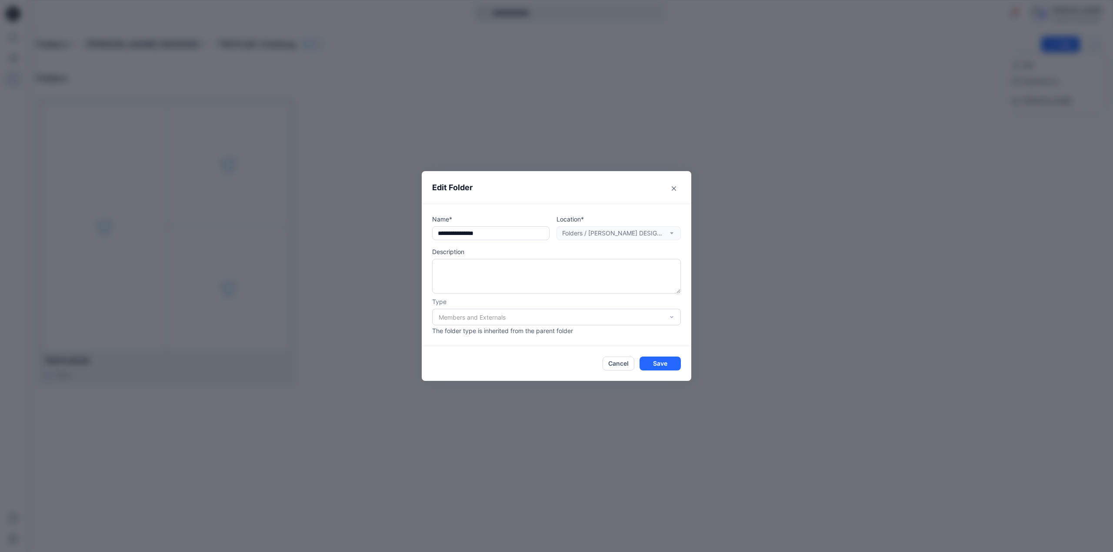
click at [337, 154] on div "**********" at bounding box center [556, 276] width 1113 height 552
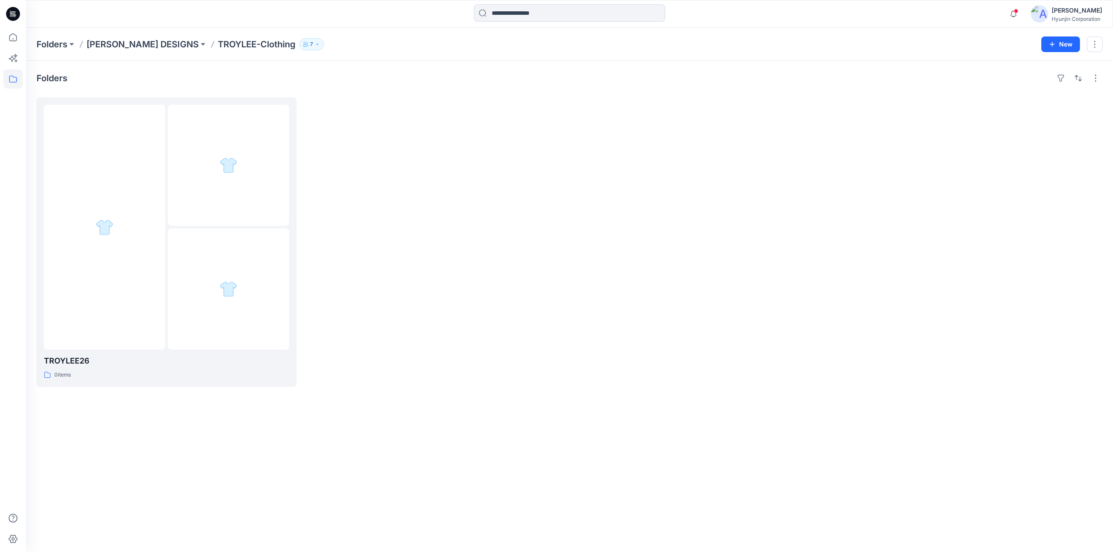
click at [303, 46] on icon "button" at bounding box center [305, 44] width 5 height 5
click at [12, 80] on icon at bounding box center [12, 79] width 19 height 19
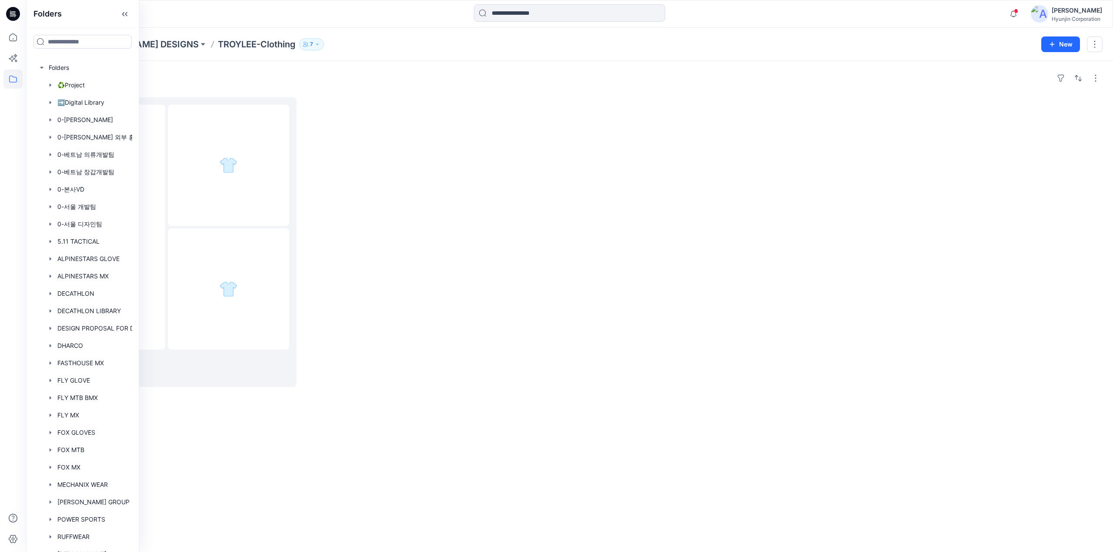
click at [310, 42] on p "7" at bounding box center [311, 45] width 3 height 10
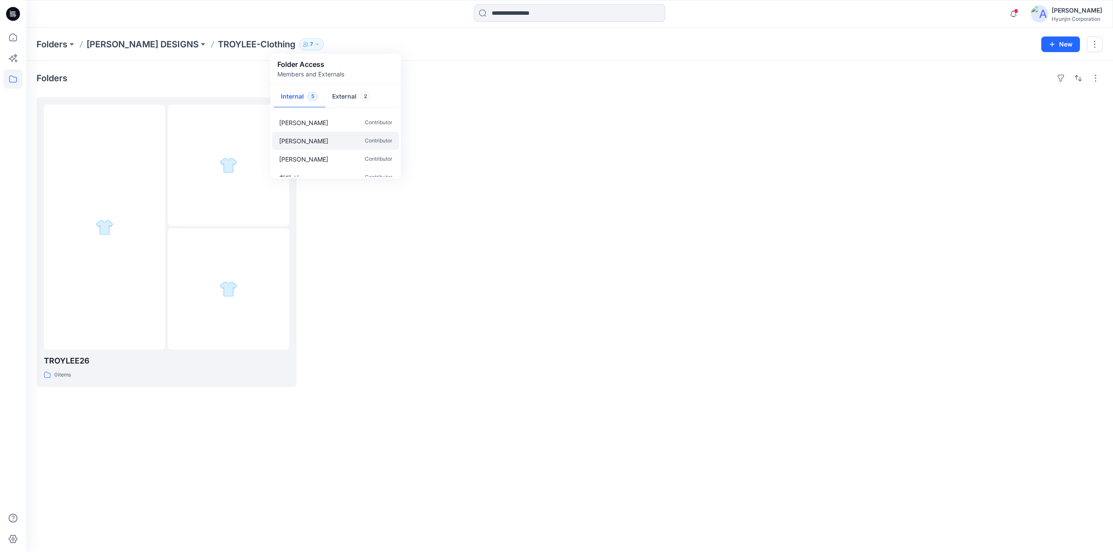
scroll to position [26, 0]
click at [353, 94] on button "External 2" at bounding box center [351, 97] width 53 height 22
click at [306, 97] on button "Internal 5" at bounding box center [299, 97] width 51 height 22
click at [1056, 7] on div "[PERSON_NAME]" at bounding box center [1077, 10] width 50 height 10
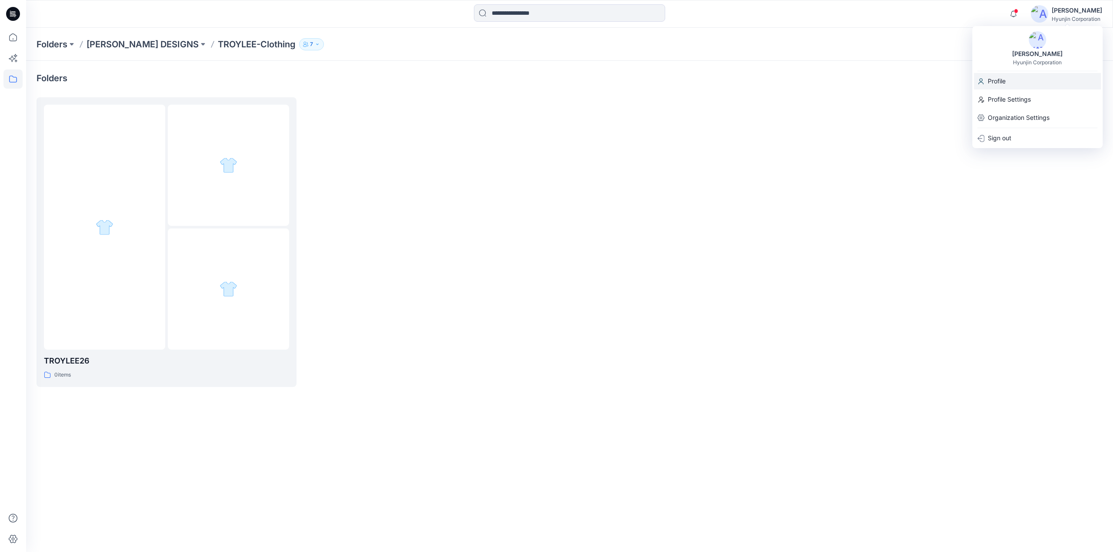
click at [995, 82] on p "Profile" at bounding box center [997, 81] width 18 height 17
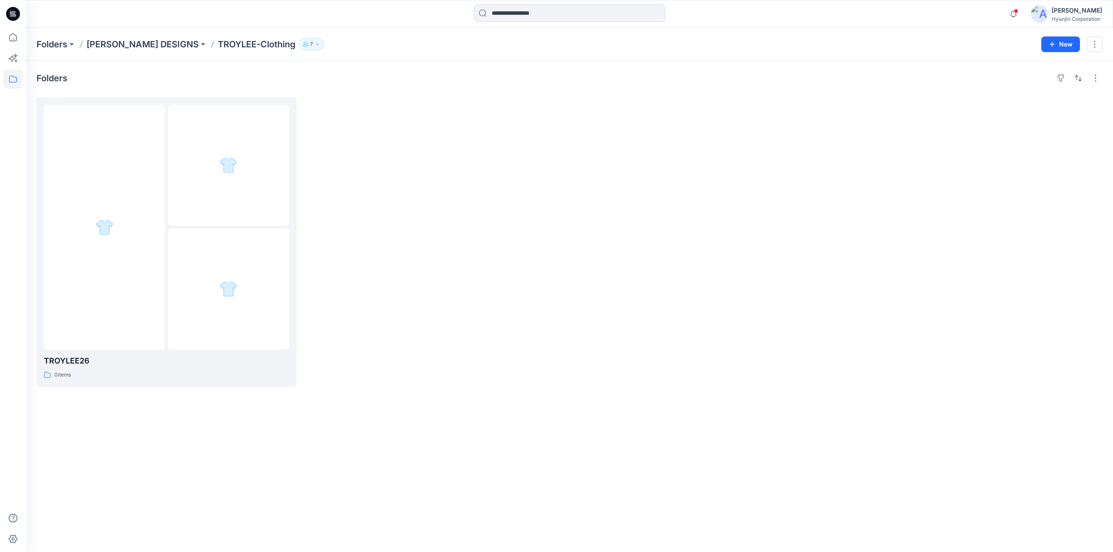
click at [1052, 16] on div "Hyun Jin Hyunjin Corporation" at bounding box center [1066, 13] width 71 height 17
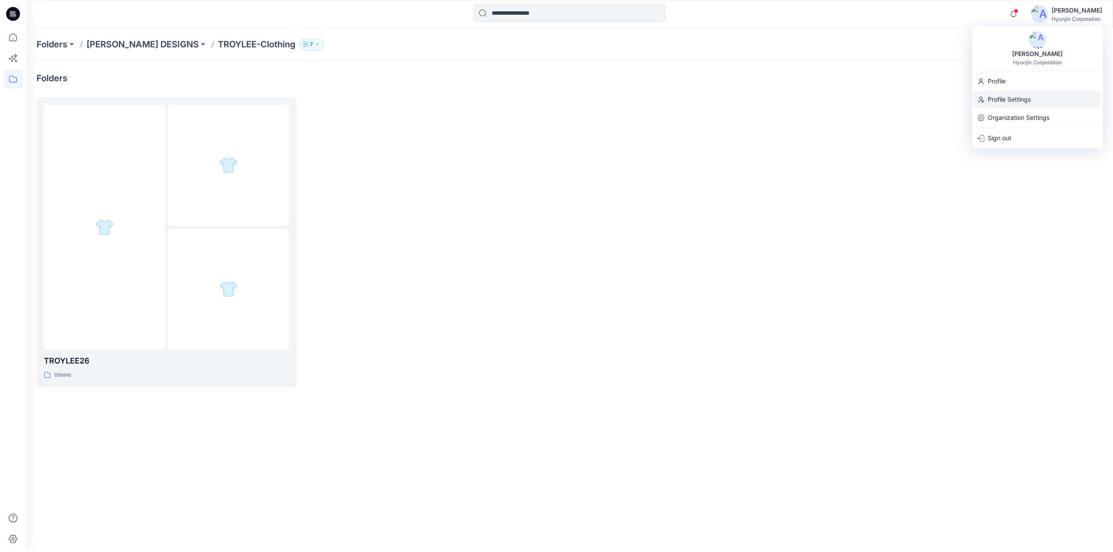
click at [1028, 104] on p "Profile Settings" at bounding box center [1009, 99] width 43 height 17
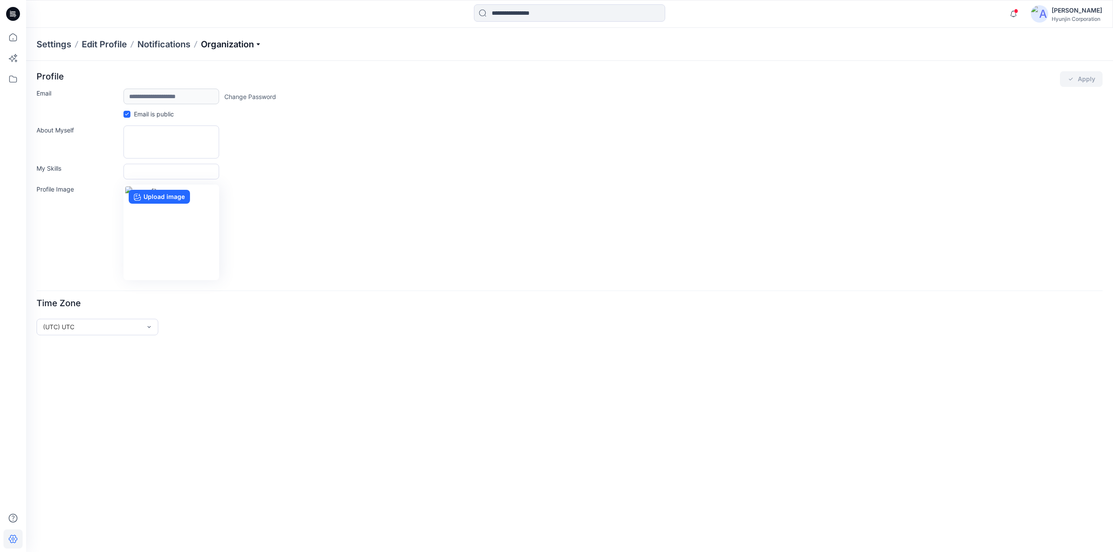
click at [225, 48] on p "Organization" at bounding box center [231, 44] width 61 height 12
click at [222, 66] on link "Invite/Edit Users" at bounding box center [232, 64] width 127 height 17
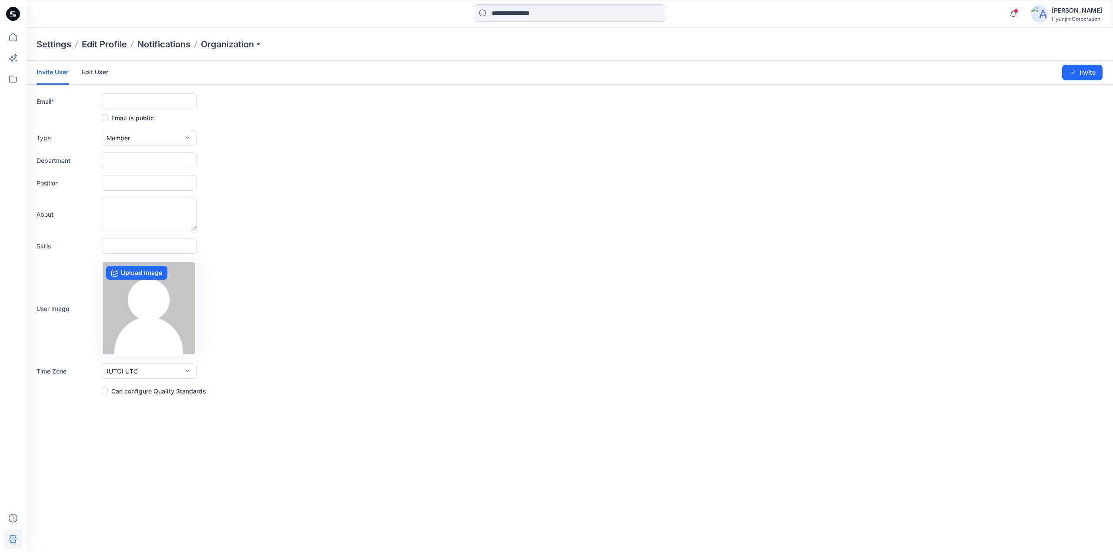
click at [13, 11] on icon at bounding box center [13, 14] width 14 height 14
